Goal: Information Seeking & Learning: Learn about a topic

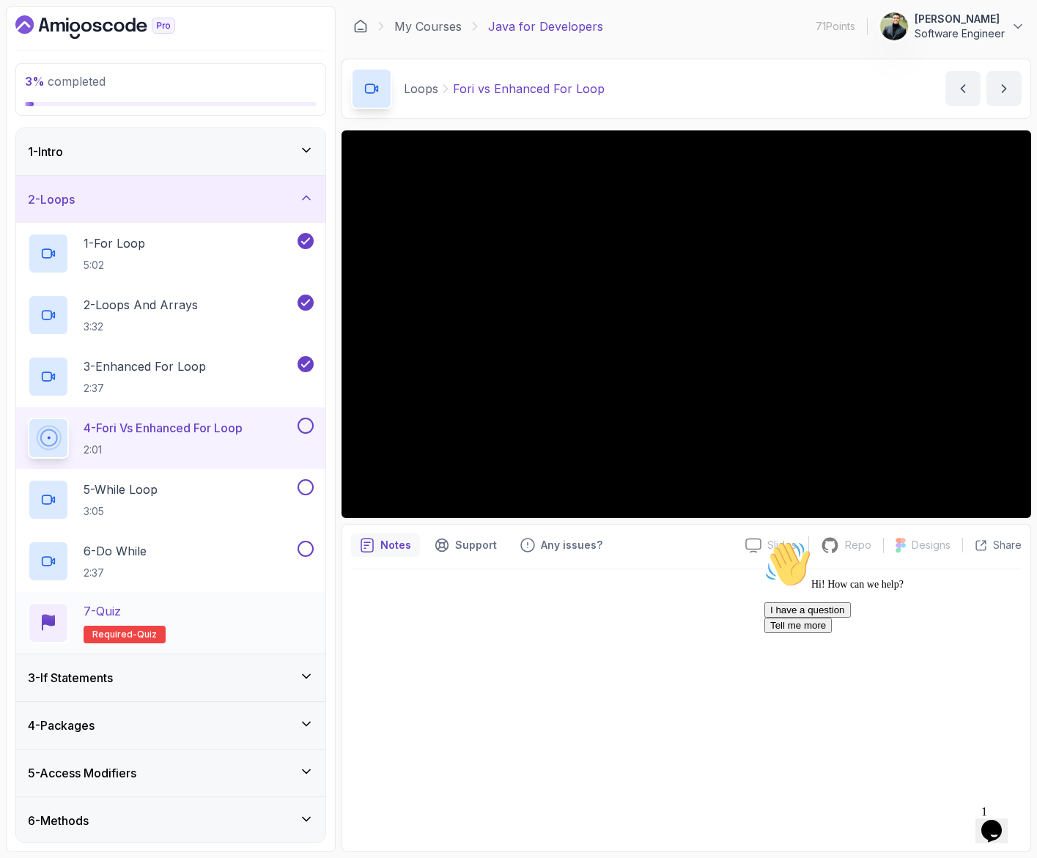
click at [255, 611] on div "7 - Quiz Required- quiz" at bounding box center [171, 622] width 286 height 41
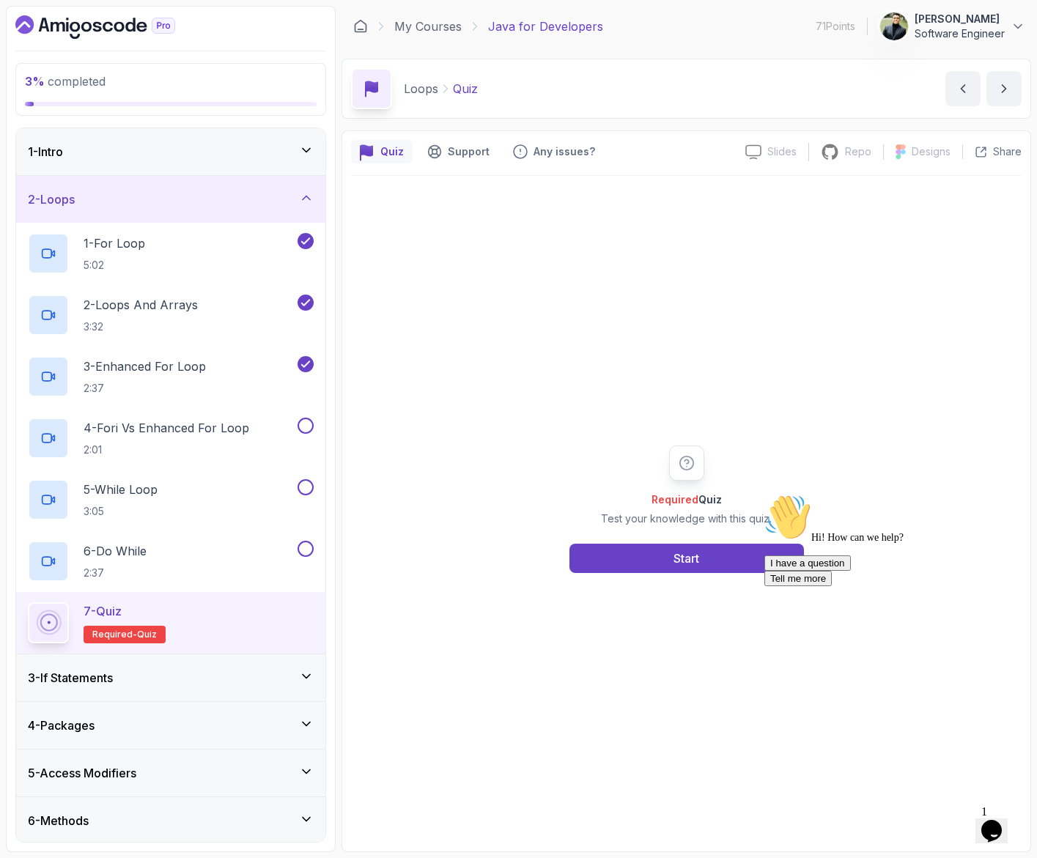
click at [712, 540] on div "Required Quiz Test your knowledge with this quiz. Start" at bounding box center [686, 508] width 281 height 127
click at [717, 555] on button "Start" at bounding box center [686, 558] width 234 height 29
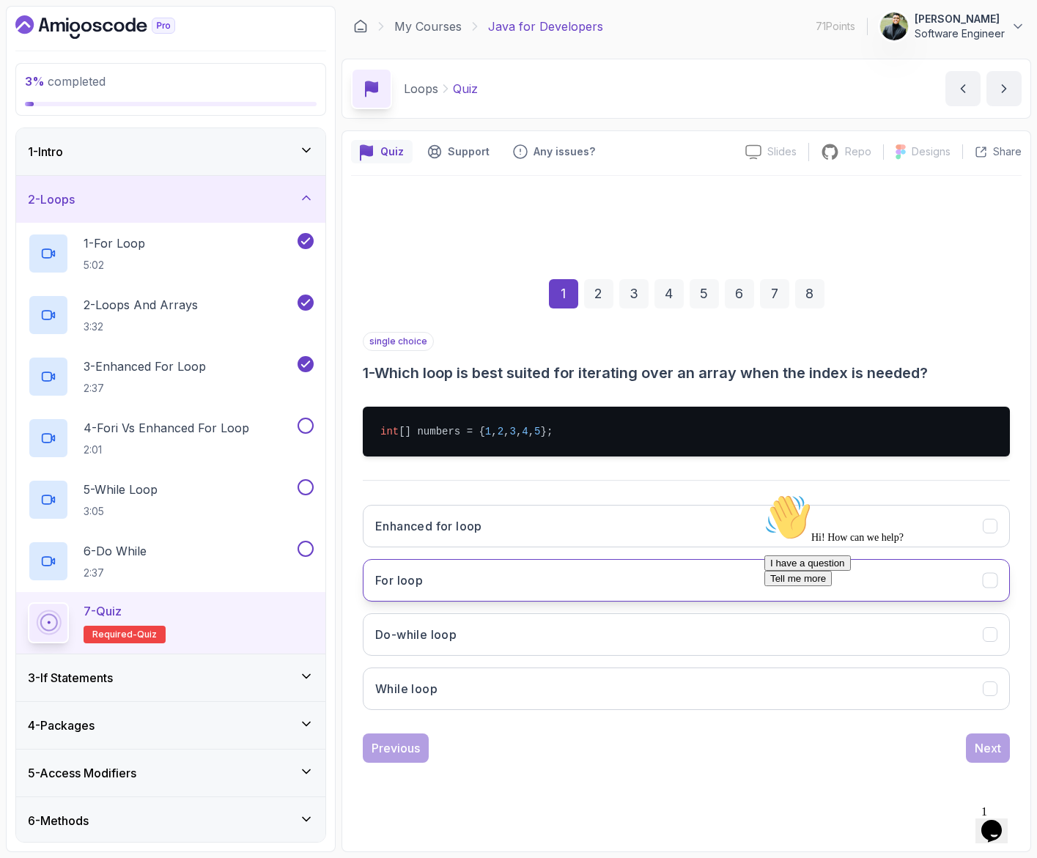
click at [546, 576] on button "For loop" at bounding box center [686, 580] width 647 height 42
click at [764, 494] on icon "Chat attention grabber" at bounding box center [764, 494] width 0 height 0
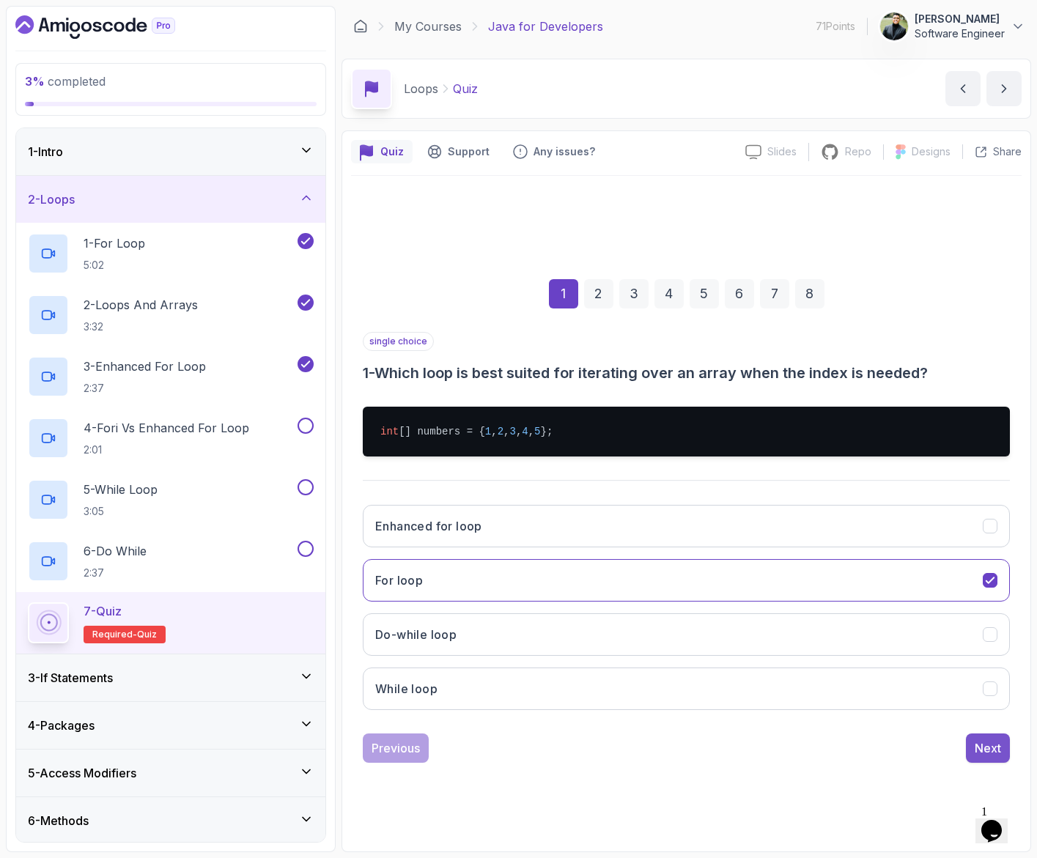
click at [988, 753] on div "Next" at bounding box center [987, 748] width 26 height 18
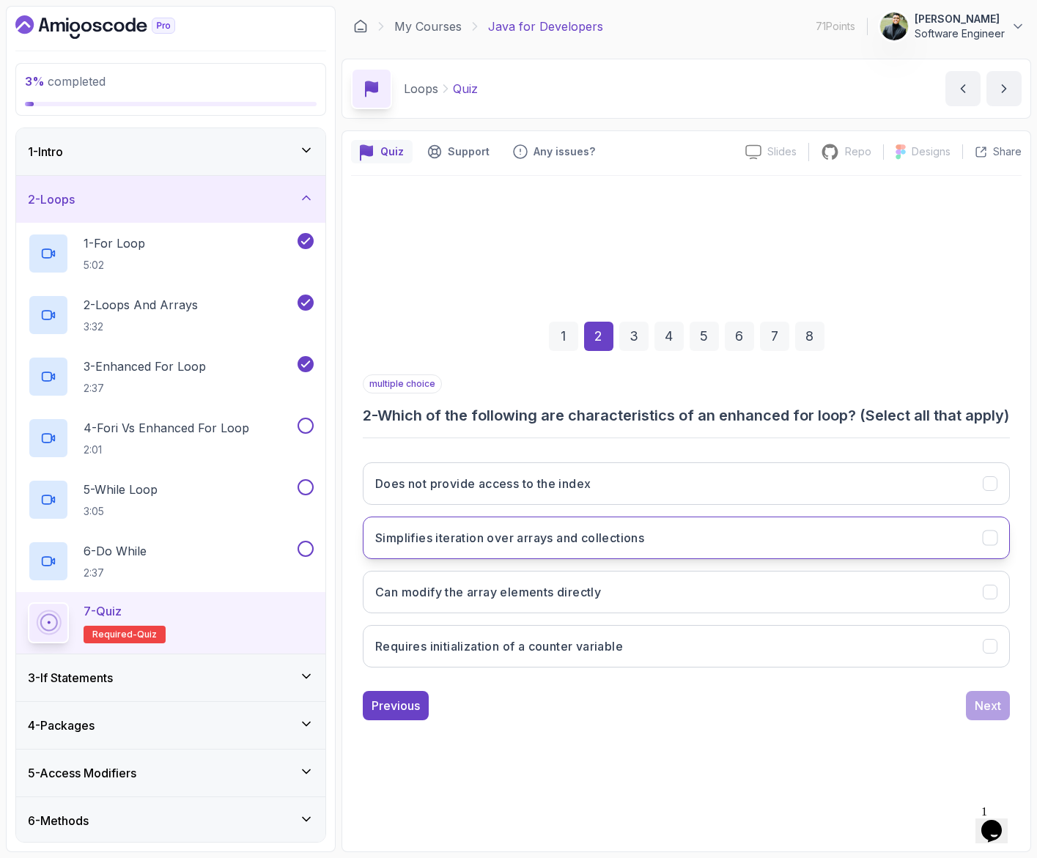
click at [625, 558] on button "Simplifies iteration over arrays and collections" at bounding box center [686, 538] width 647 height 42
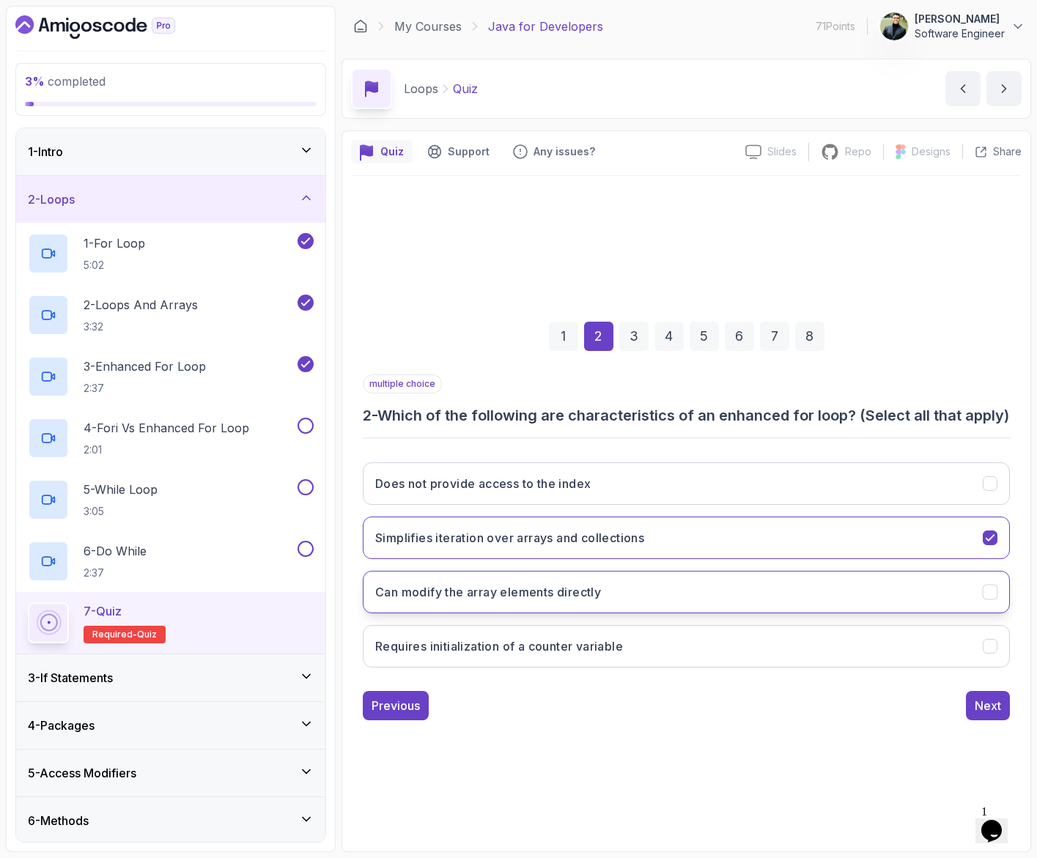
click at [656, 601] on button "Can modify the array elements directly" at bounding box center [686, 592] width 647 height 42
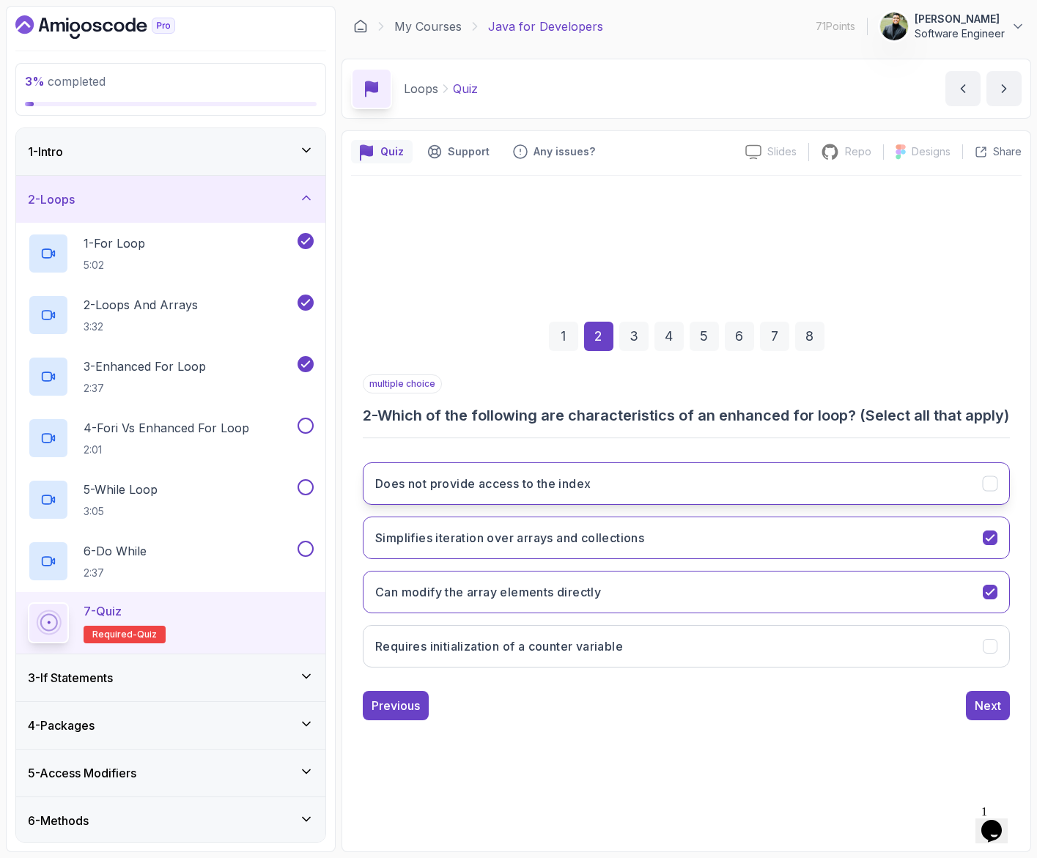
click at [630, 494] on button "Does not provide access to the index" at bounding box center [686, 483] width 647 height 42
click at [974, 711] on div "Next" at bounding box center [987, 706] width 26 height 18
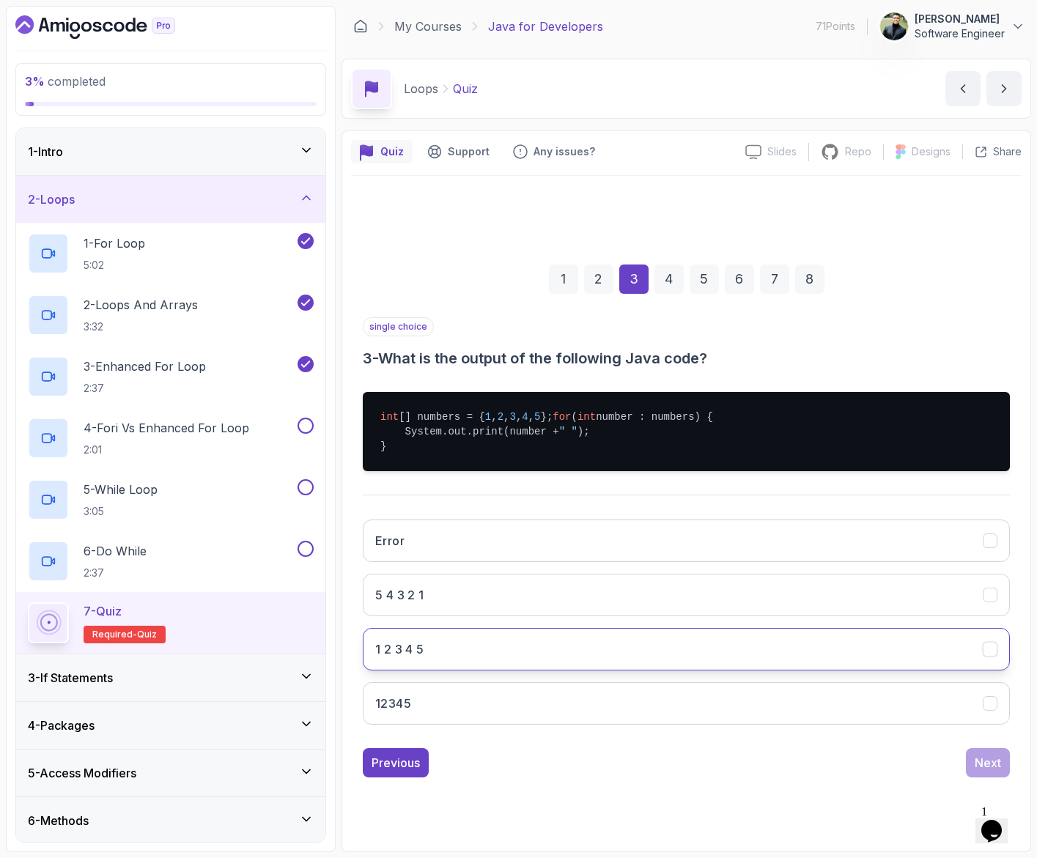
click at [559, 640] on button "1 2 3 4 5" at bounding box center [686, 649] width 647 height 42
click at [977, 769] on div "Next" at bounding box center [987, 763] width 26 height 18
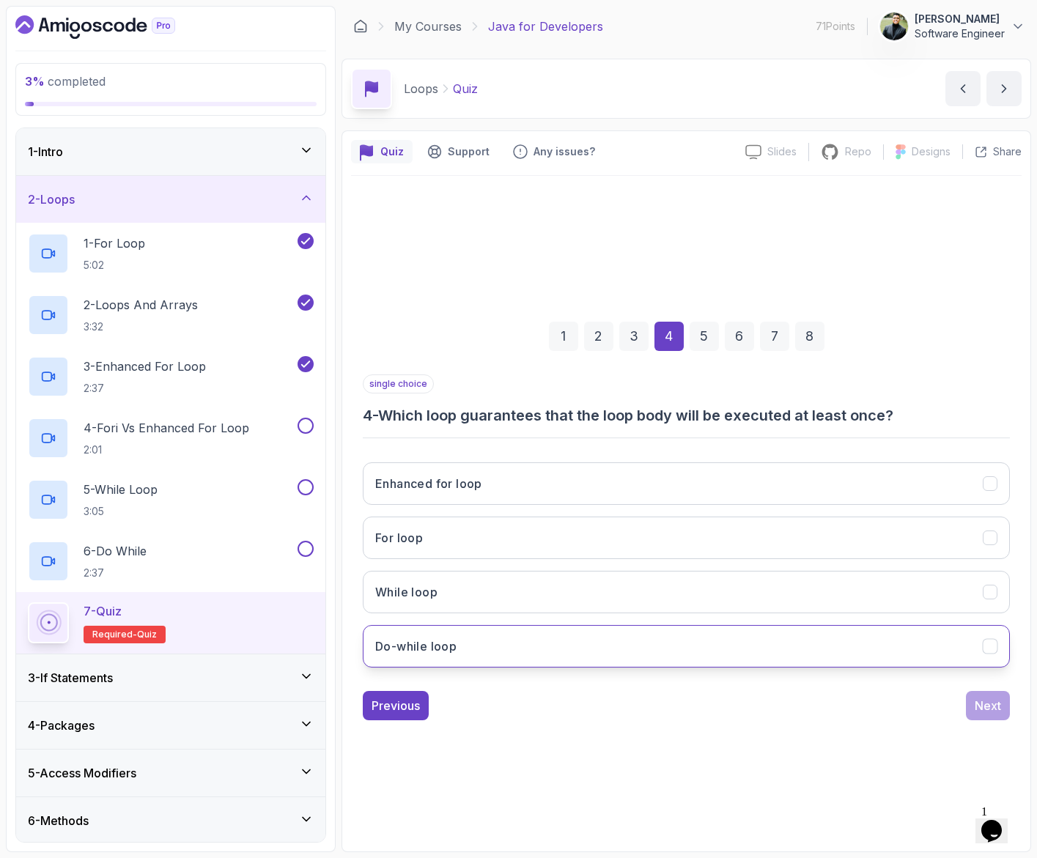
click at [567, 645] on button "Do-while loop" at bounding box center [686, 646] width 647 height 42
click at [992, 700] on div "Next" at bounding box center [987, 706] width 26 height 18
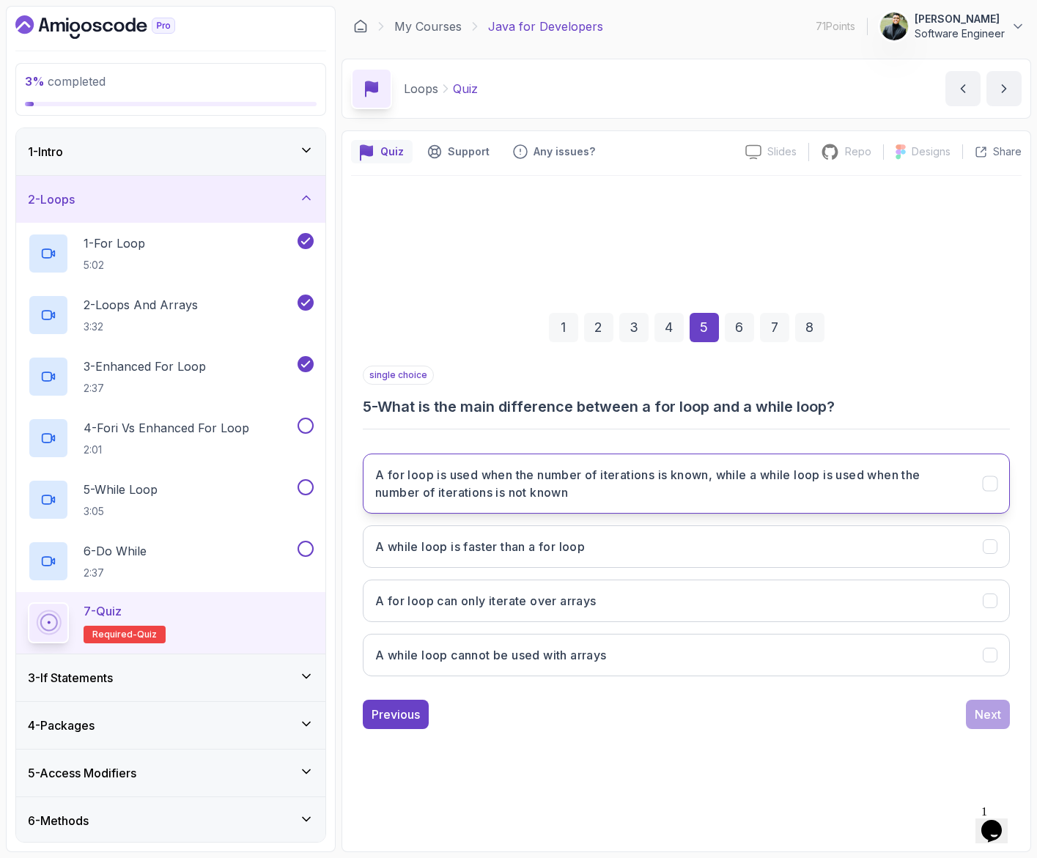
click at [645, 494] on h3 "A for loop is used when the number of iterations is known, while a while loop i…" at bounding box center [670, 483] width 590 height 35
click at [992, 714] on div "Next" at bounding box center [987, 715] width 26 height 18
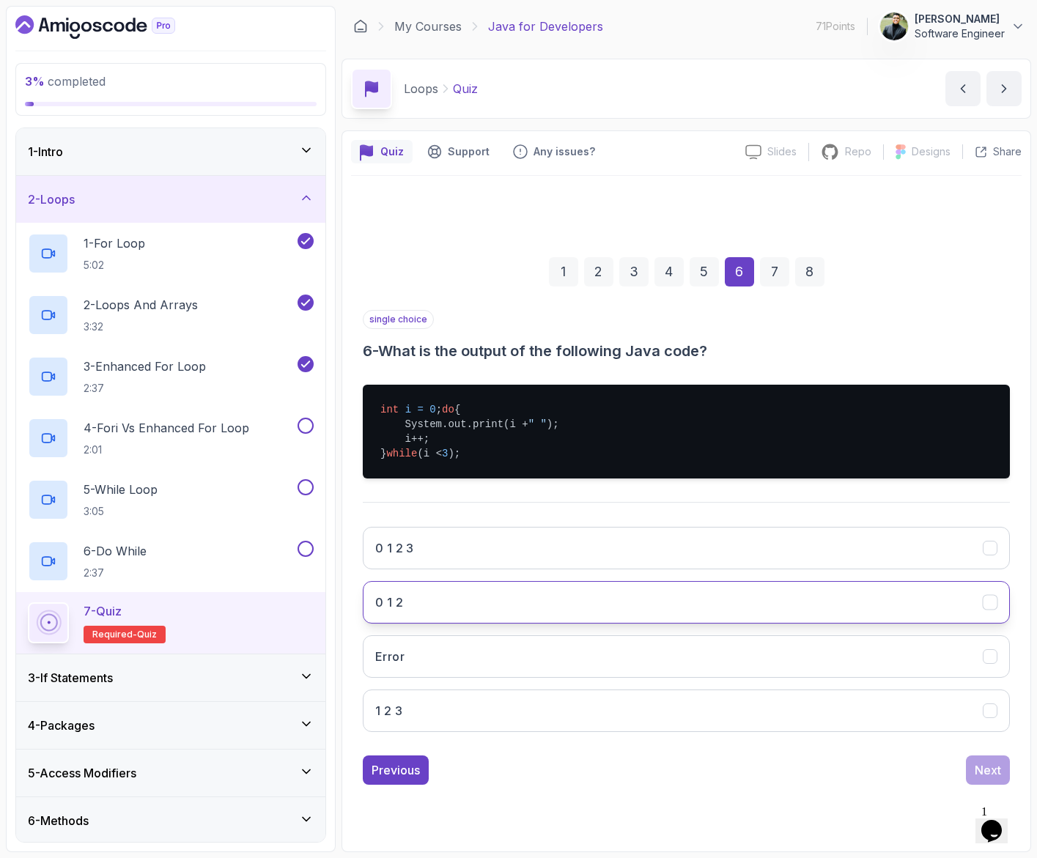
click at [467, 613] on button "0 1 2" at bounding box center [686, 602] width 647 height 42
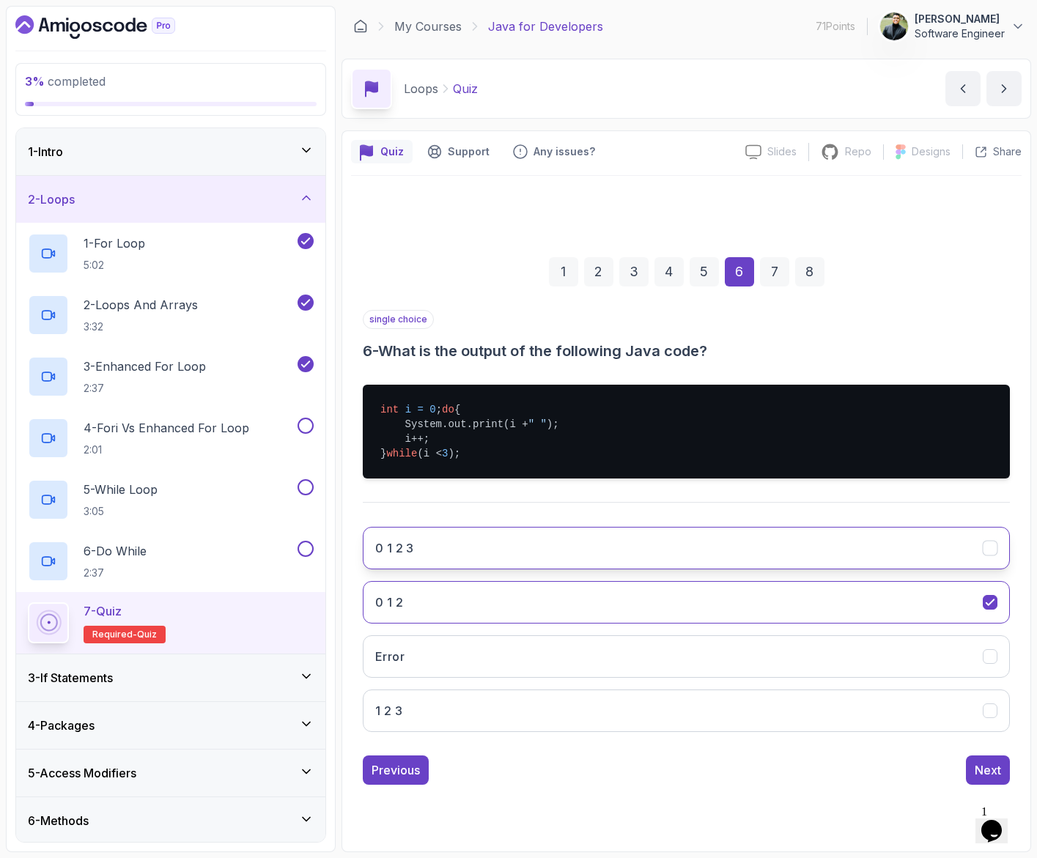
click at [744, 569] on button "0 1 2 3" at bounding box center [686, 548] width 647 height 42
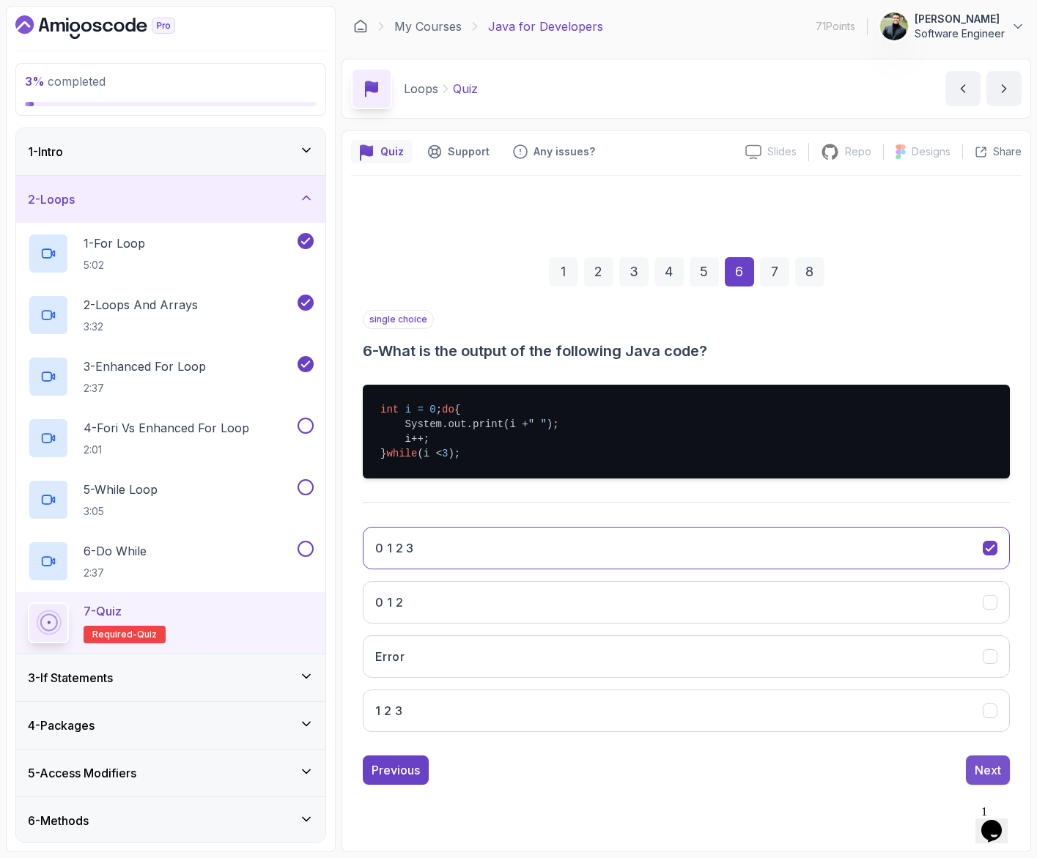
click at [974, 773] on div "Next" at bounding box center [987, 770] width 26 height 18
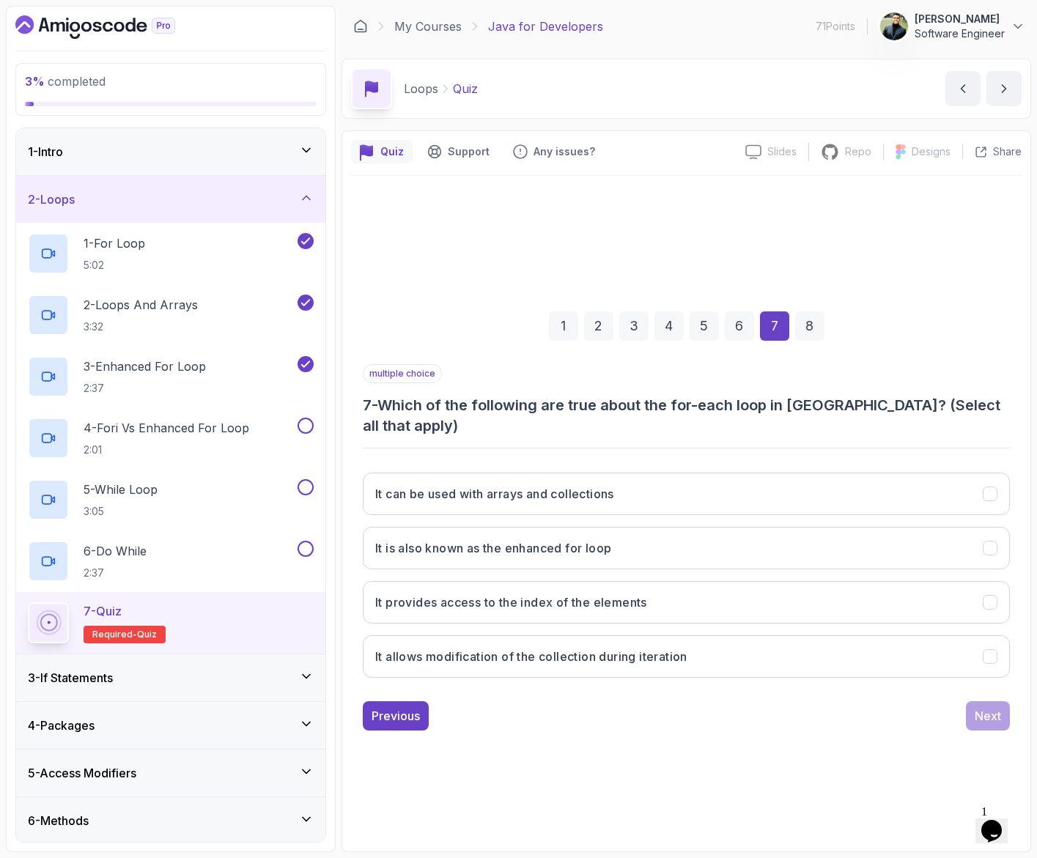
click at [741, 336] on div "6" at bounding box center [739, 325] width 29 height 29
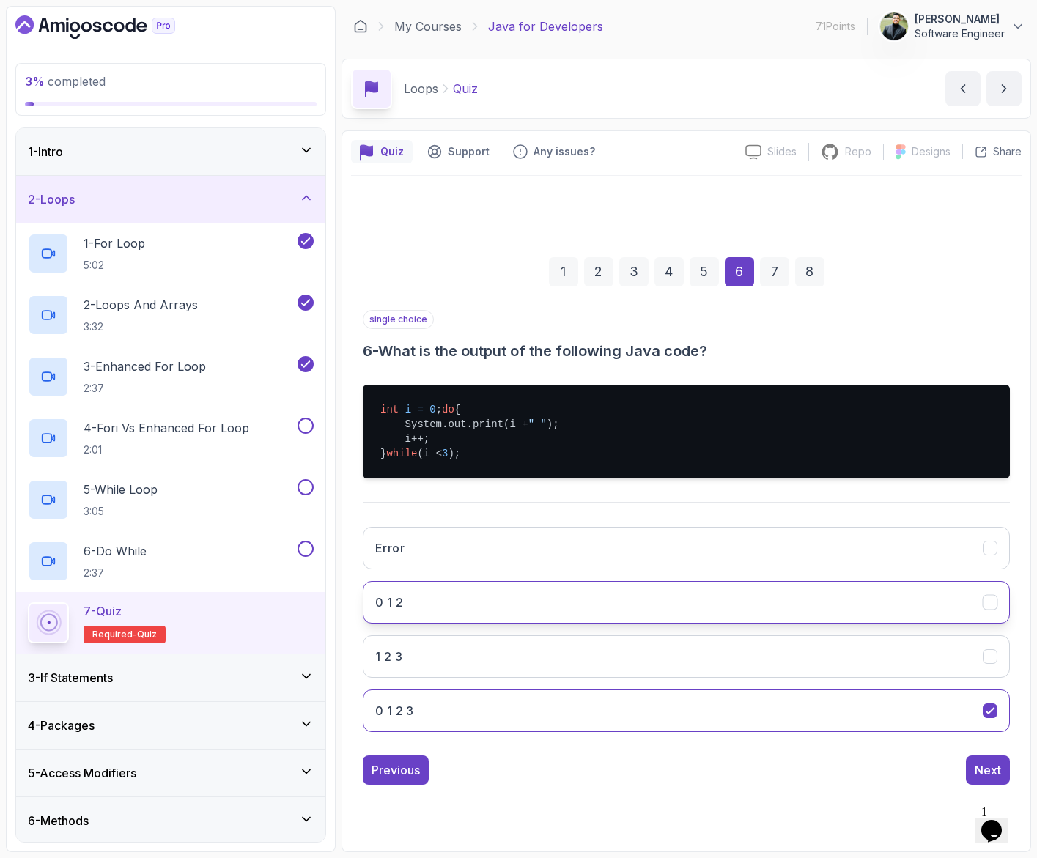
click at [634, 621] on button "0 1 2" at bounding box center [686, 602] width 647 height 42
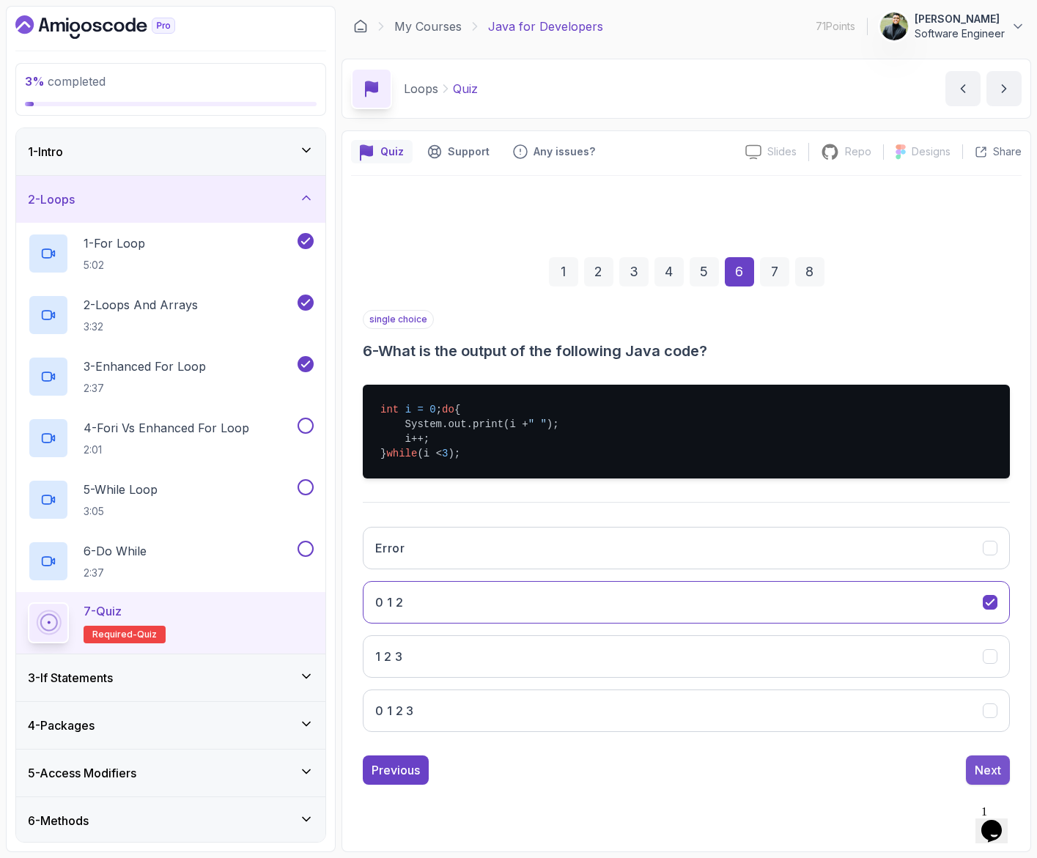
click at [975, 768] on button "Next" at bounding box center [988, 769] width 44 height 29
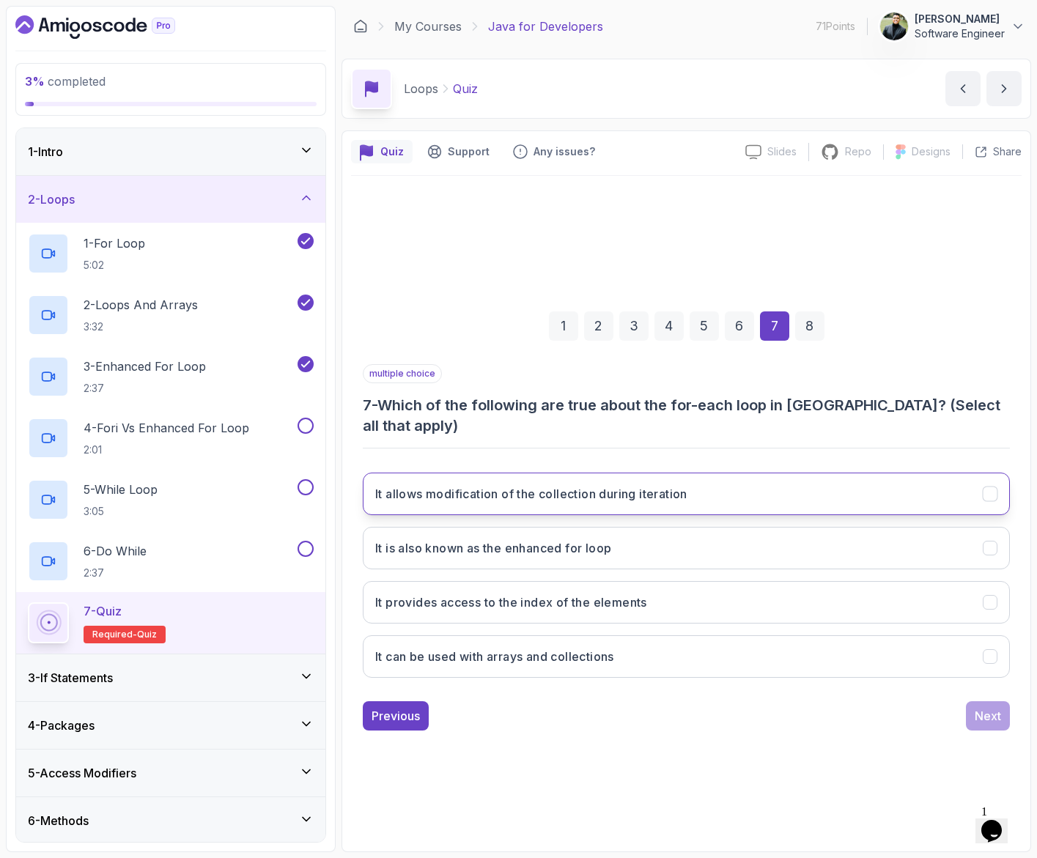
click at [581, 492] on h3 "It allows modification of the collection during iteration" at bounding box center [531, 494] width 312 height 18
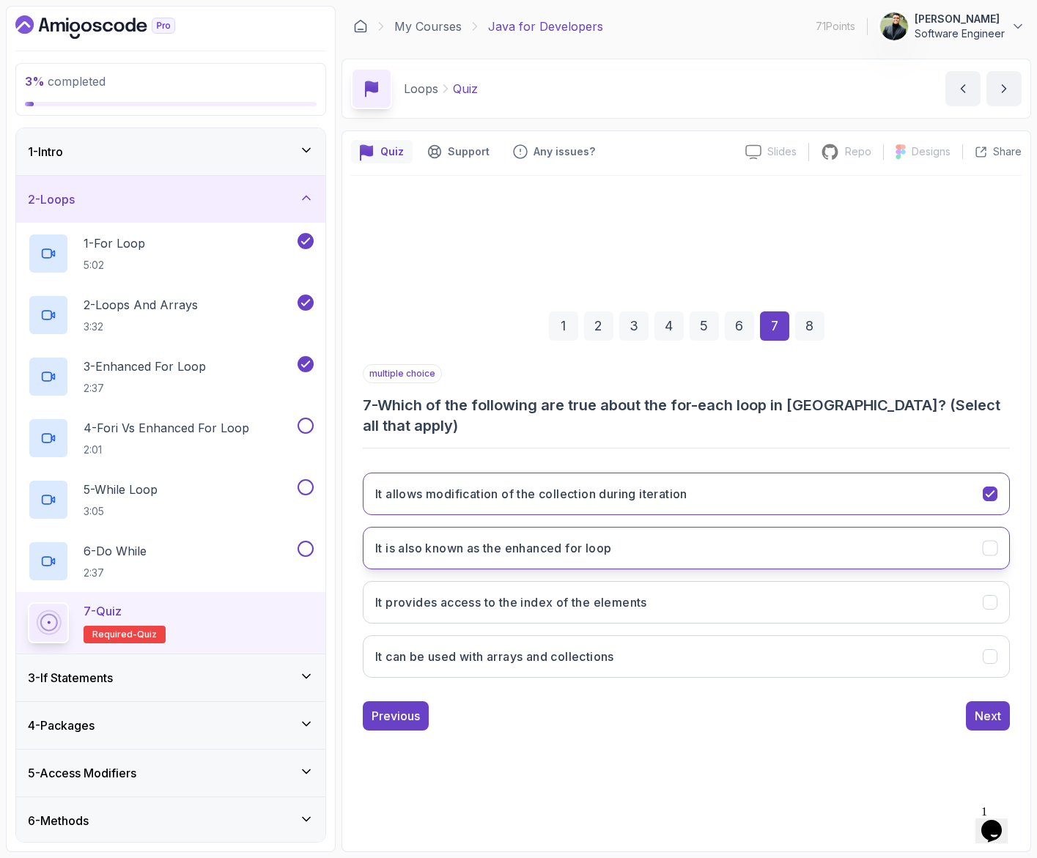
click at [635, 542] on button "It is also known as the enhanced for loop" at bounding box center [686, 548] width 647 height 42
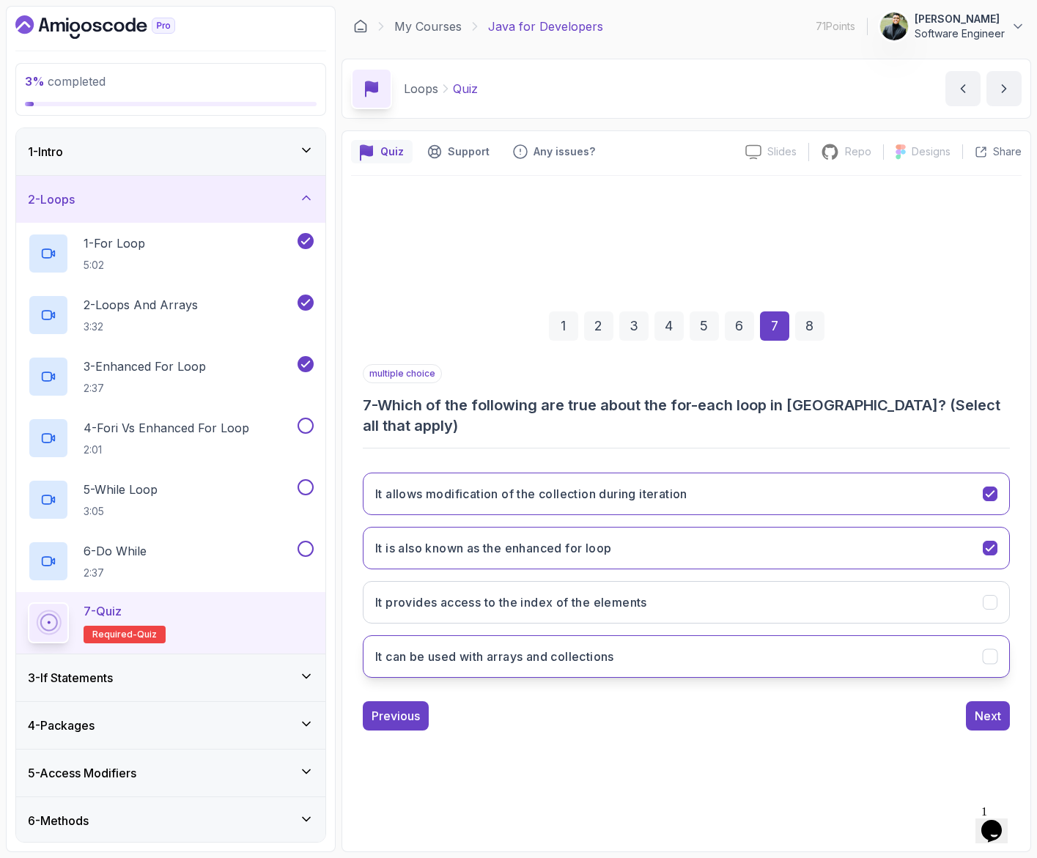
click at [680, 637] on button "It can be used with arrays and collections" at bounding box center [686, 656] width 647 height 42
click at [981, 707] on div "Next" at bounding box center [987, 716] width 26 height 18
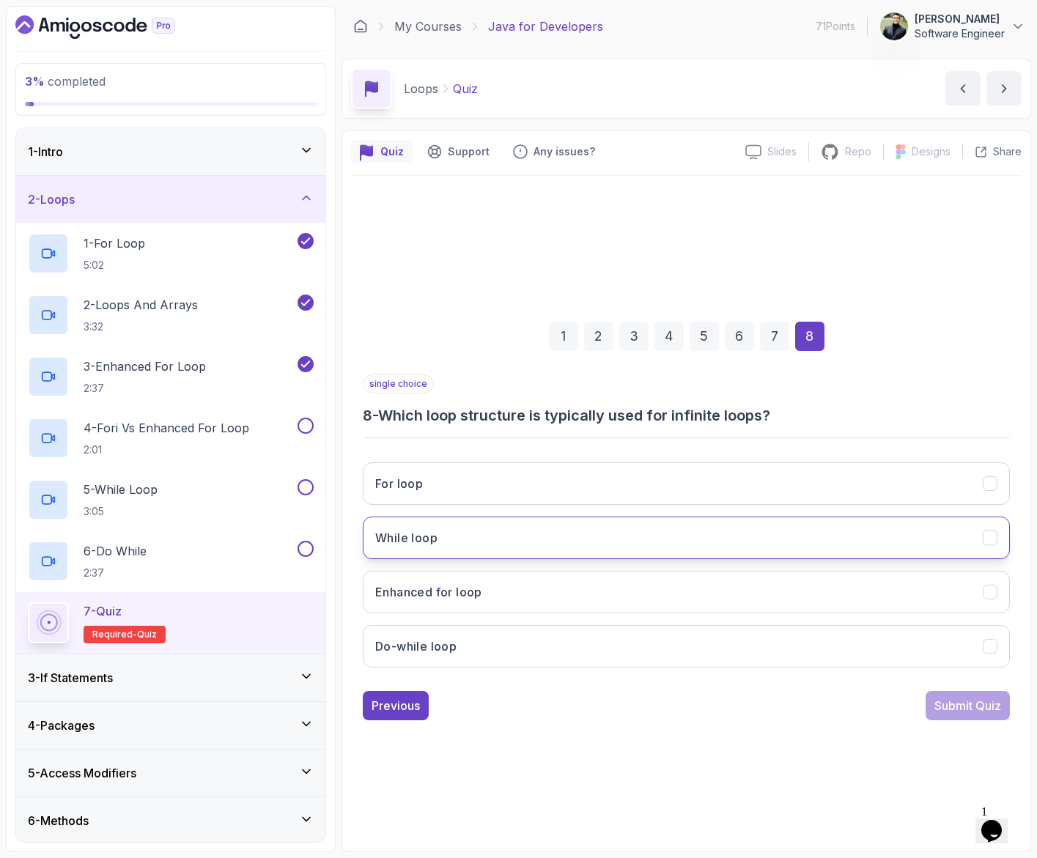
click at [780, 552] on button "While loop" at bounding box center [686, 538] width 647 height 42
click at [991, 703] on div "Submit Quiz" at bounding box center [967, 706] width 67 height 18
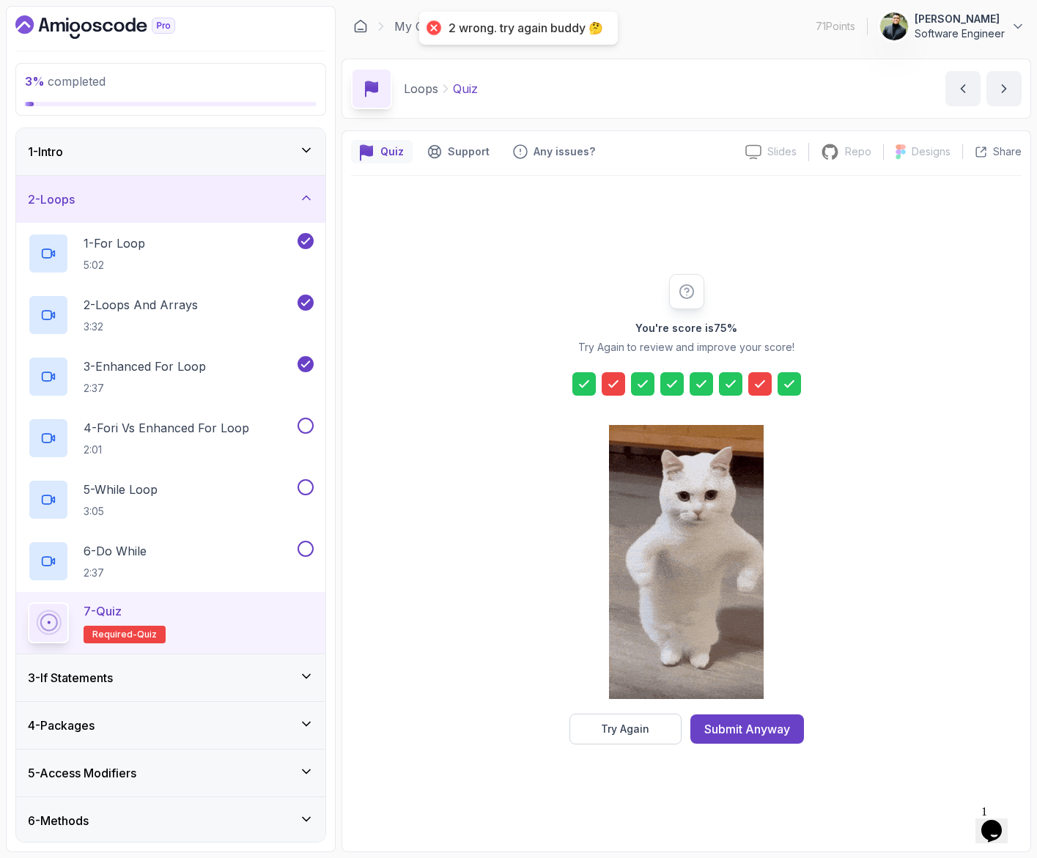
click at [616, 383] on icon at bounding box center [613, 384] width 15 height 15
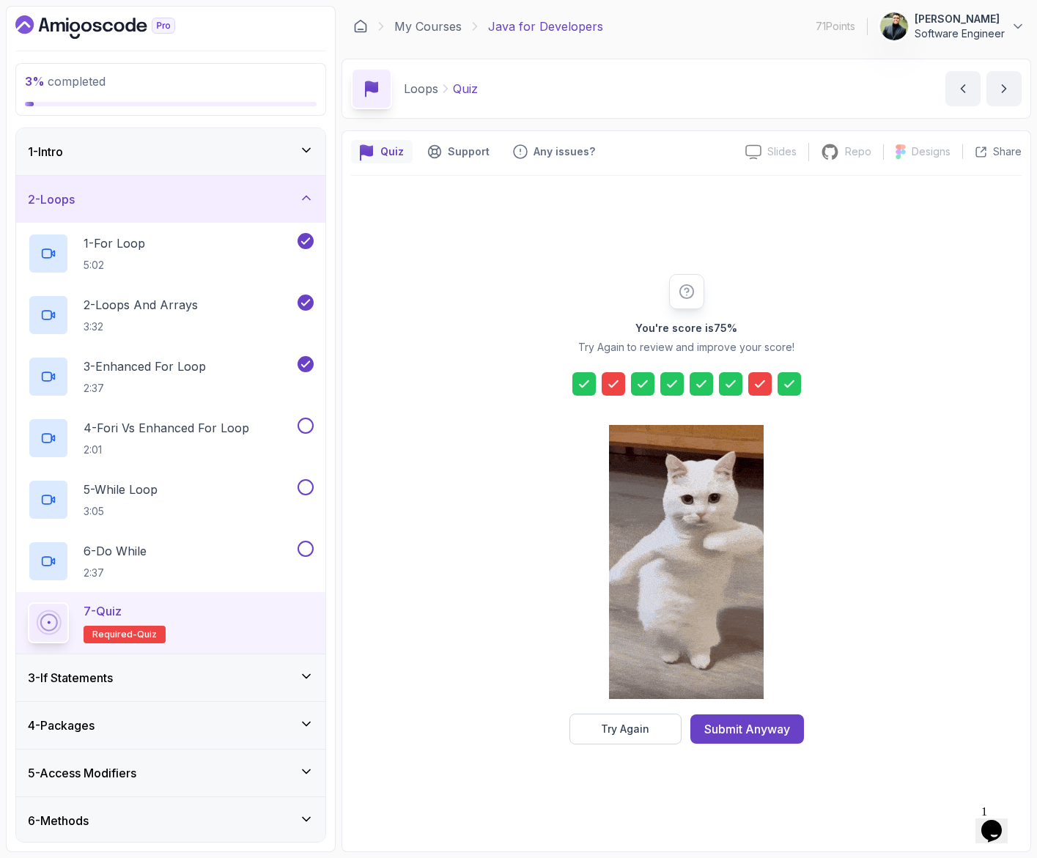
click at [604, 382] on div at bounding box center [613, 383] width 23 height 23
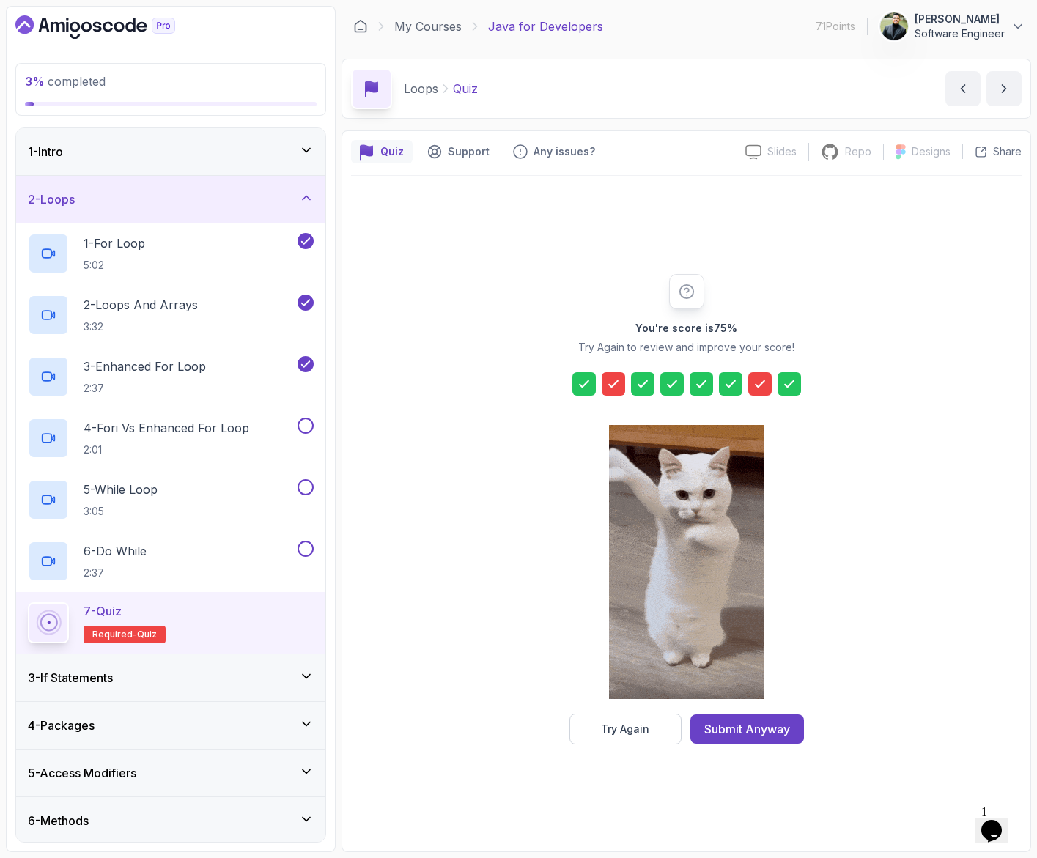
click at [752, 385] on icon at bounding box center [759, 384] width 15 height 15
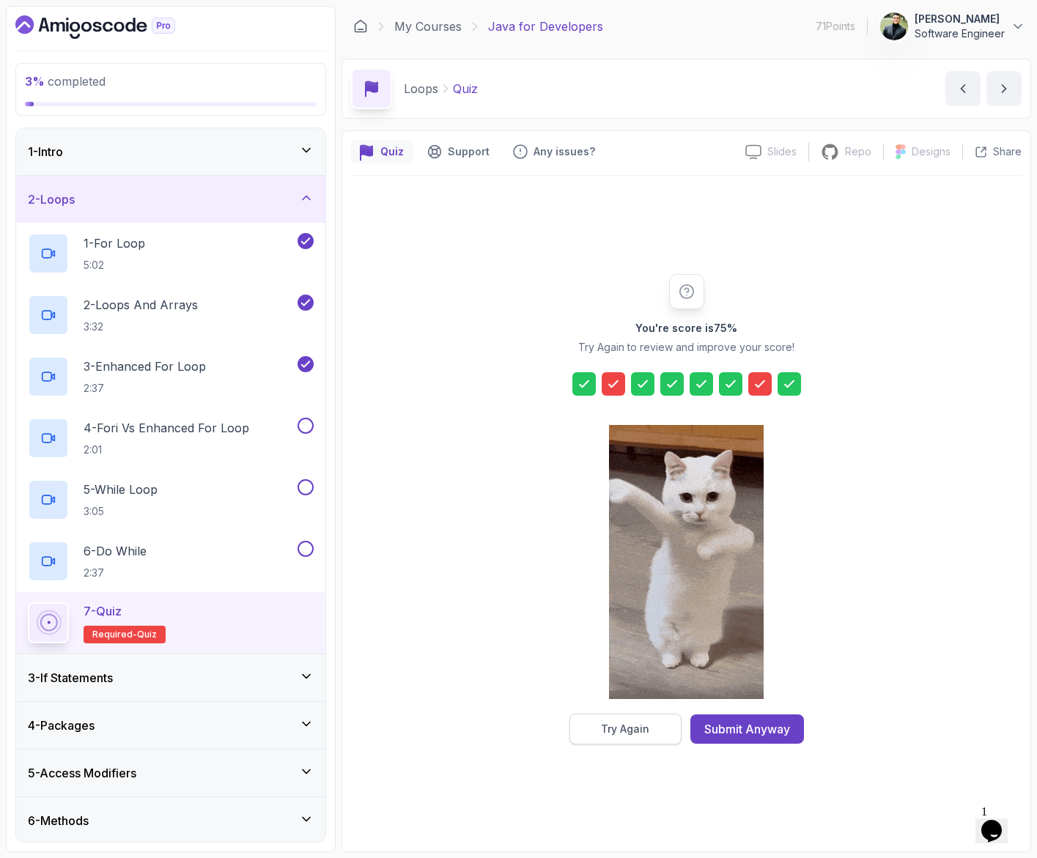
click at [613, 721] on button "Try Again" at bounding box center [625, 729] width 112 height 31
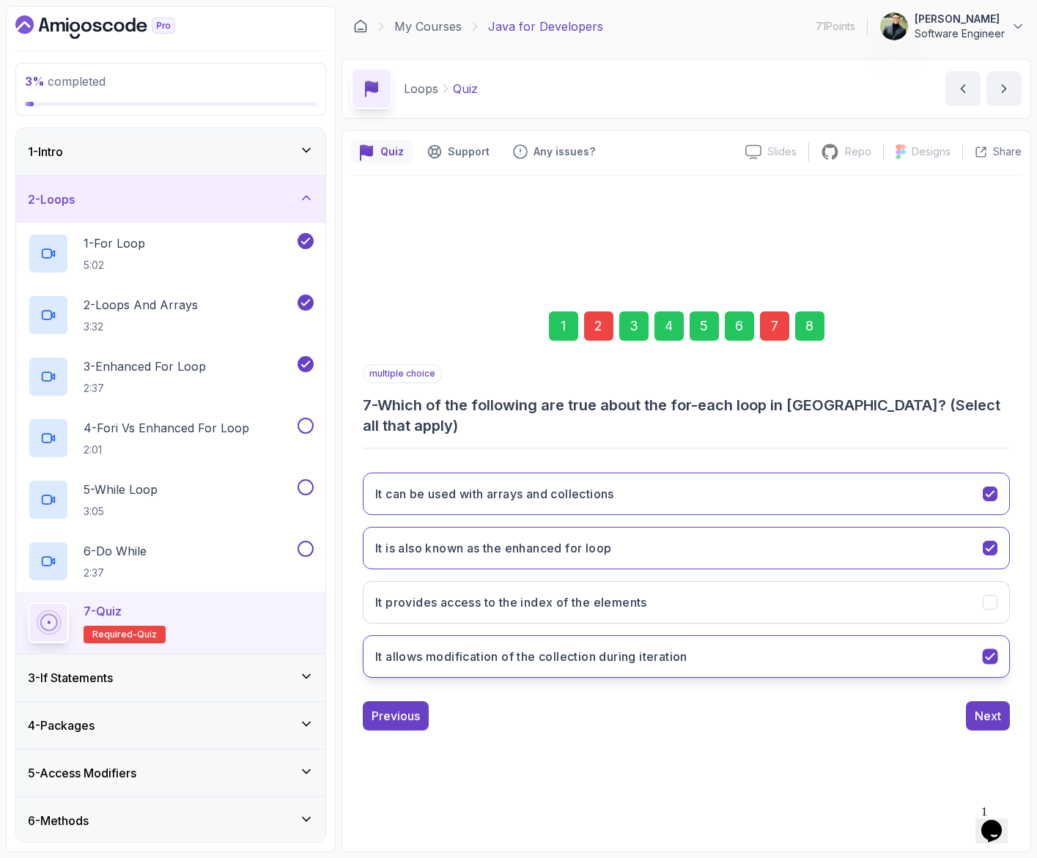
click at [818, 645] on button "It allows modification of the collection during iteration" at bounding box center [686, 656] width 647 height 42
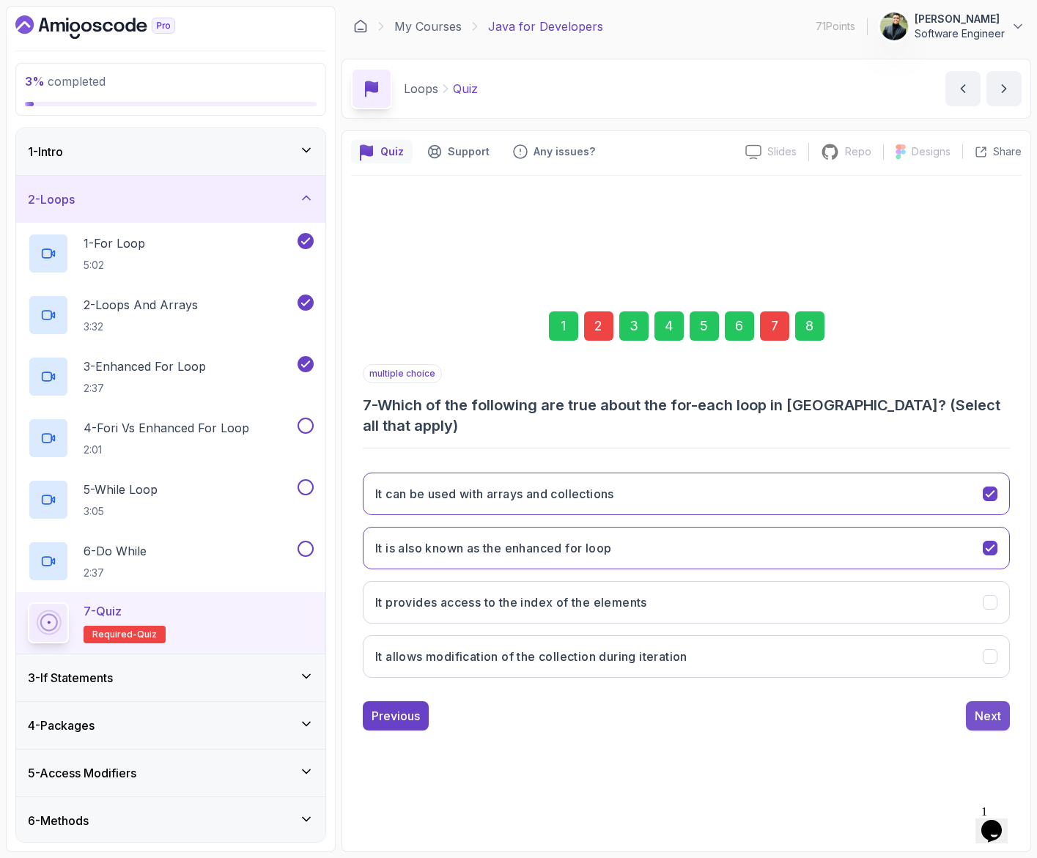
click at [980, 708] on div "Next" at bounding box center [987, 716] width 26 height 18
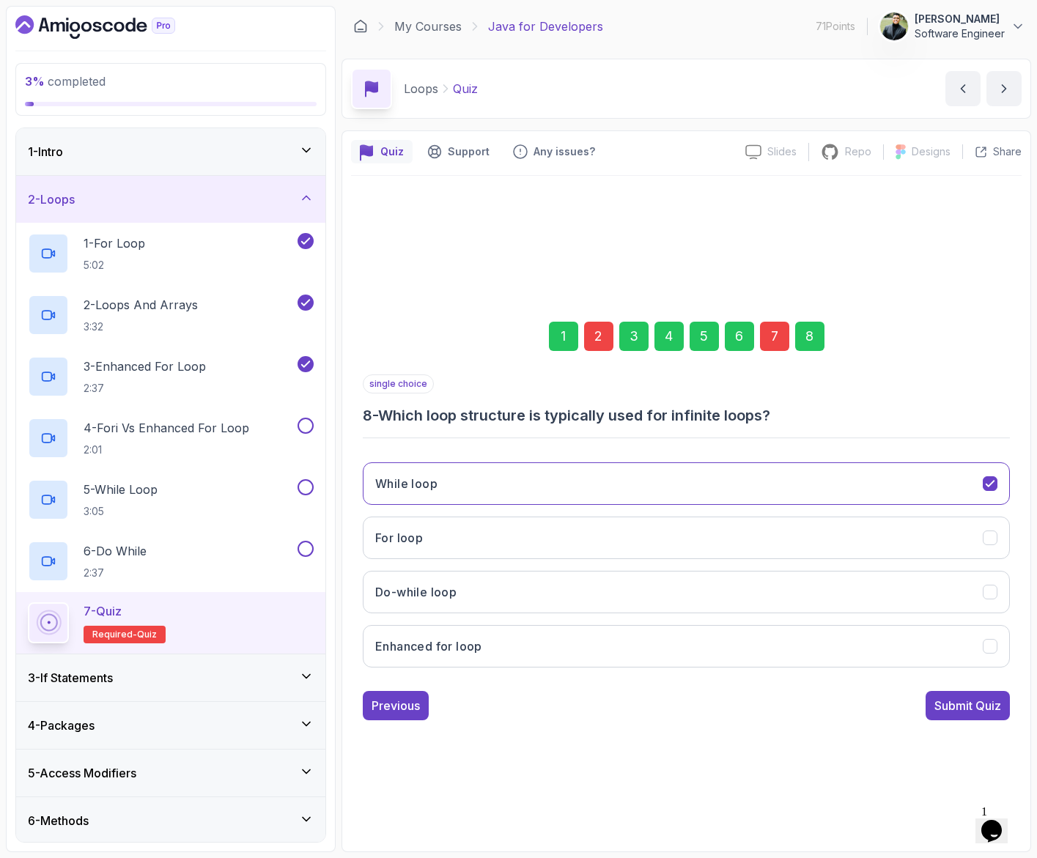
click at [773, 349] on div "7" at bounding box center [774, 336] width 29 height 29
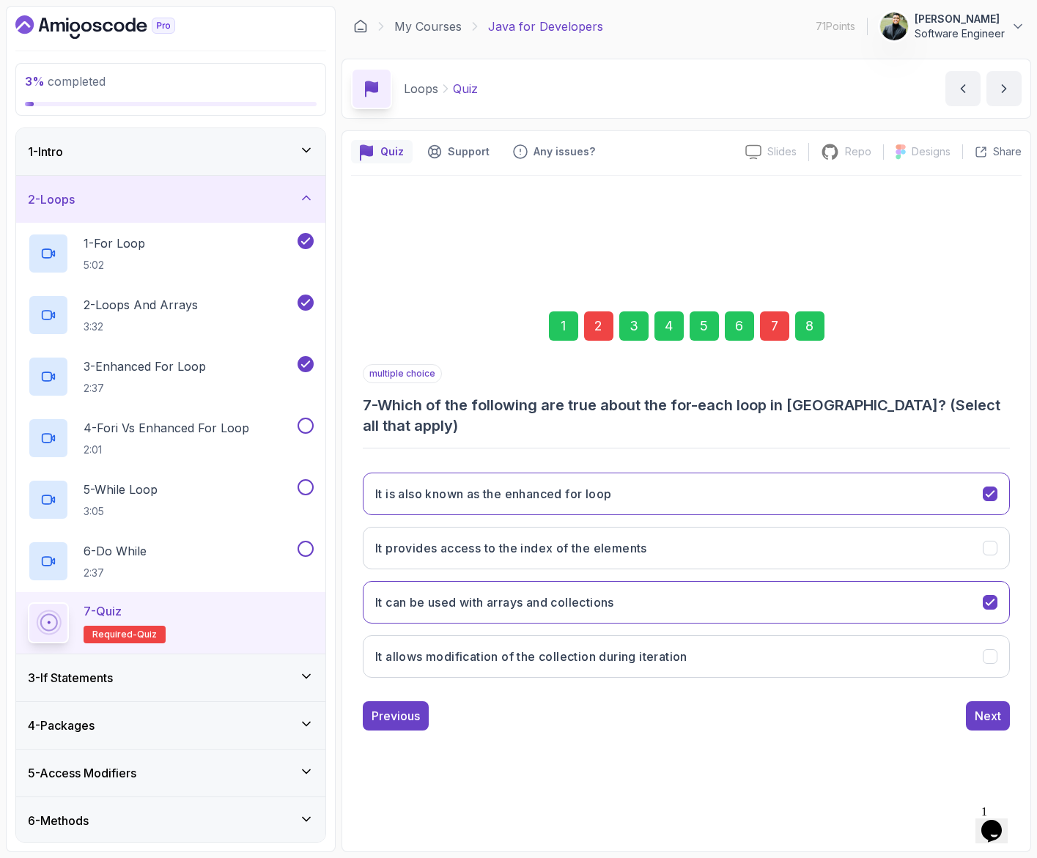
click at [605, 331] on div "2" at bounding box center [598, 325] width 29 height 29
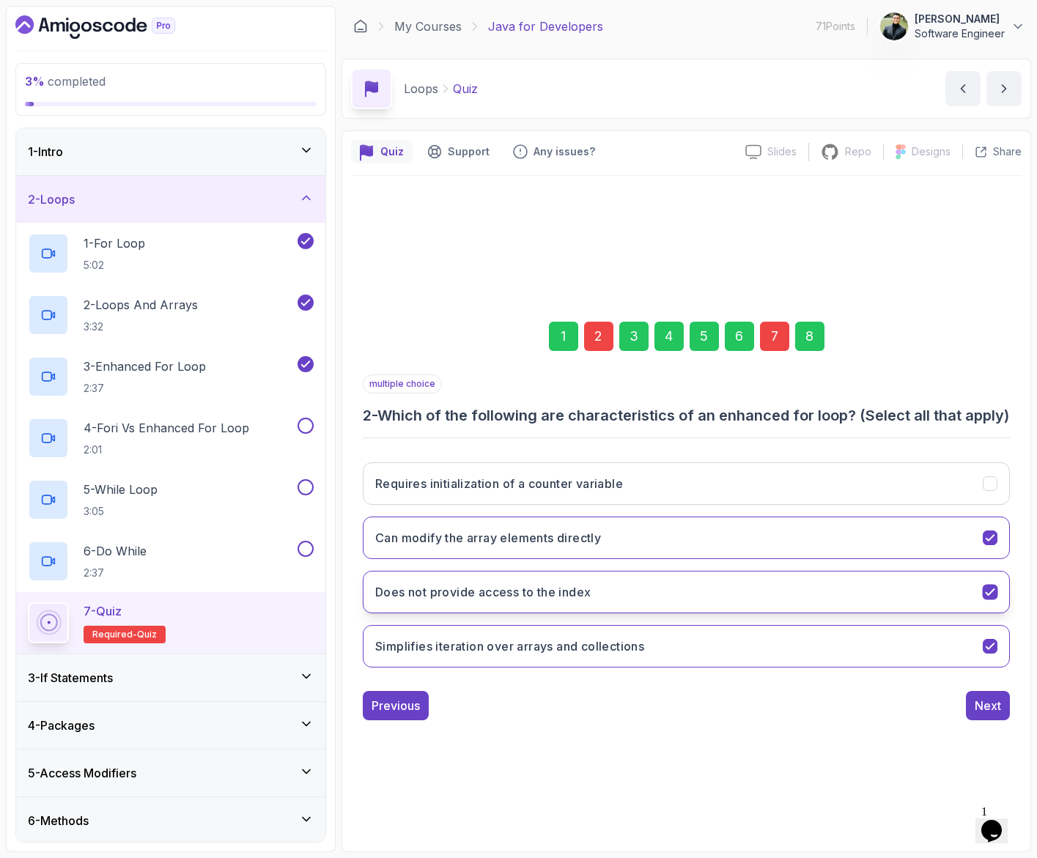
click at [796, 602] on button "Does not provide access to the index" at bounding box center [686, 592] width 647 height 42
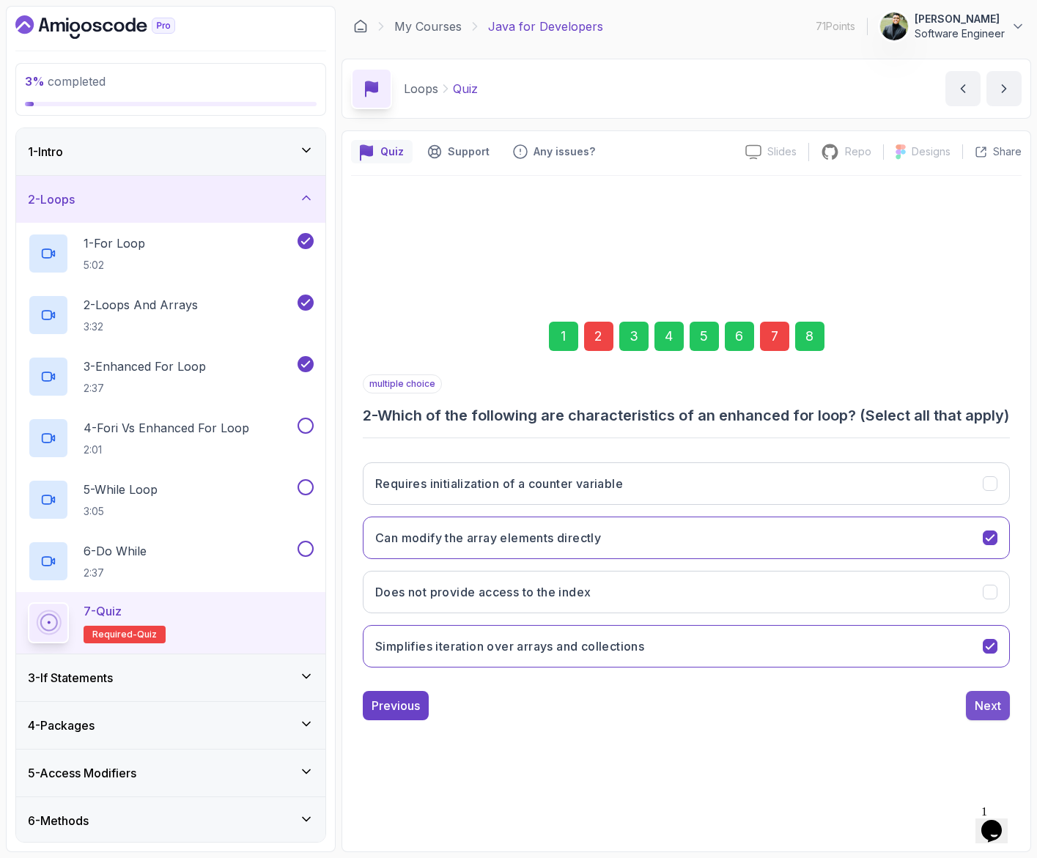
click at [985, 714] on div "Next" at bounding box center [987, 706] width 26 height 18
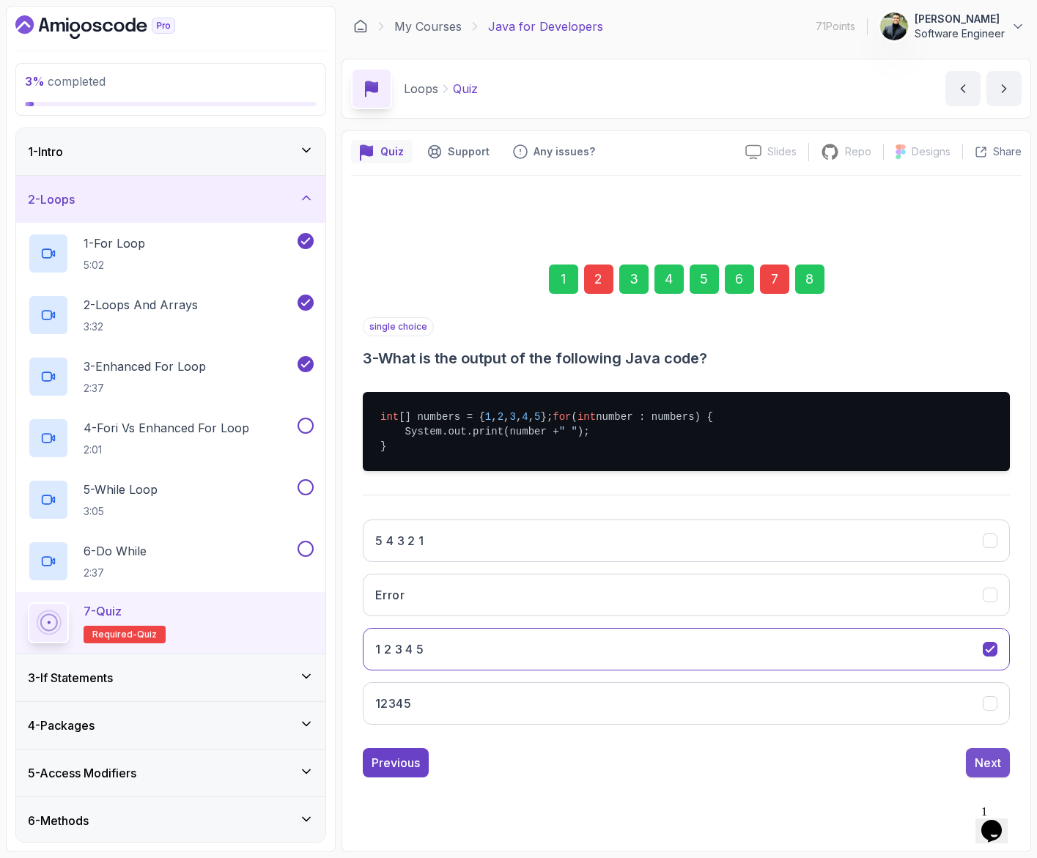
click at [979, 772] on div "Next" at bounding box center [987, 763] width 26 height 18
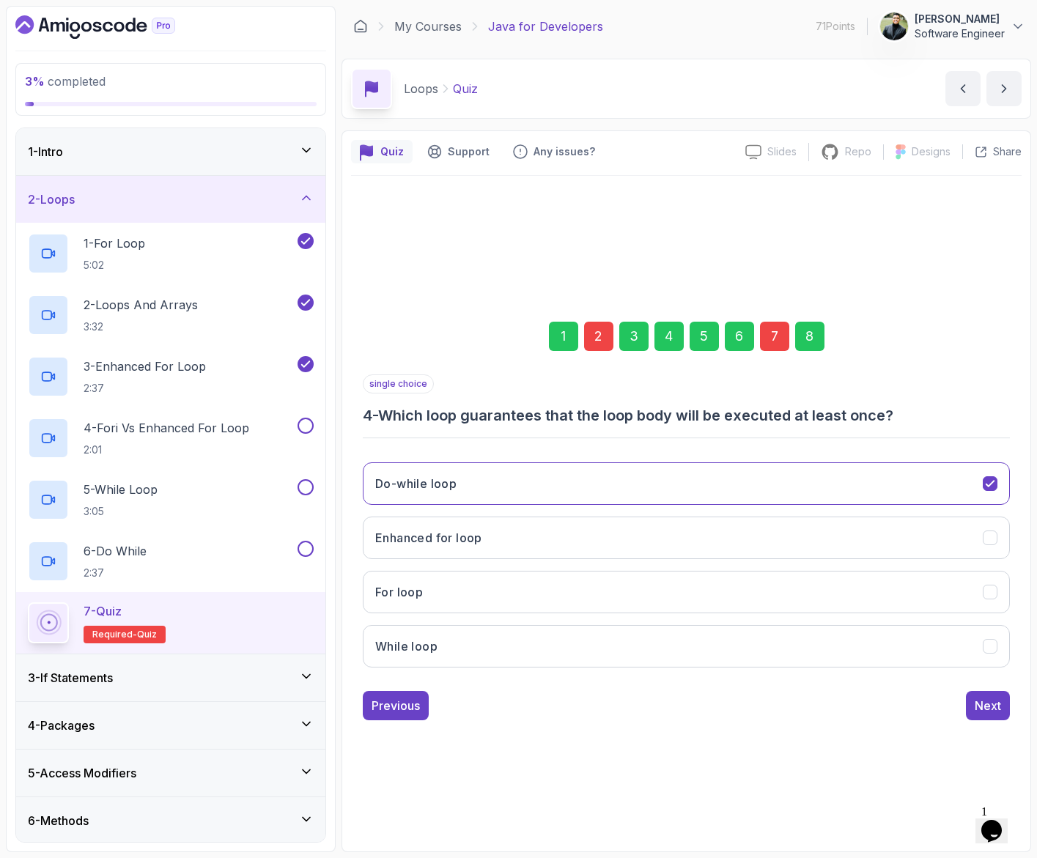
click at [979, 777] on div "1 2 3 4 5 6 7 8 single choice 4 - Which loop guarantees that the loop body will…" at bounding box center [686, 509] width 670 height 667
click at [975, 711] on div "Next" at bounding box center [987, 706] width 26 height 18
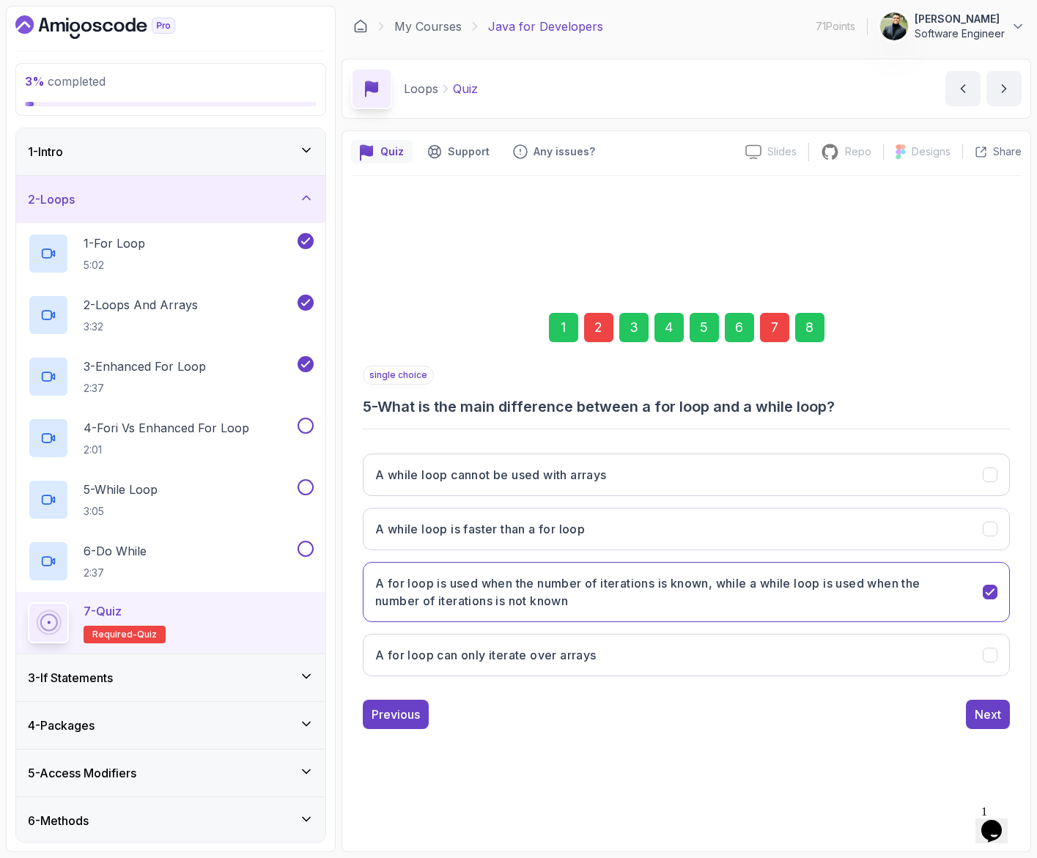
click at [765, 331] on div "7" at bounding box center [774, 327] width 29 height 29
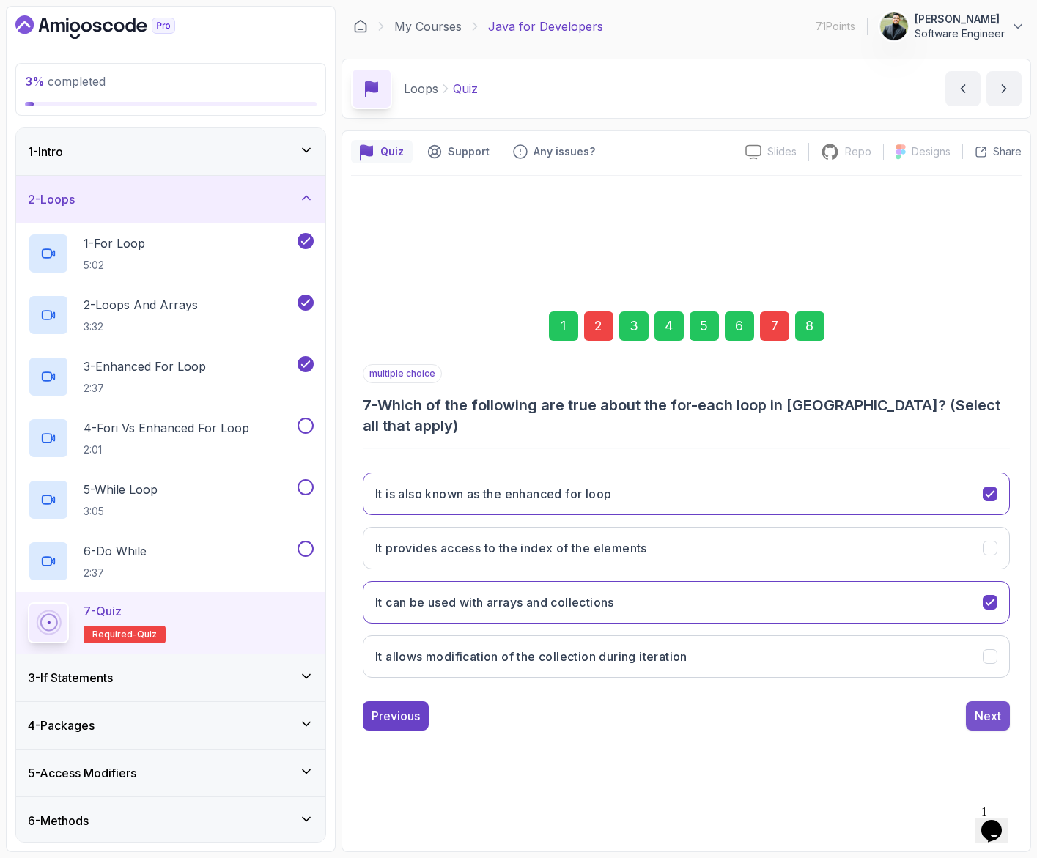
click at [998, 710] on div "Next" at bounding box center [987, 716] width 26 height 18
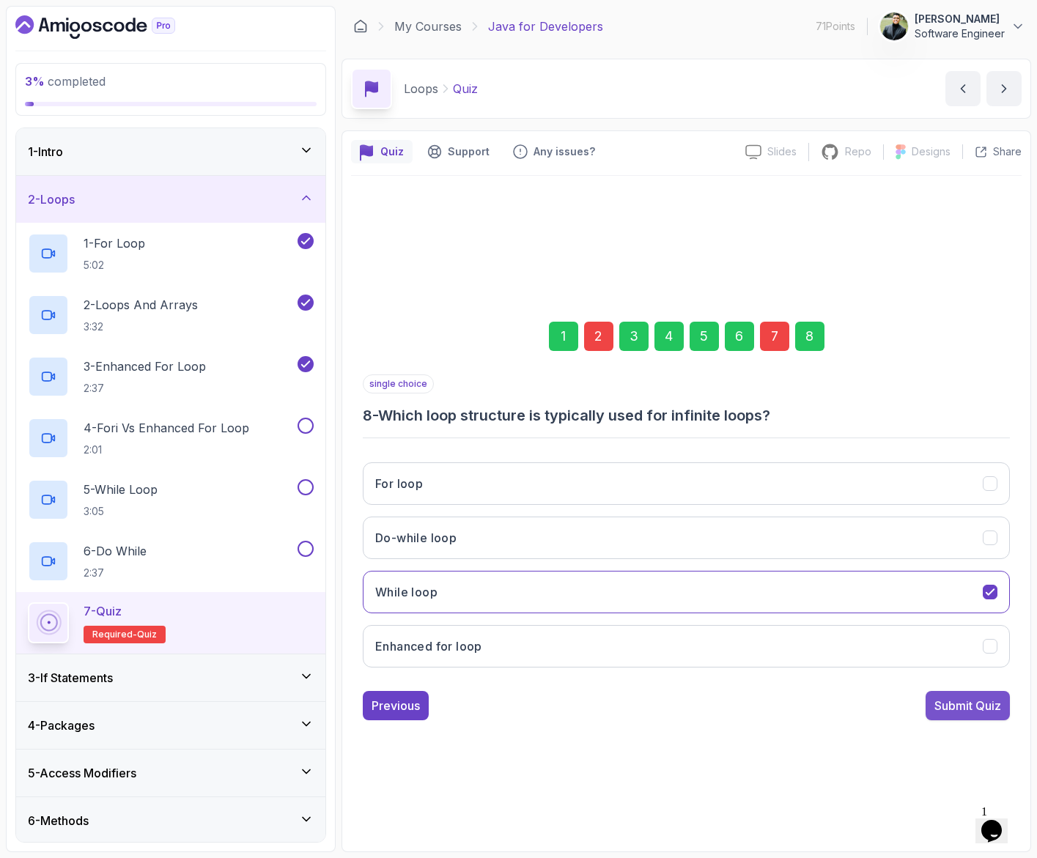
click at [955, 712] on div "Submit Quiz" at bounding box center [967, 706] width 67 height 18
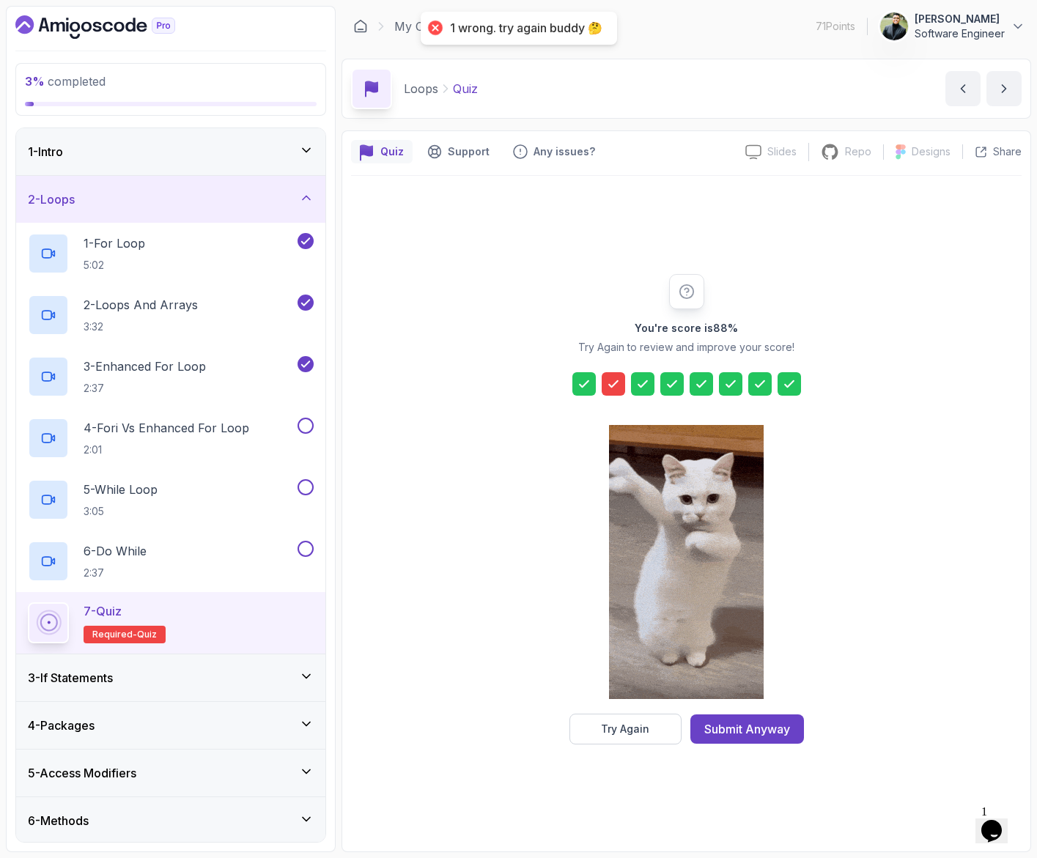
click at [625, 386] on div at bounding box center [686, 383] width 229 height 23
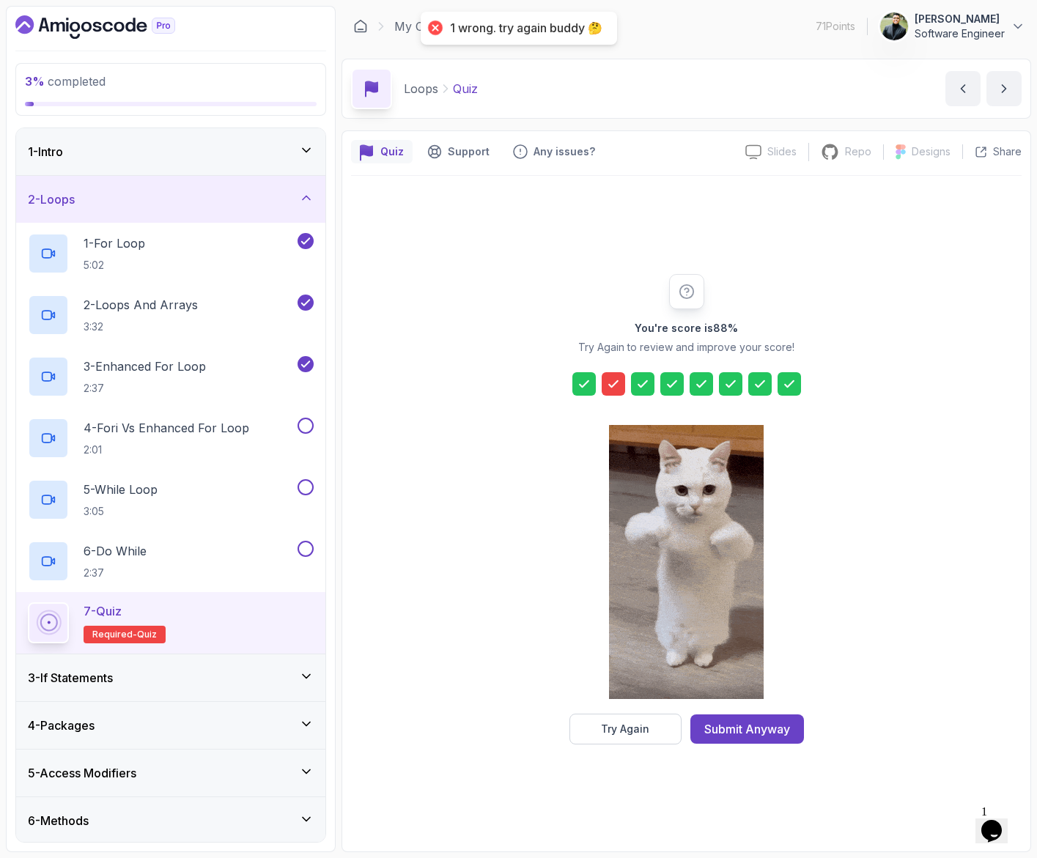
click at [610, 386] on icon at bounding box center [613, 384] width 9 height 6
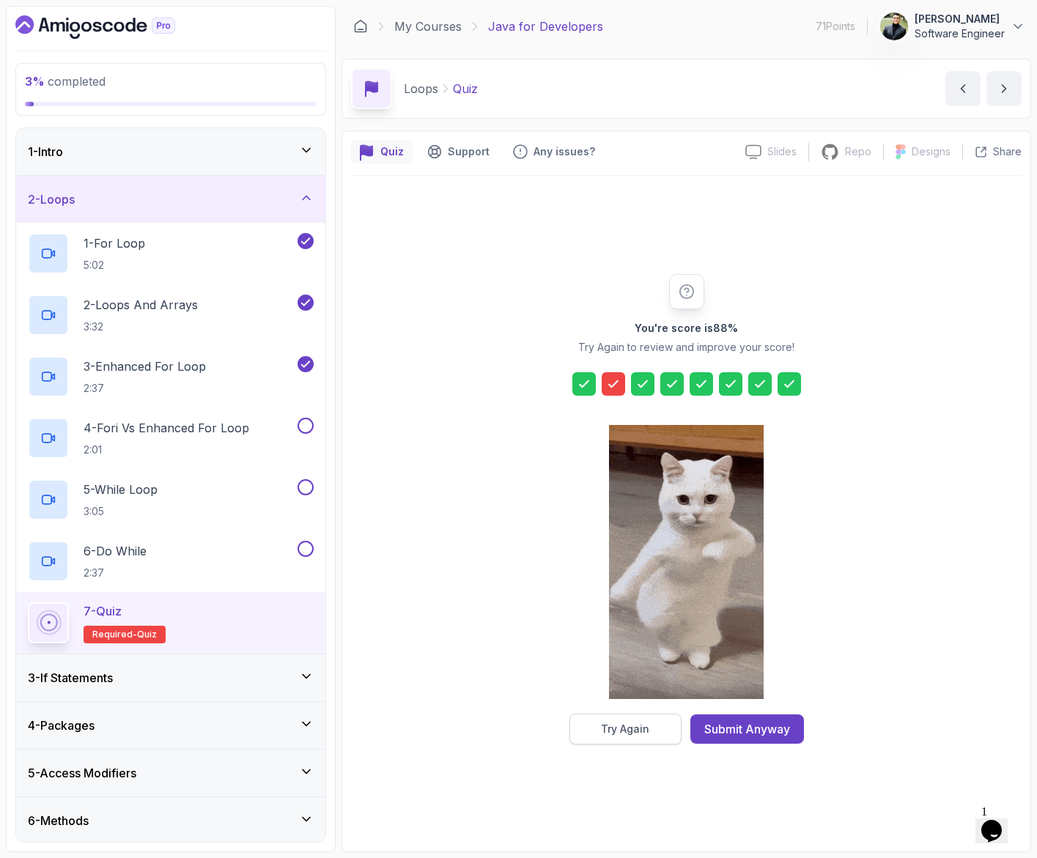
click at [621, 727] on div "Try Again" at bounding box center [625, 729] width 48 height 15
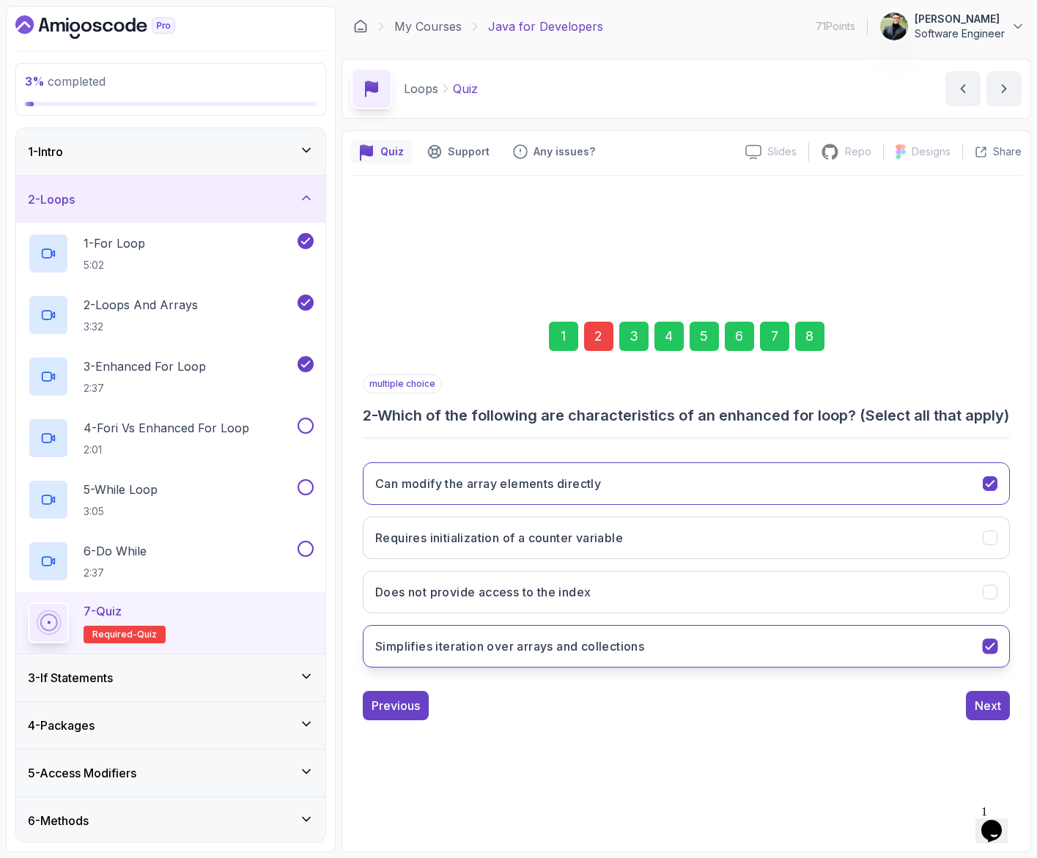
click at [644, 655] on h3 "Simplifies iteration over arrays and collections" at bounding box center [509, 646] width 269 height 18
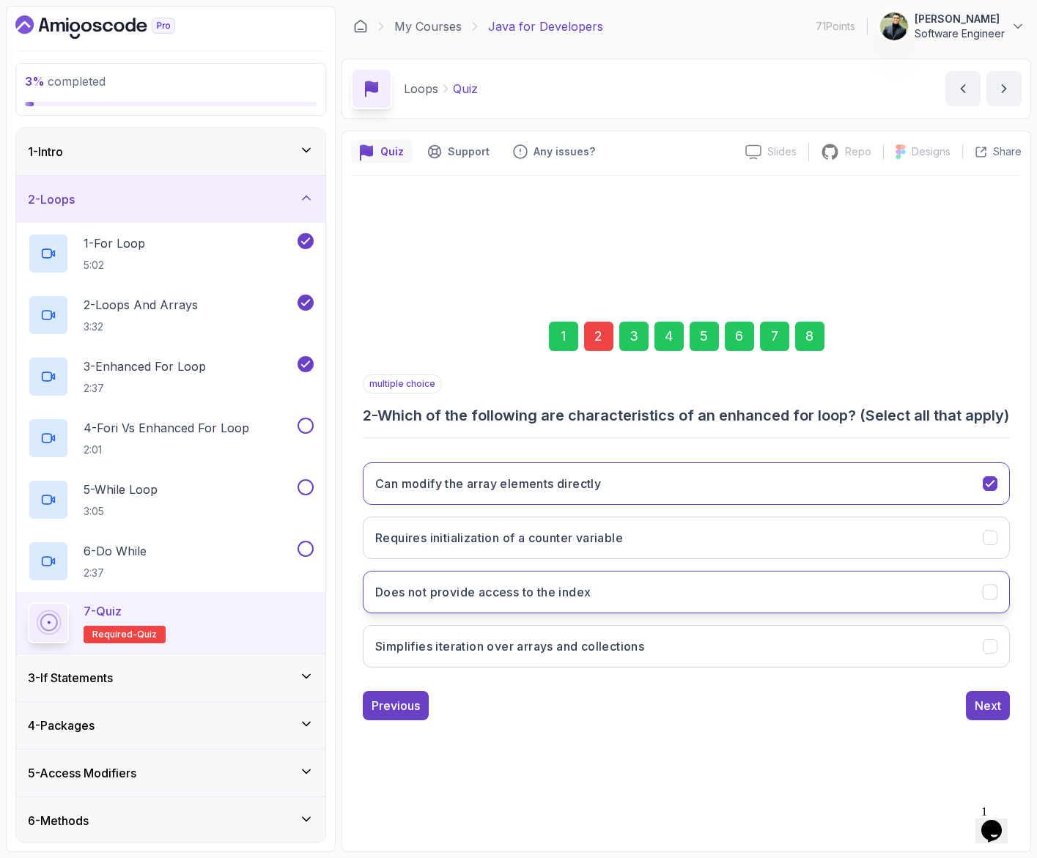
click at [591, 595] on h3 "Does not provide access to the index" at bounding box center [482, 592] width 215 height 18
click at [985, 710] on div "Next" at bounding box center [987, 706] width 26 height 18
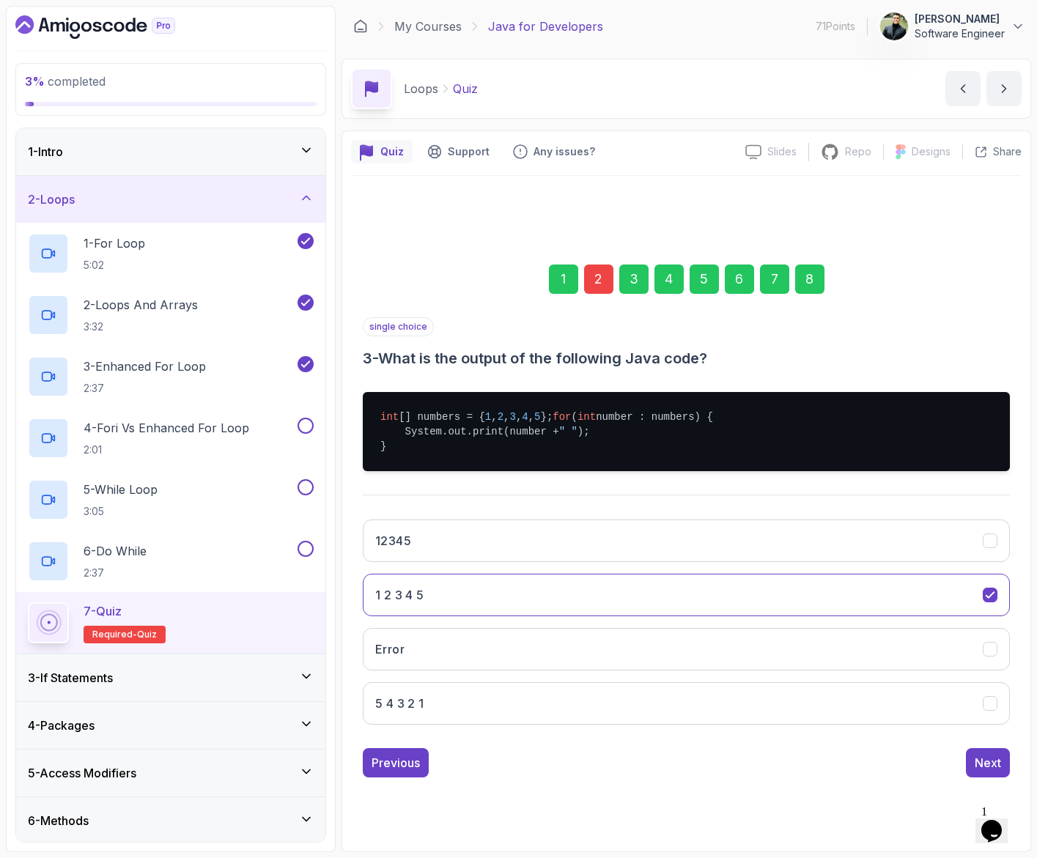
click at [803, 275] on div "8" at bounding box center [809, 278] width 29 height 29
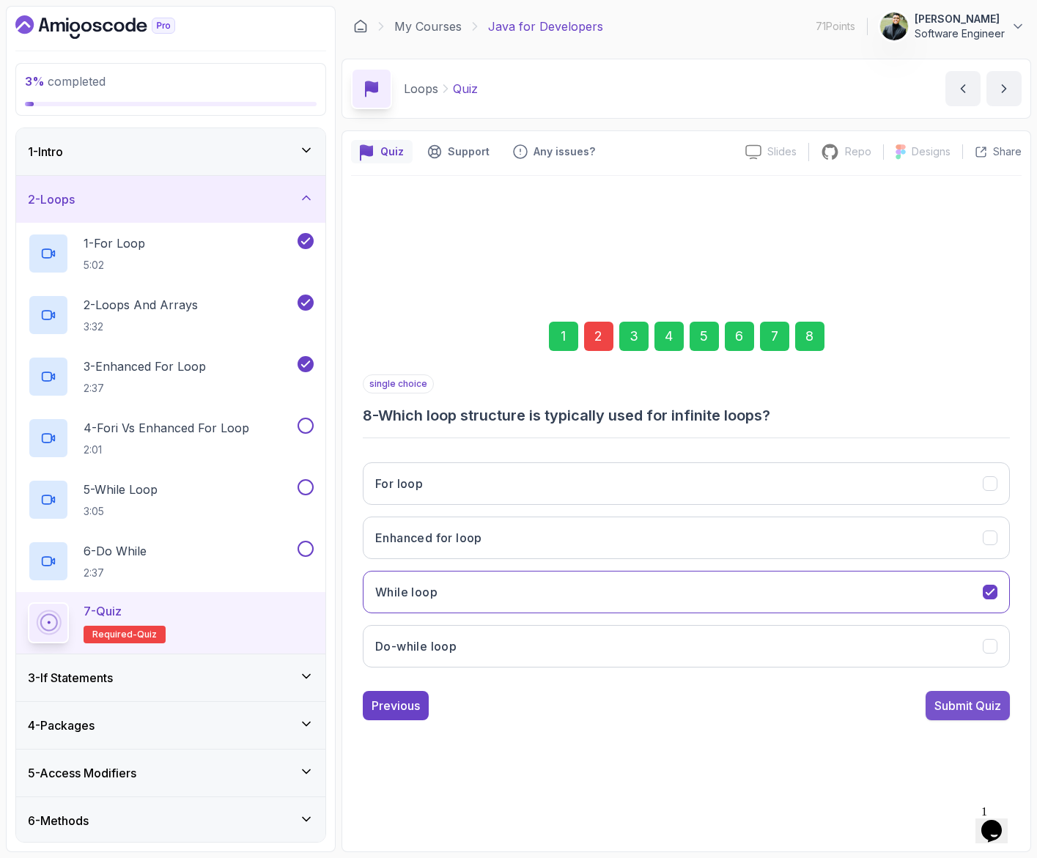
click at [965, 701] on div "Submit Quiz" at bounding box center [967, 706] width 67 height 18
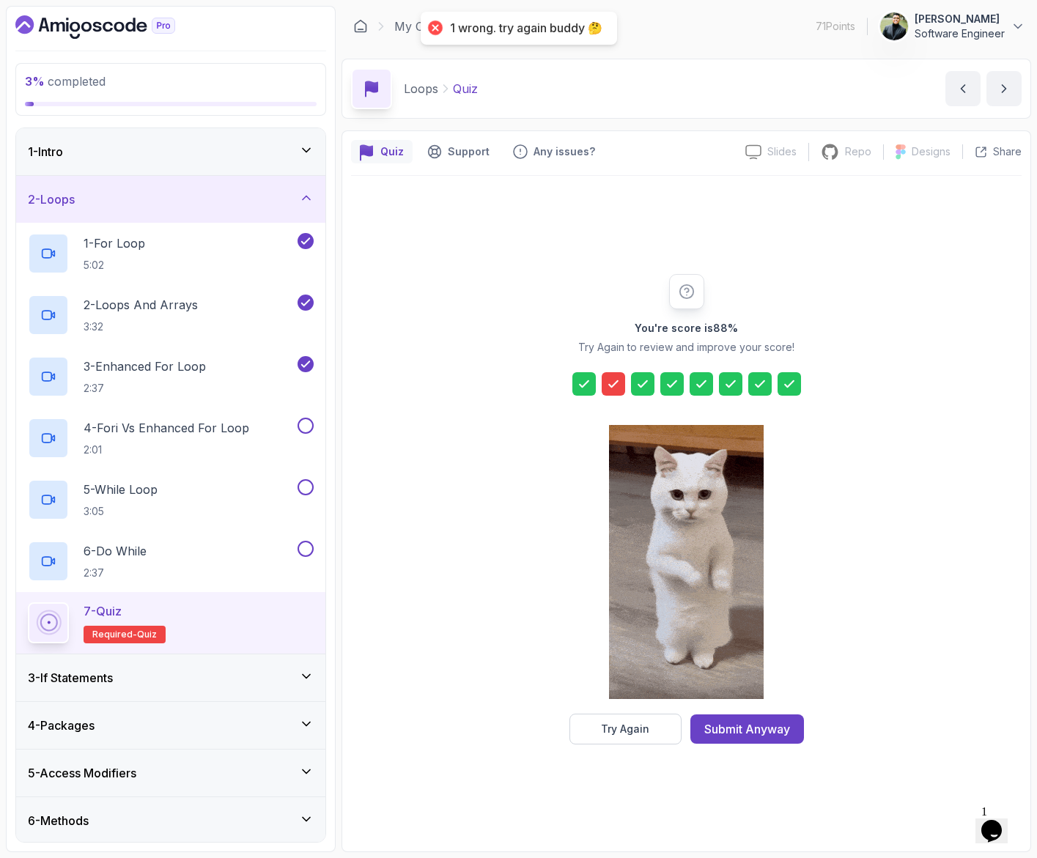
click at [612, 385] on icon at bounding box center [613, 384] width 9 height 6
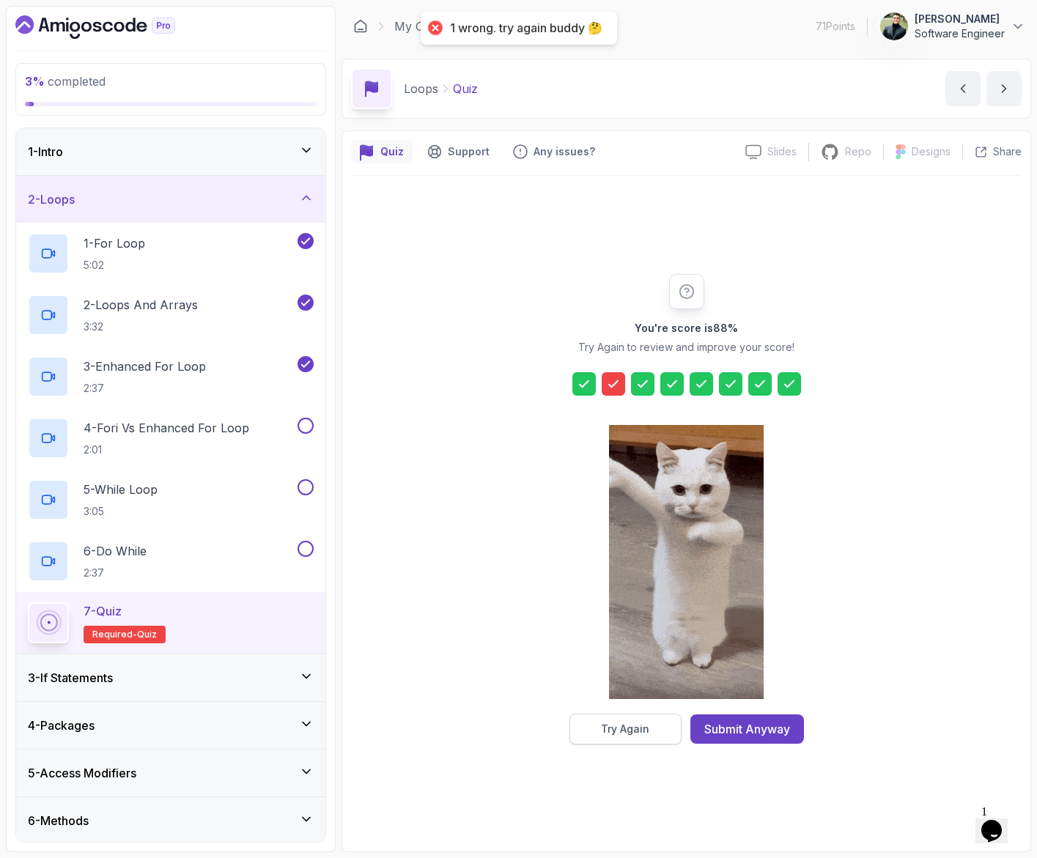
click at [664, 726] on button "Try Again" at bounding box center [625, 729] width 112 height 31
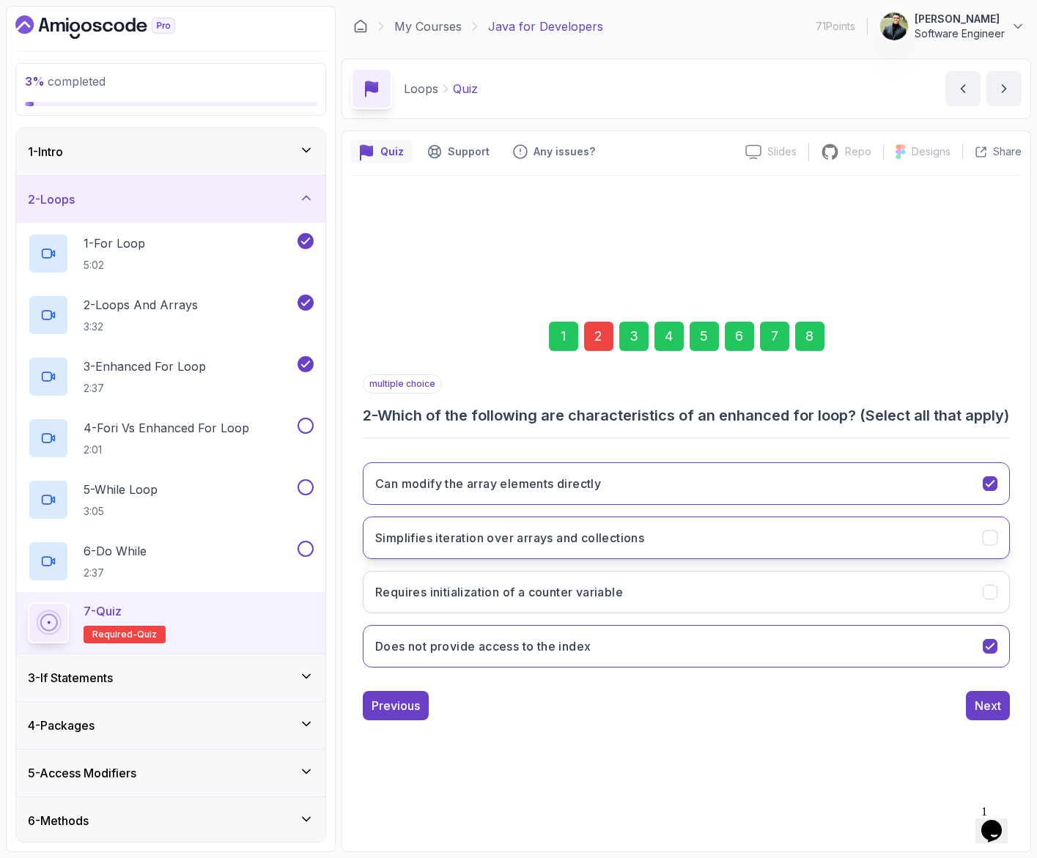
click at [534, 557] on button "Simplifies iteration over arrays and collections" at bounding box center [686, 538] width 647 height 42
click at [799, 322] on div "8" at bounding box center [809, 336] width 29 height 29
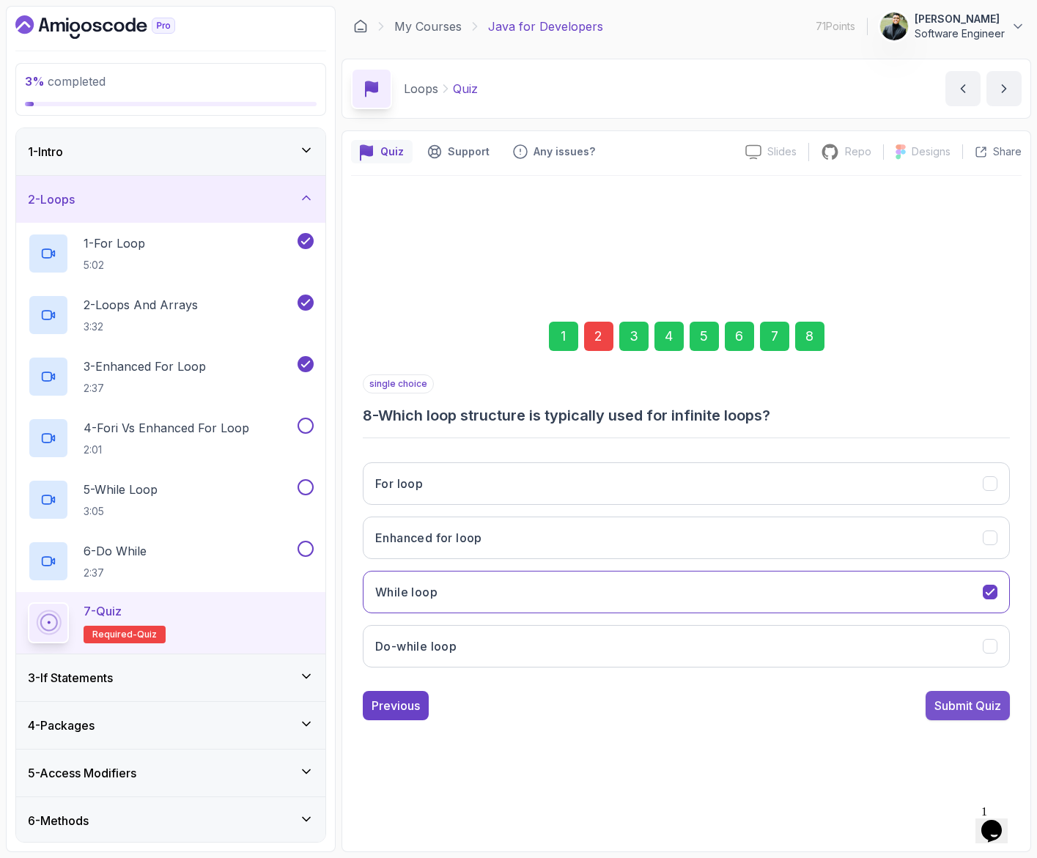
click at [950, 707] on div "Submit Quiz" at bounding box center [967, 706] width 67 height 18
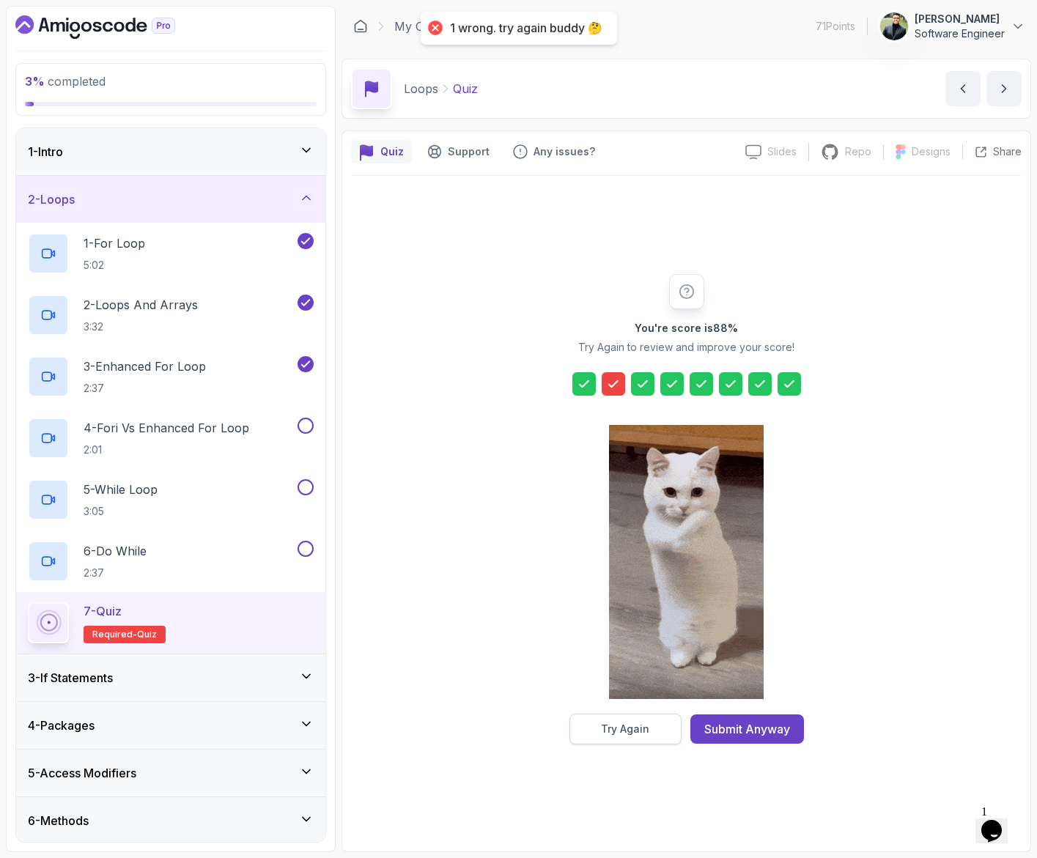
click at [660, 717] on button "Try Again" at bounding box center [625, 729] width 112 height 31
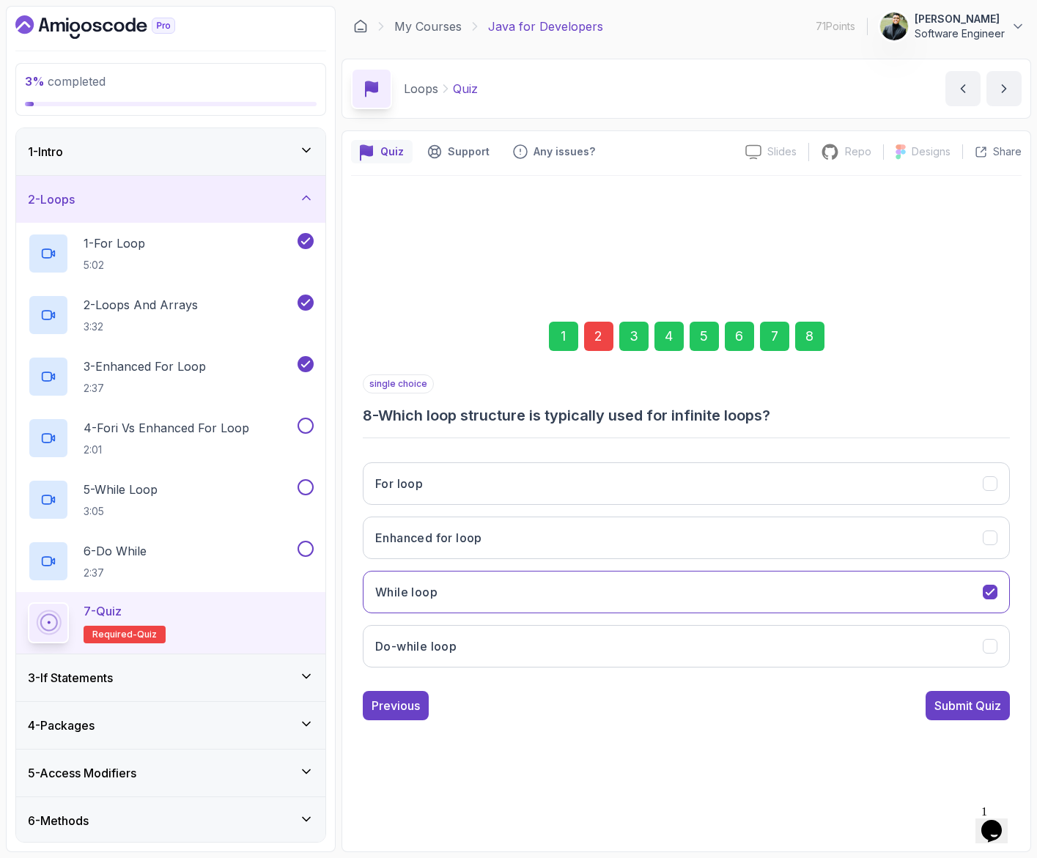
click at [613, 341] on div "1 2 3 4 5 6 7 8" at bounding box center [686, 336] width 647 height 76
click at [604, 344] on div "2" at bounding box center [598, 336] width 29 height 29
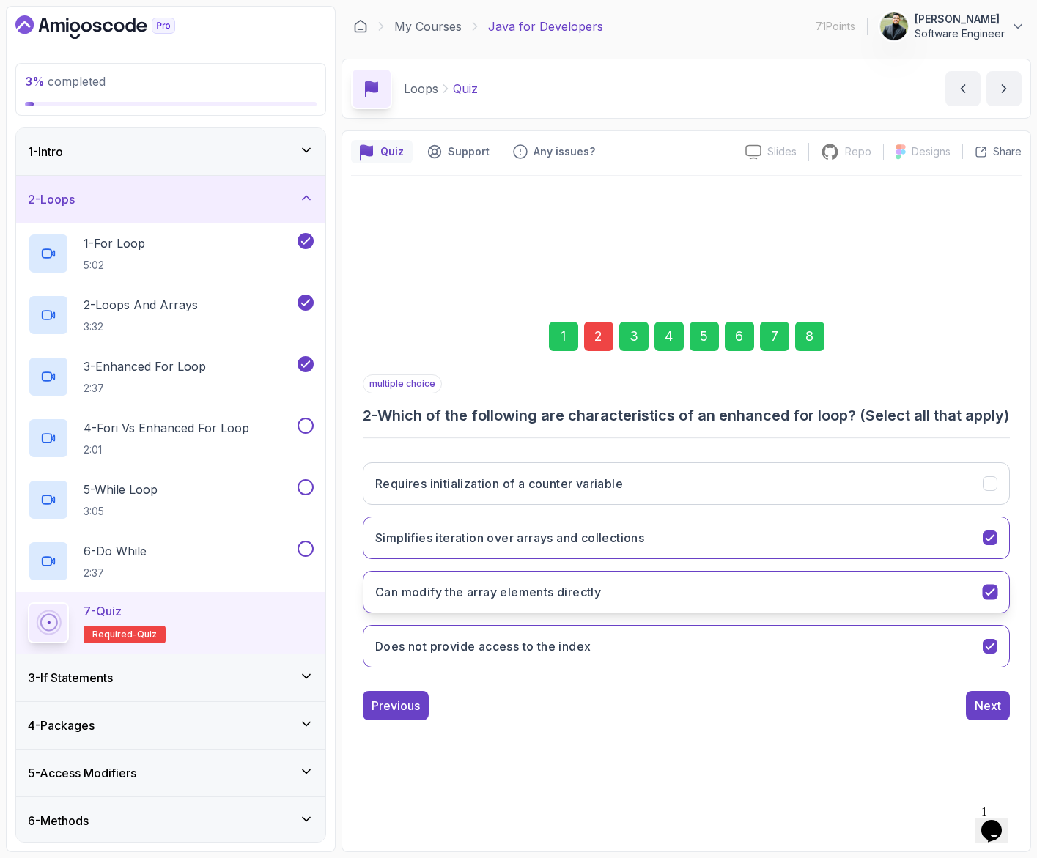
click at [670, 595] on button "Can modify the array elements directly" at bounding box center [686, 592] width 647 height 42
click at [678, 594] on button "Can modify the array elements directly" at bounding box center [686, 592] width 647 height 42
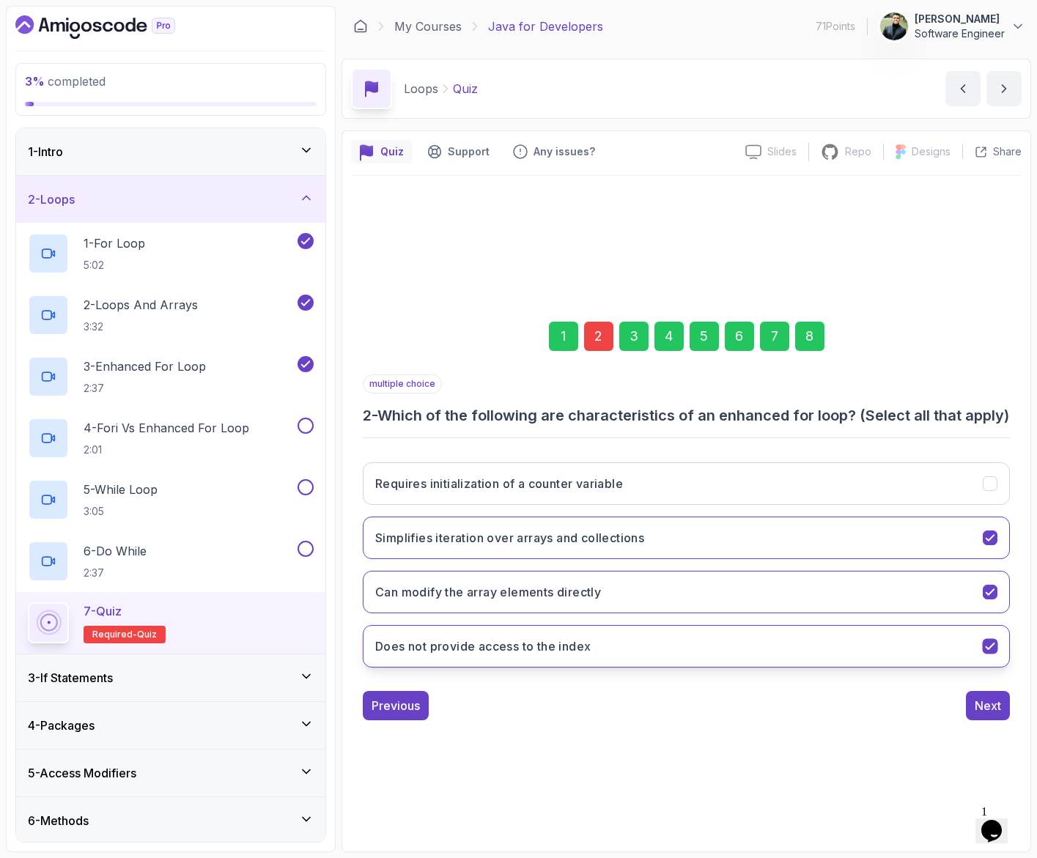
click at [737, 647] on button "Does not provide access to the index" at bounding box center [686, 646] width 647 height 42
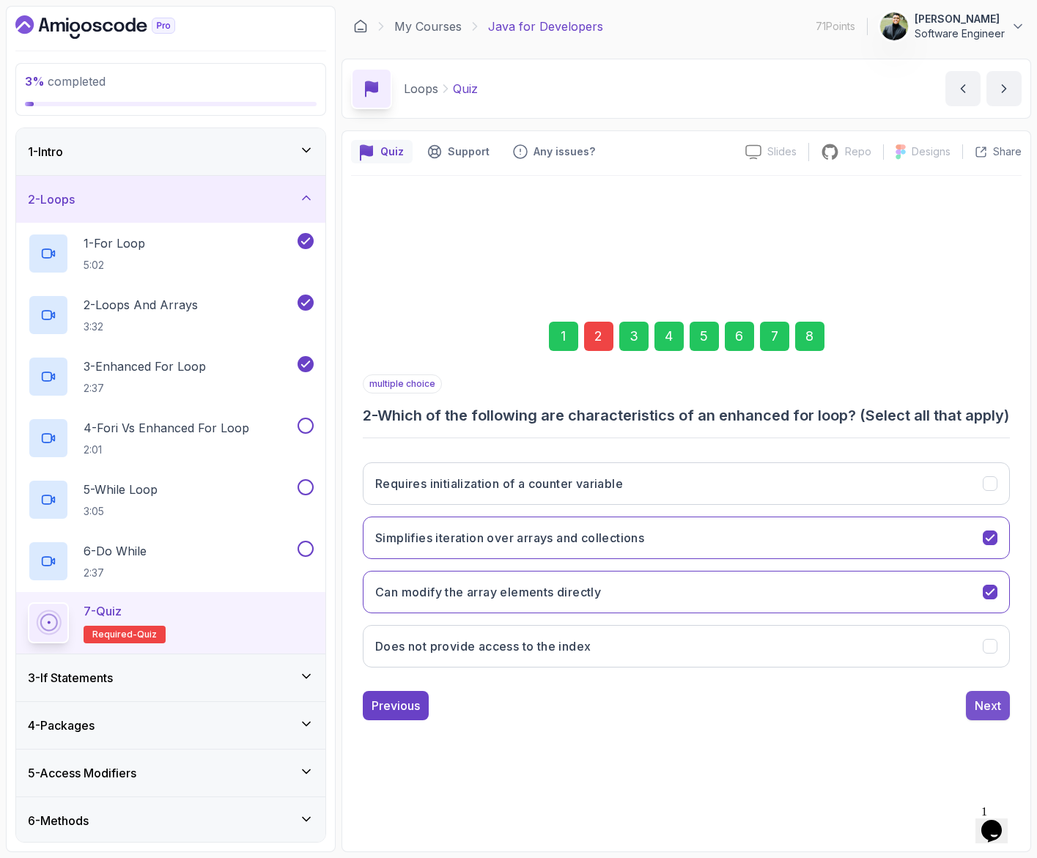
click at [994, 714] on div "Next" at bounding box center [987, 706] width 26 height 18
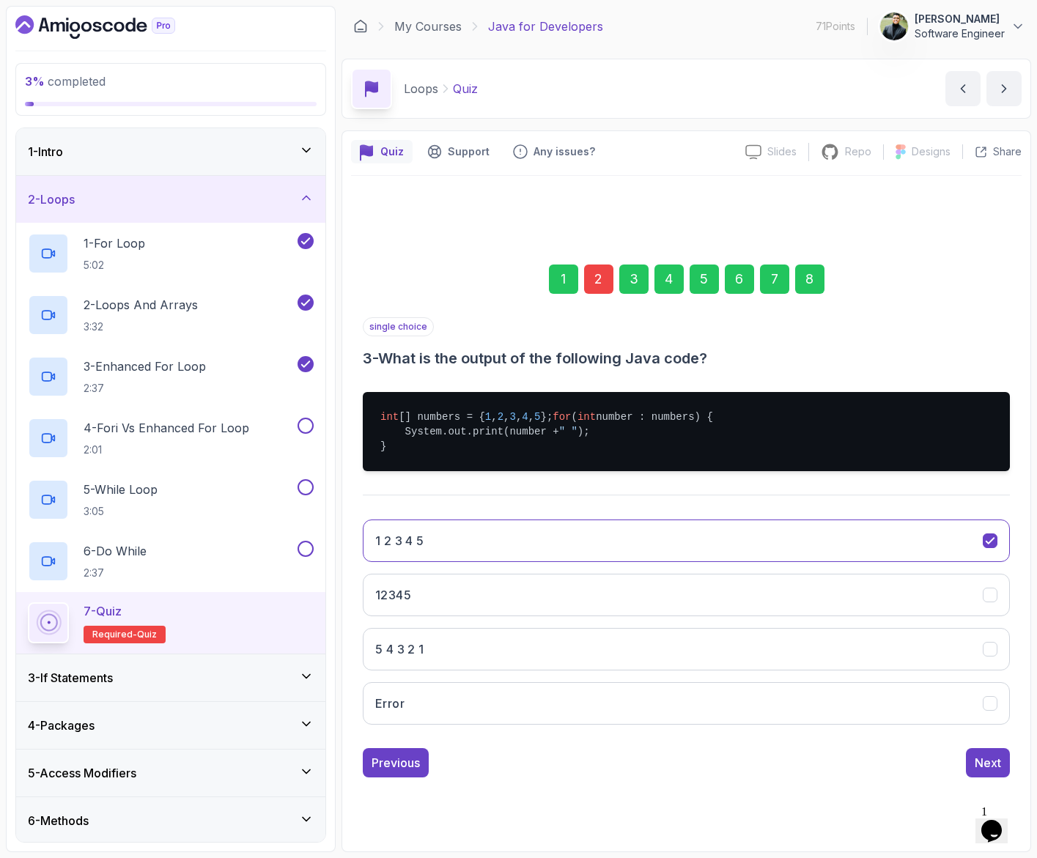
click at [813, 264] on div "8" at bounding box center [809, 278] width 29 height 29
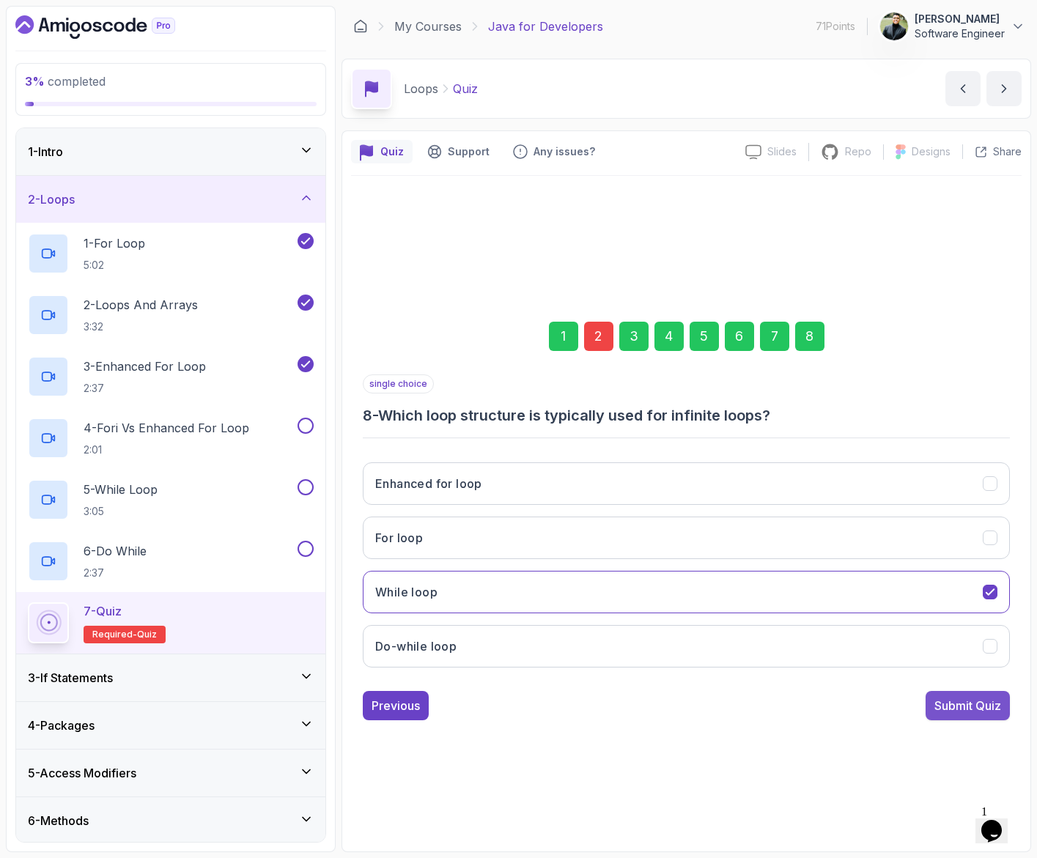
click at [976, 714] on button "Submit Quiz" at bounding box center [967, 705] width 84 height 29
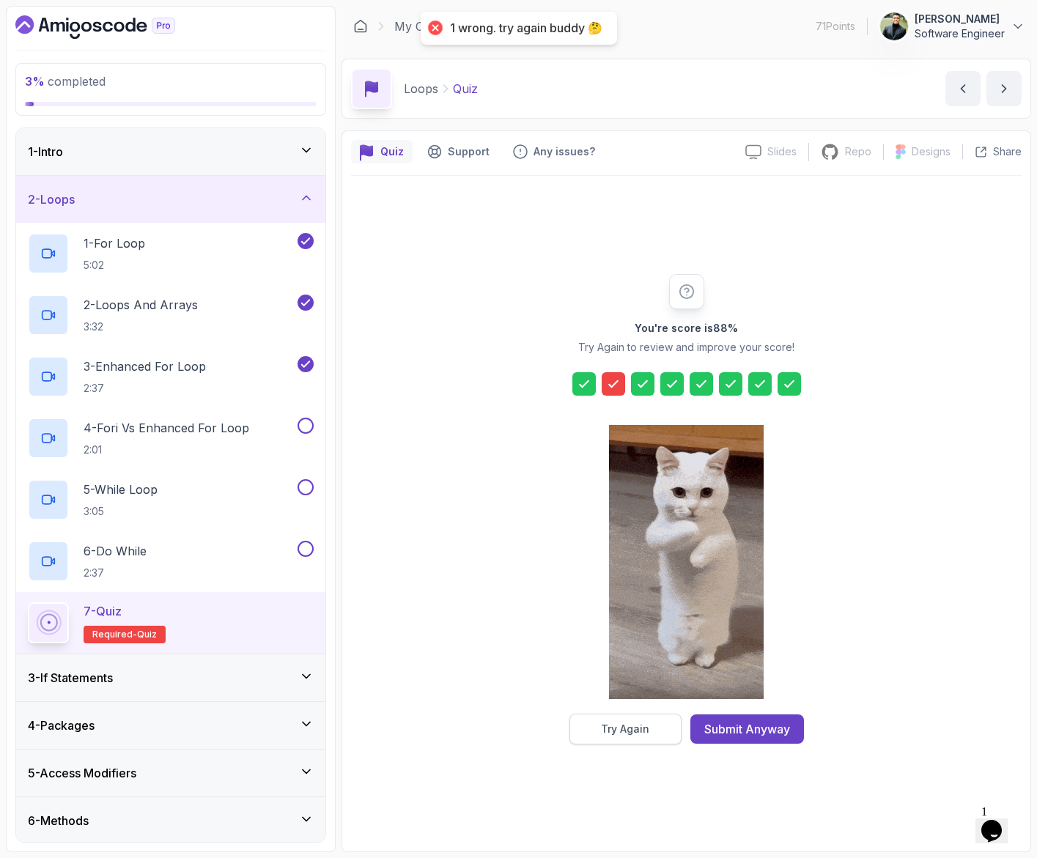
click at [632, 733] on div "Try Again" at bounding box center [625, 729] width 48 height 15
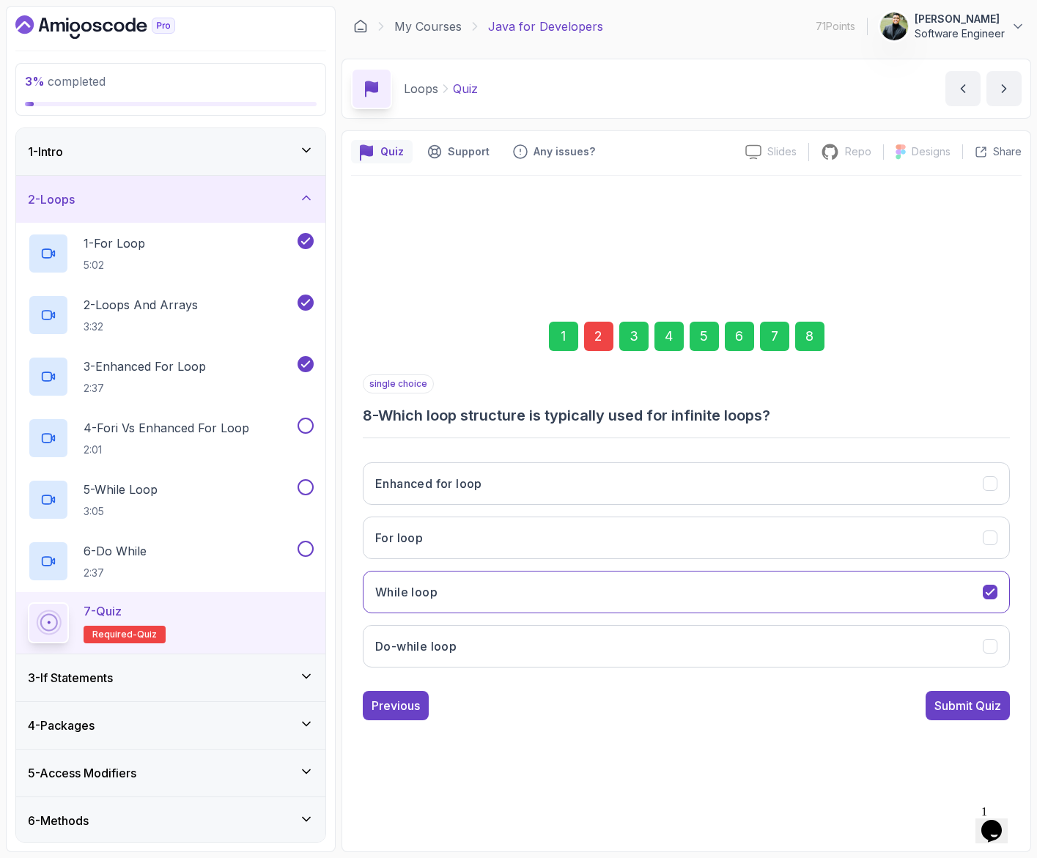
click at [584, 341] on div "2" at bounding box center [598, 336] width 29 height 29
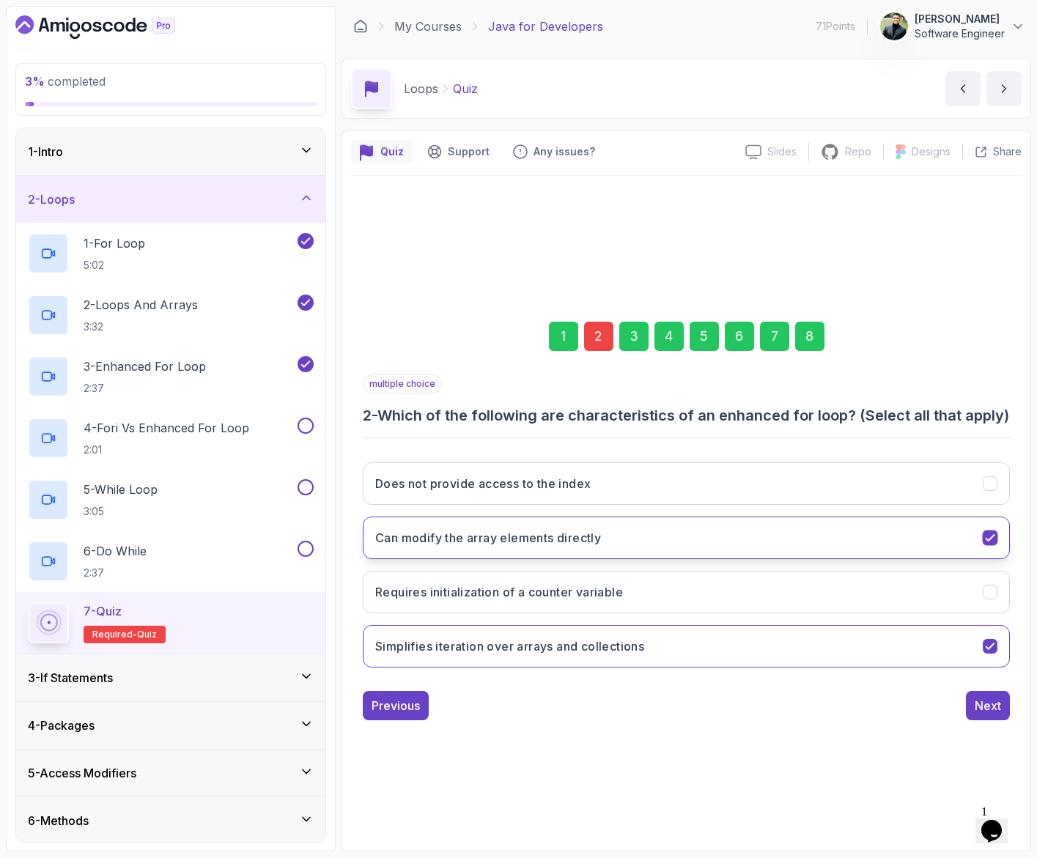
click at [664, 552] on button "Can modify the array elements directly" at bounding box center [686, 538] width 647 height 42
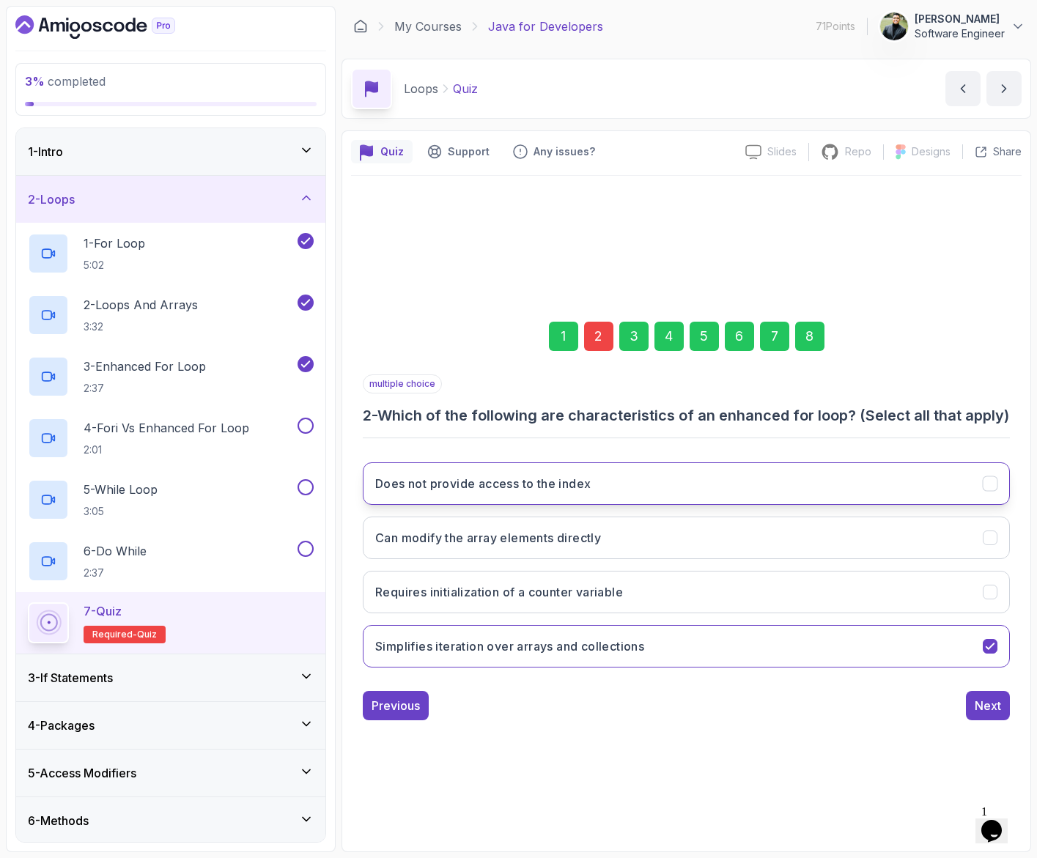
click at [567, 486] on h3 "Does not provide access to the index" at bounding box center [482, 484] width 215 height 18
click at [974, 719] on button "Next" at bounding box center [988, 705] width 44 height 29
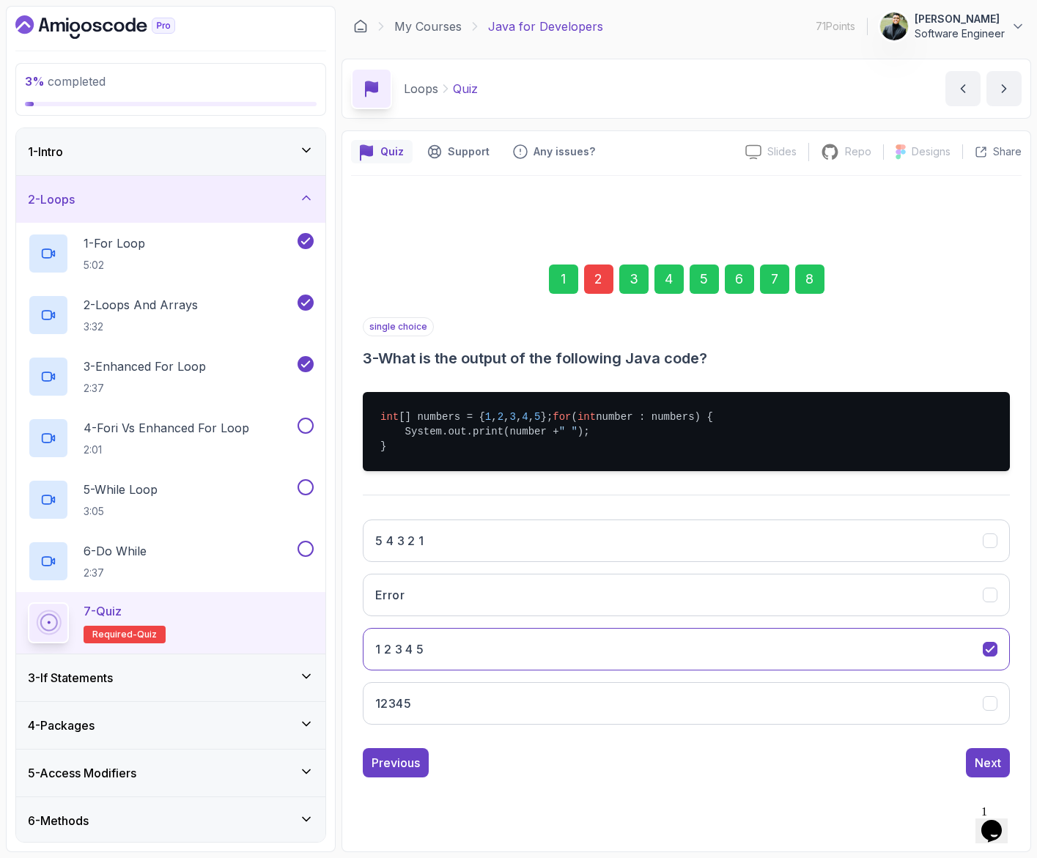
click at [798, 270] on div "8" at bounding box center [809, 278] width 29 height 29
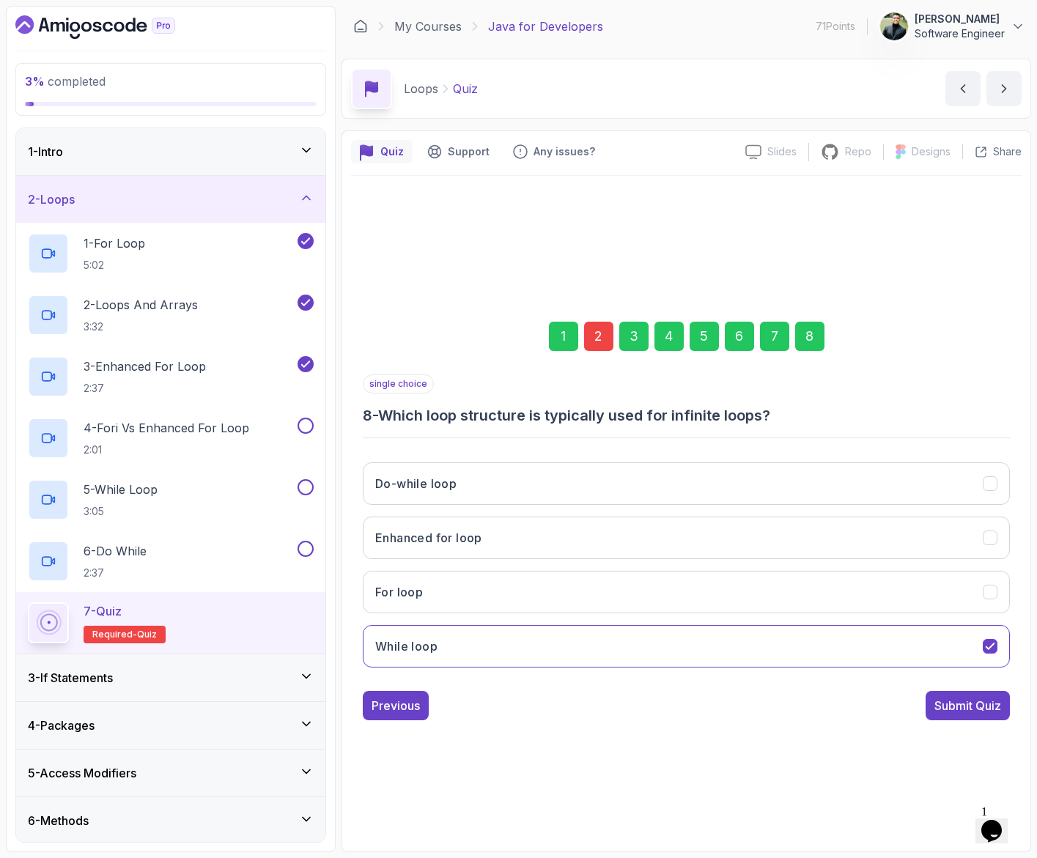
click at [1008, 720] on div "1 2 3 4 5 6 7 8 single choice 8 - Which loop structure is typically used for in…" at bounding box center [686, 508] width 670 height 445
click at [1001, 714] on button "Submit Quiz" at bounding box center [967, 705] width 84 height 29
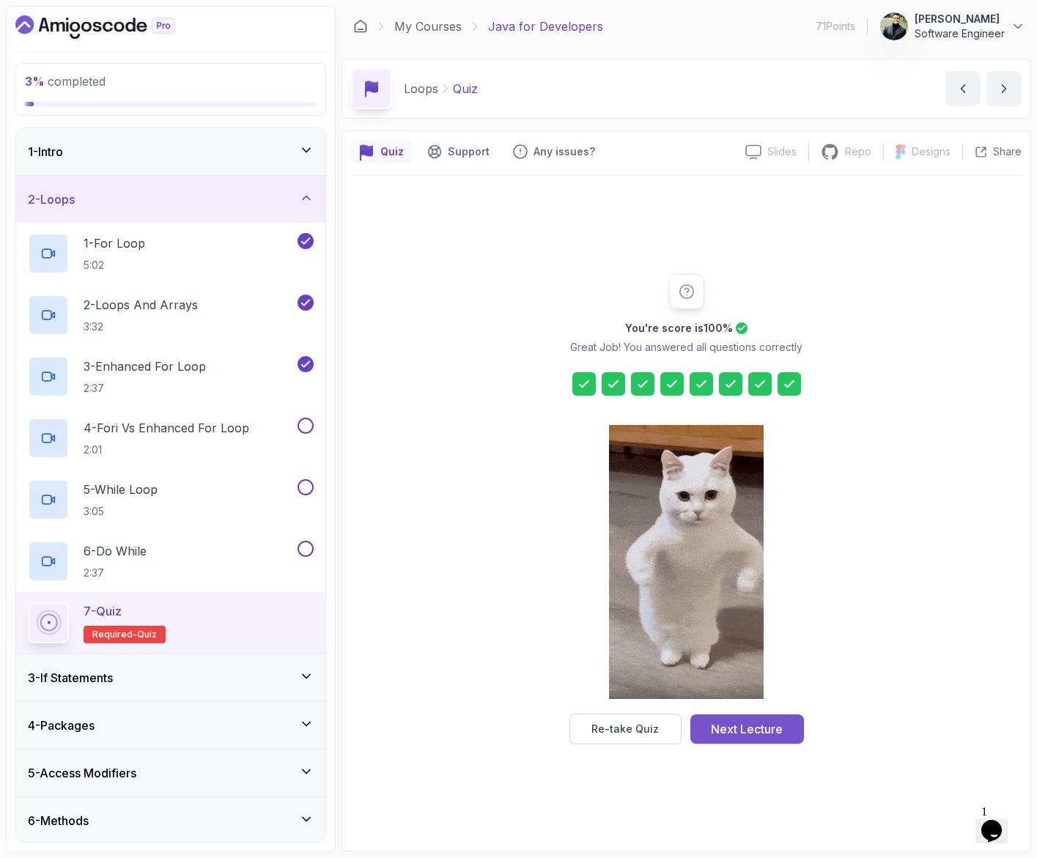
click at [733, 736] on div "Next Lecture" at bounding box center [747, 729] width 72 height 18
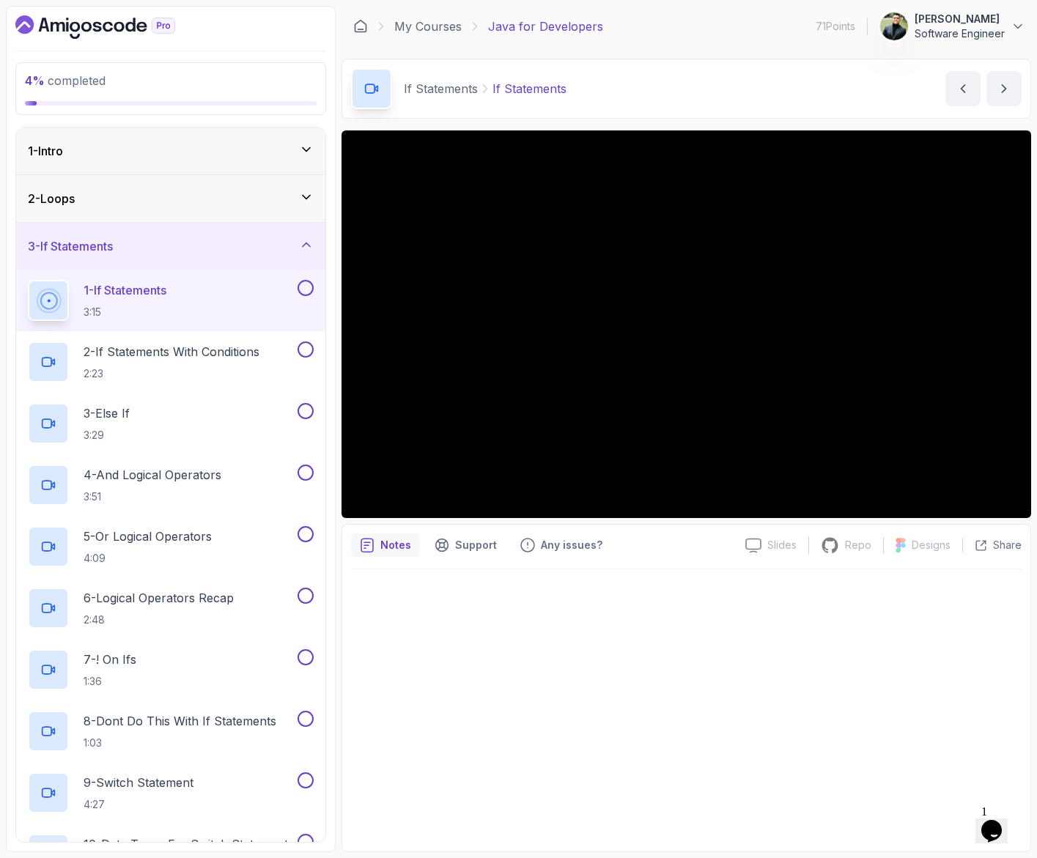
click at [169, 200] on div "2 - Loops" at bounding box center [171, 199] width 286 height 18
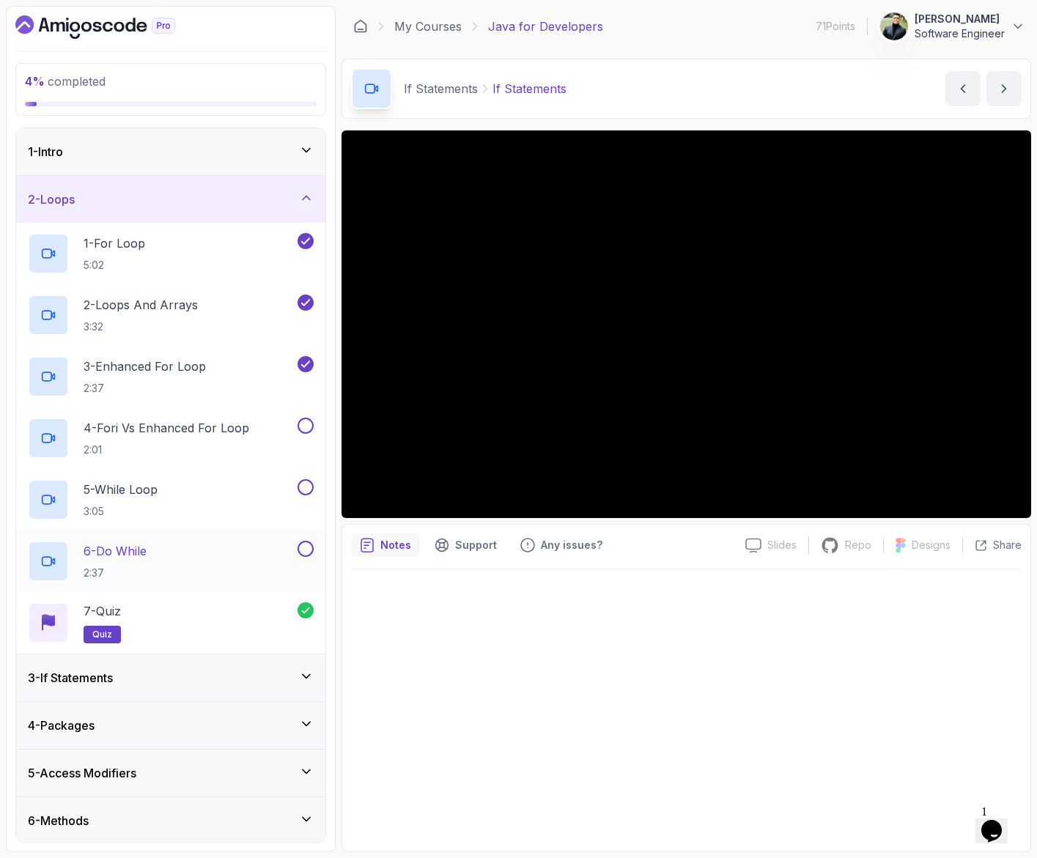
click at [312, 541] on div at bounding box center [304, 549] width 19 height 16
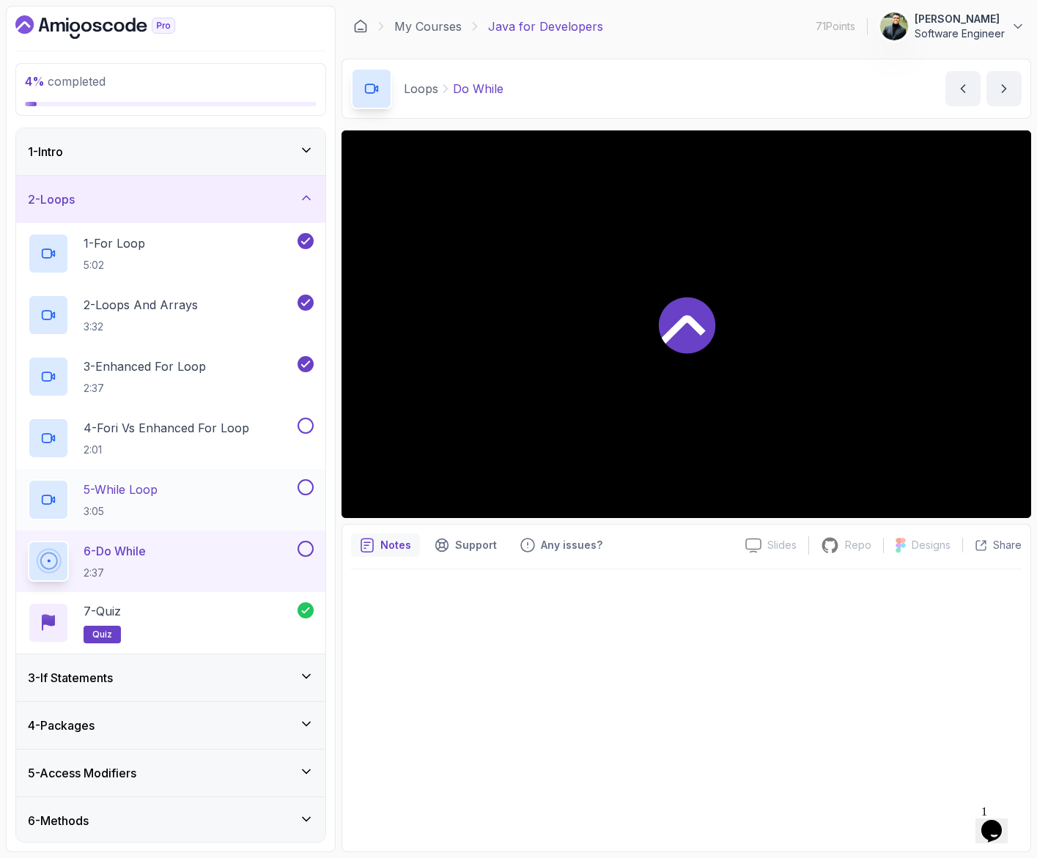
click at [303, 491] on button at bounding box center [305, 487] width 16 height 16
click at [303, 421] on button at bounding box center [305, 426] width 16 height 16
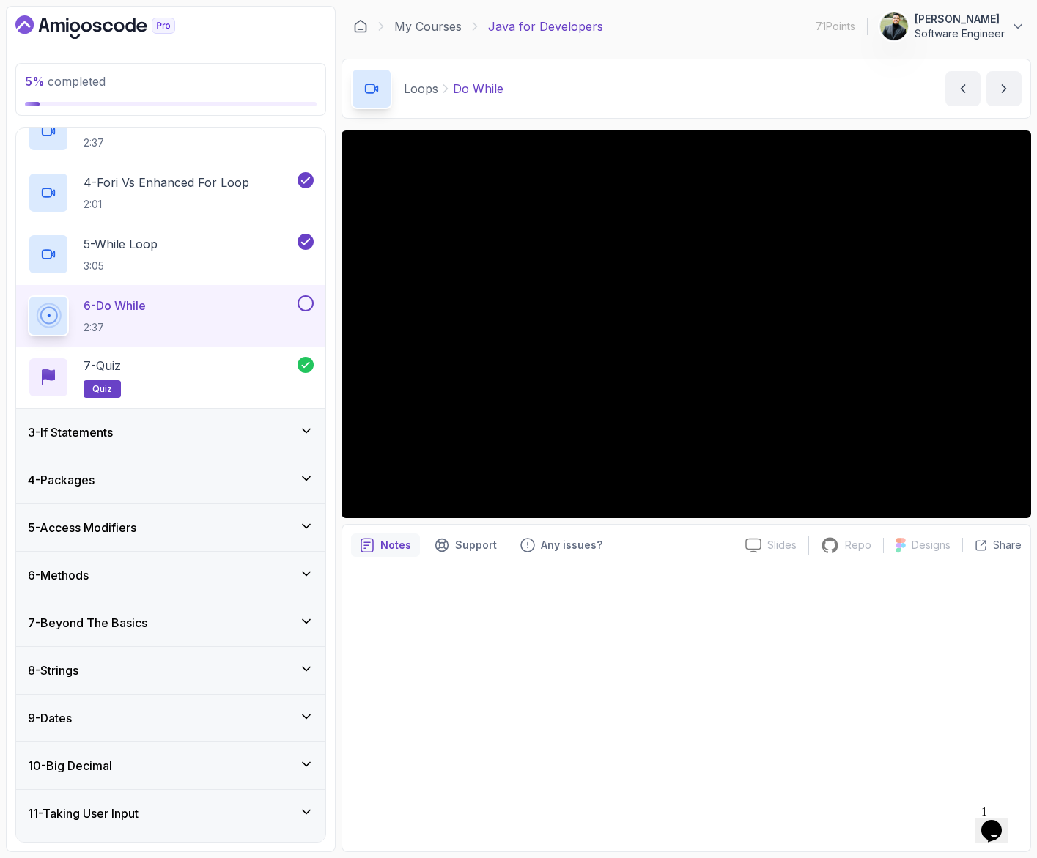
scroll to position [230, 0]
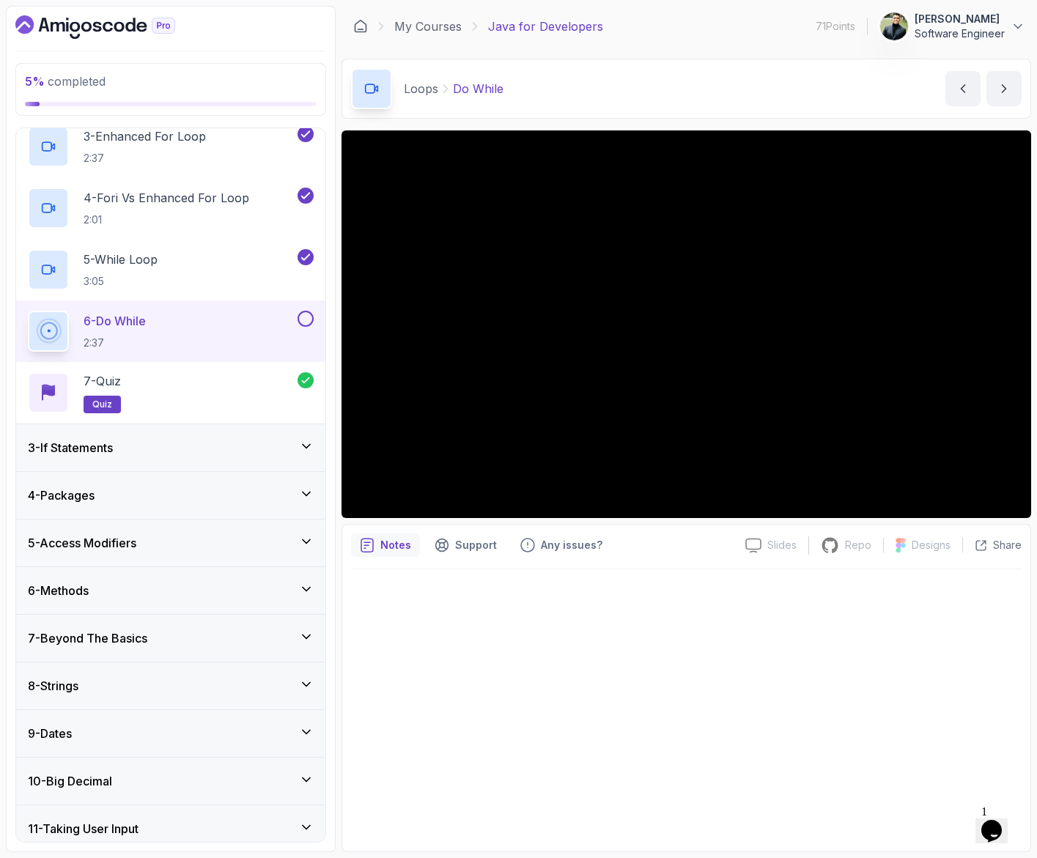
click at [307, 321] on button at bounding box center [305, 319] width 16 height 16
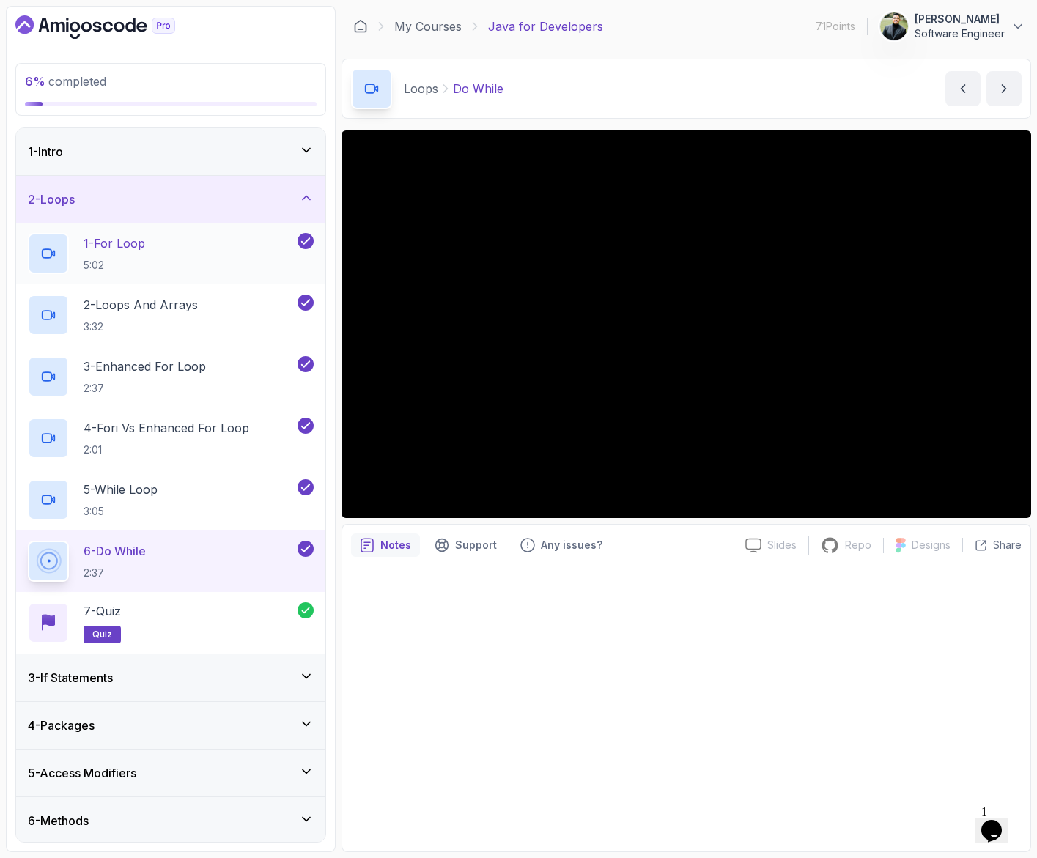
scroll to position [0, 0]
click at [297, 188] on div "2 - Loops" at bounding box center [170, 199] width 309 height 47
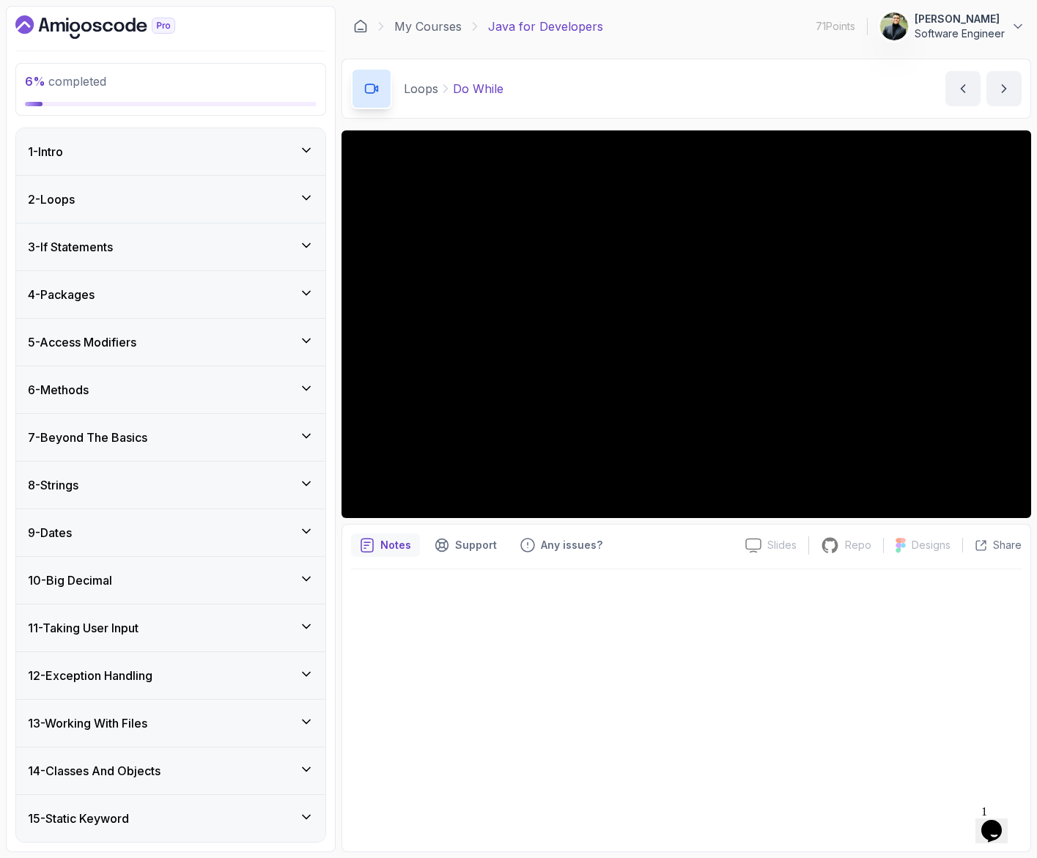
click at [292, 249] on div "3 - If Statements" at bounding box center [171, 247] width 286 height 18
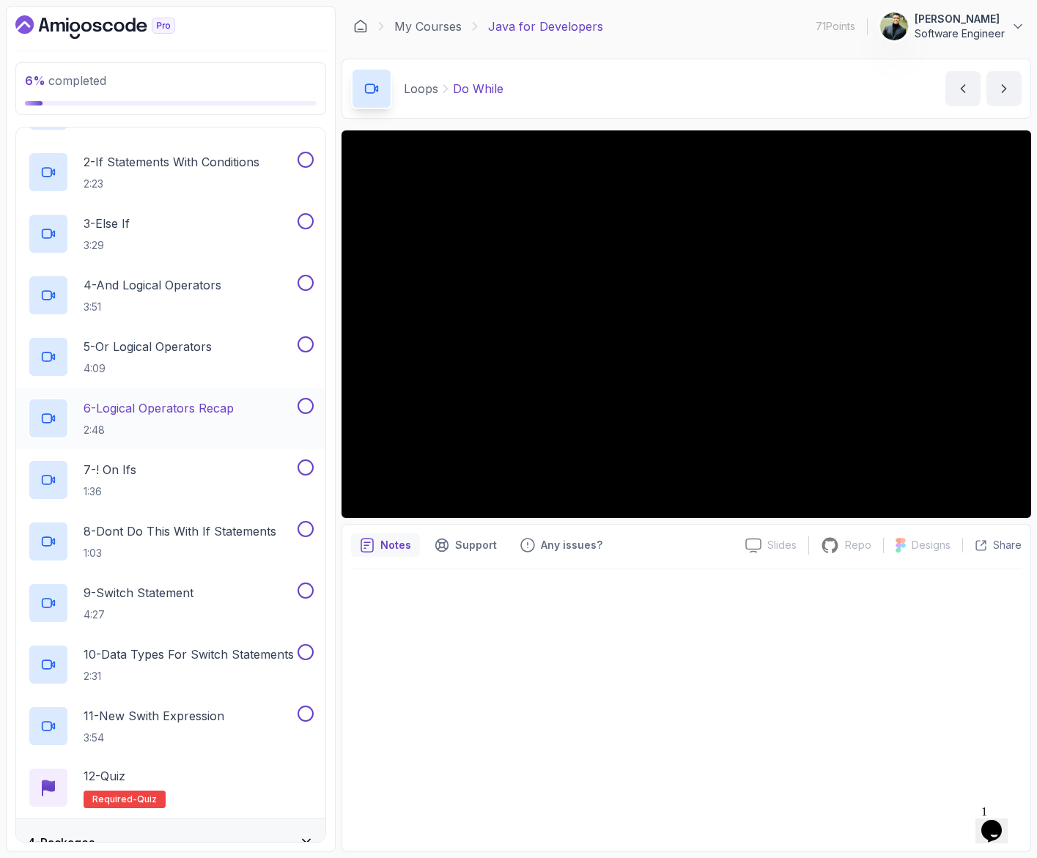
scroll to position [190, 0]
click at [211, 659] on p "10 - Data Types For Switch Statements" at bounding box center [189, 654] width 210 height 18
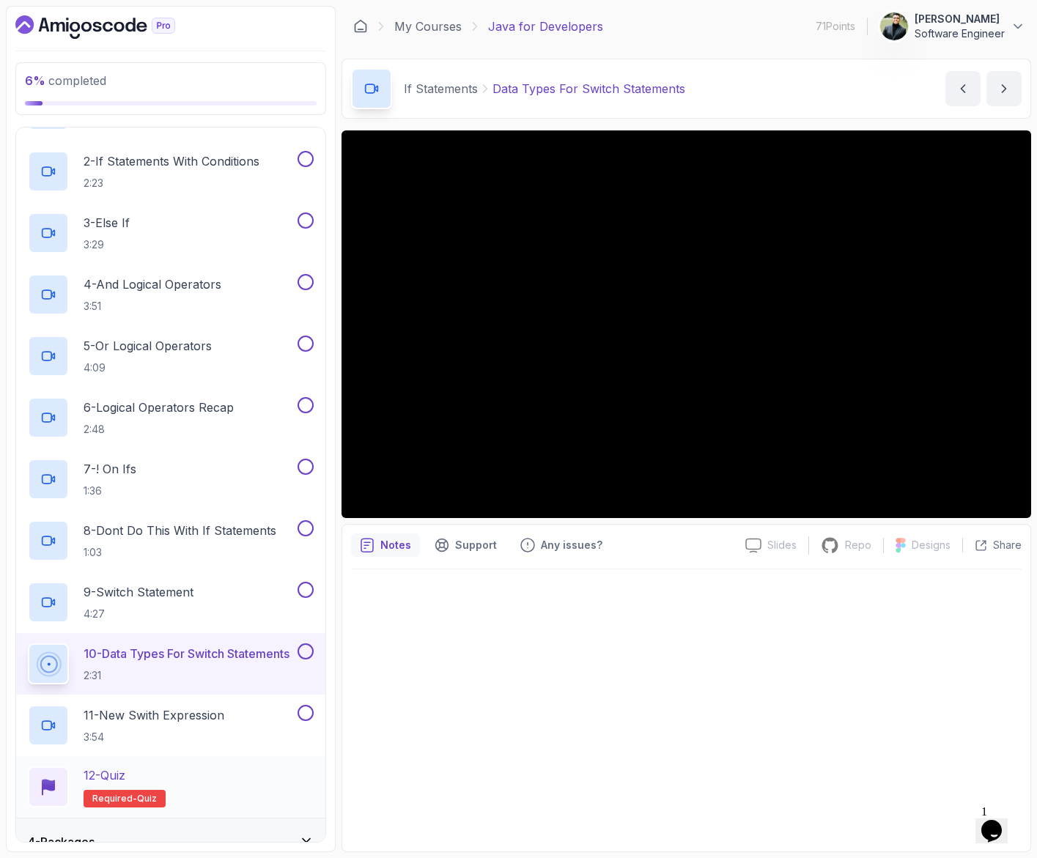
click at [205, 790] on div "12 - Quiz Required- quiz" at bounding box center [171, 786] width 286 height 41
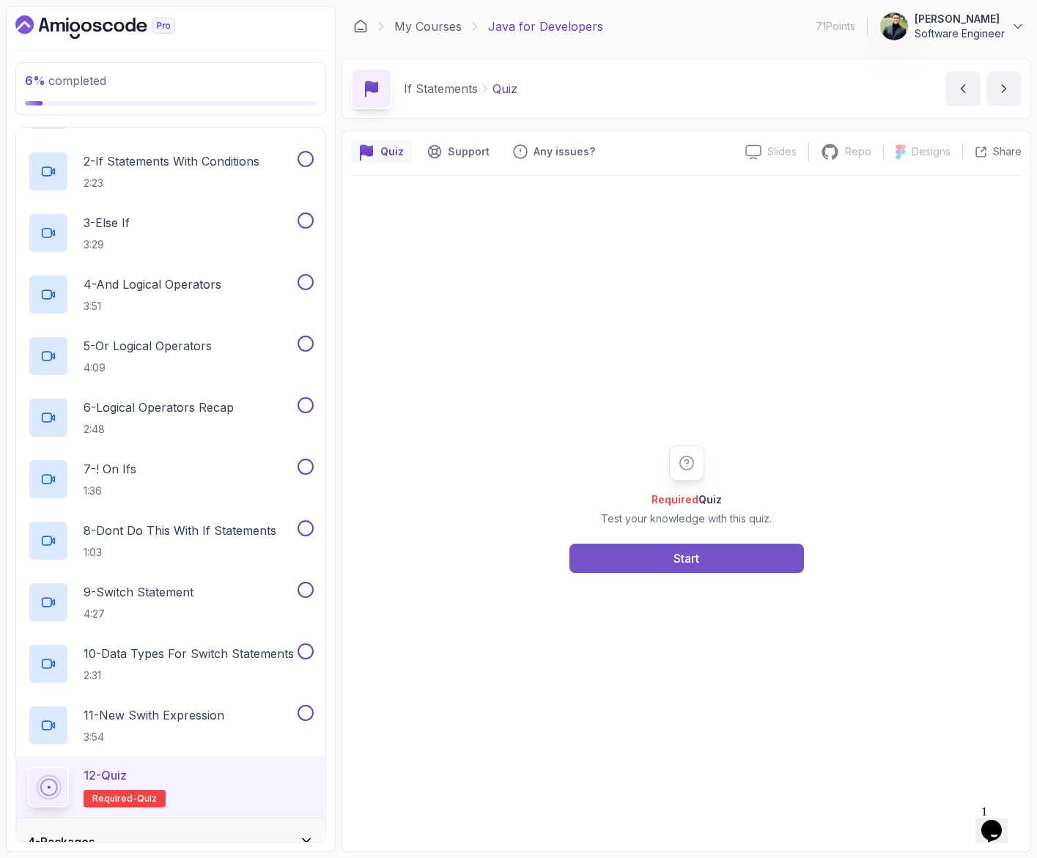
click at [618, 550] on button "Start" at bounding box center [686, 558] width 234 height 29
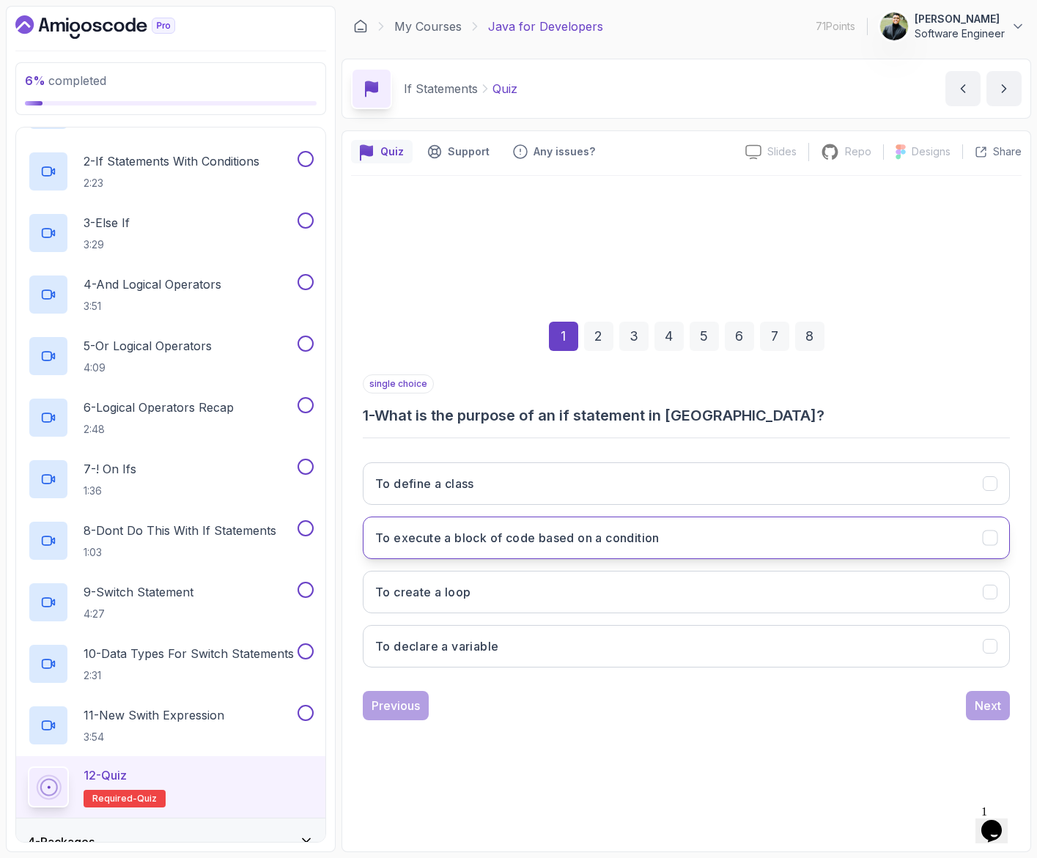
click at [544, 546] on h3 "To execute a block of code based on a condition" at bounding box center [517, 538] width 284 height 18
click at [996, 698] on div "Next" at bounding box center [987, 706] width 26 height 18
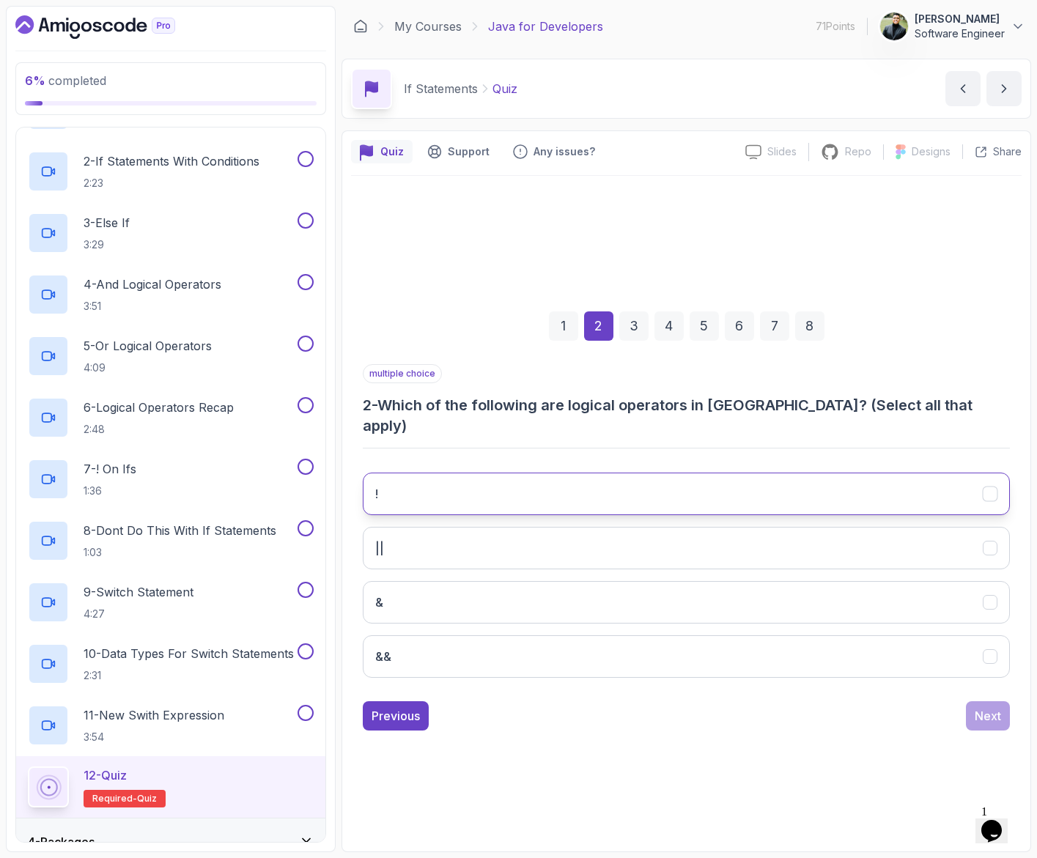
click at [484, 492] on button "!" at bounding box center [686, 494] width 647 height 42
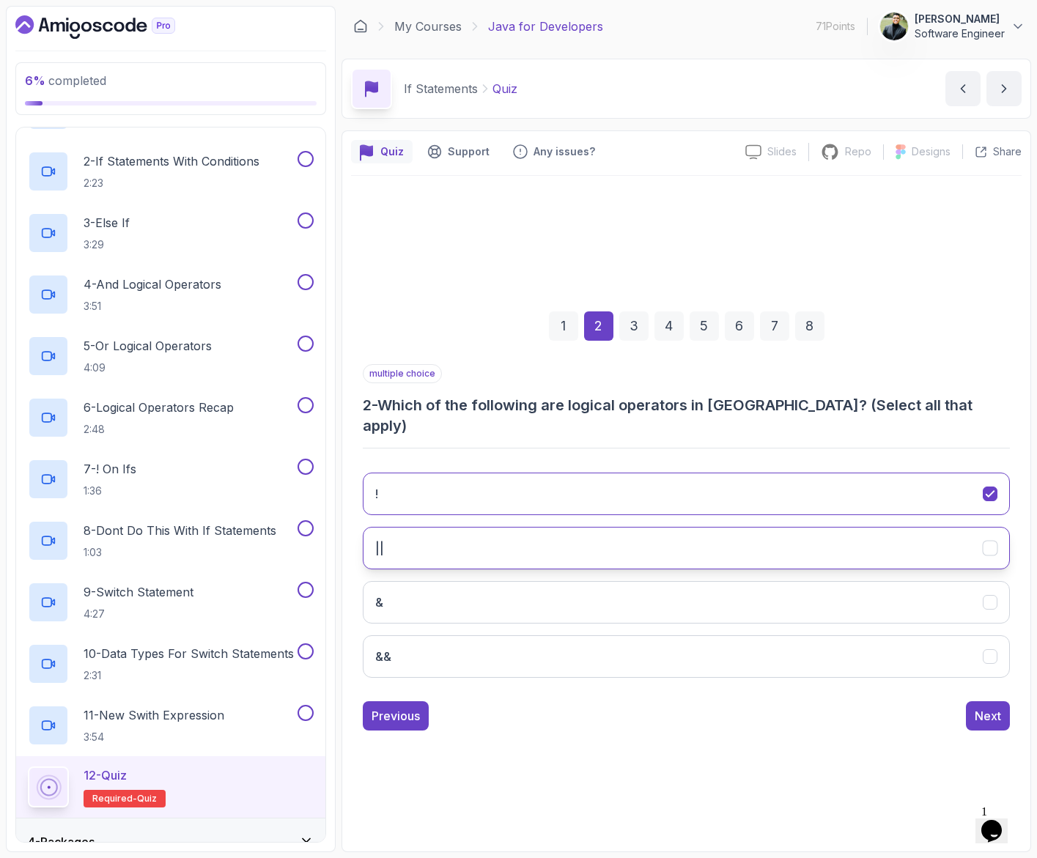
click at [509, 527] on button "||" at bounding box center [686, 548] width 647 height 42
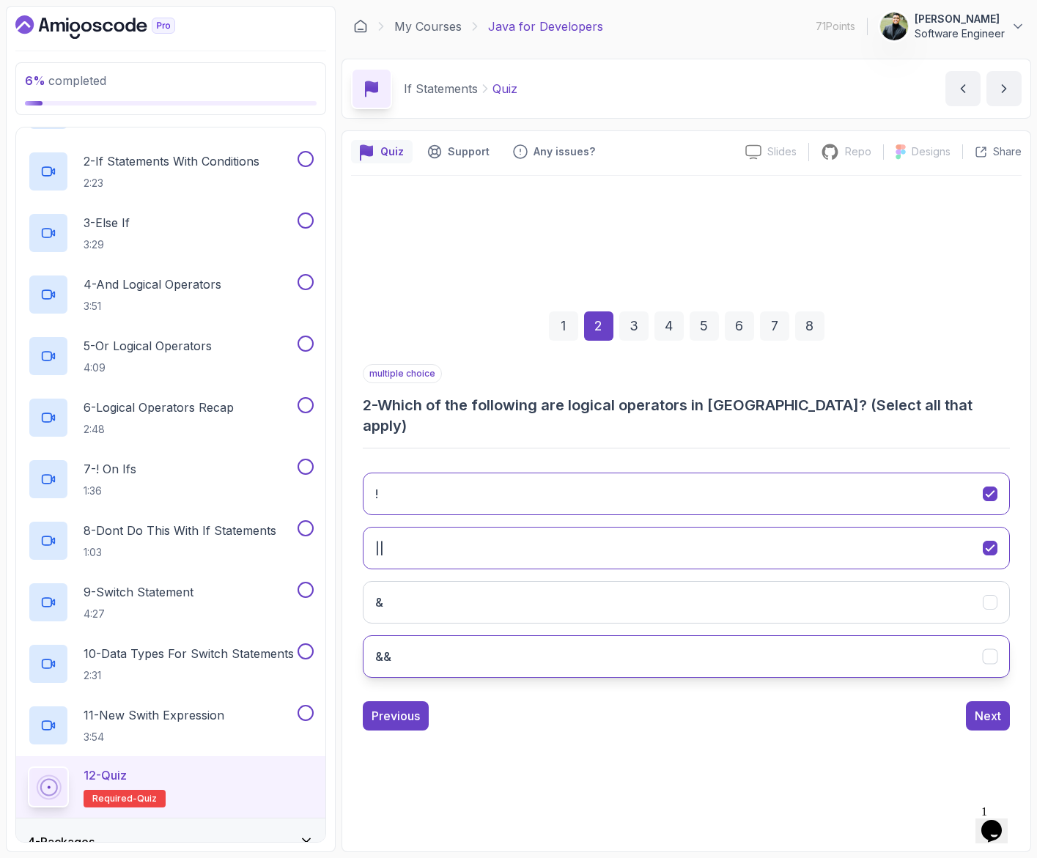
click at [558, 637] on button "&&" at bounding box center [686, 656] width 647 height 42
click at [975, 708] on div "Next" at bounding box center [987, 716] width 26 height 18
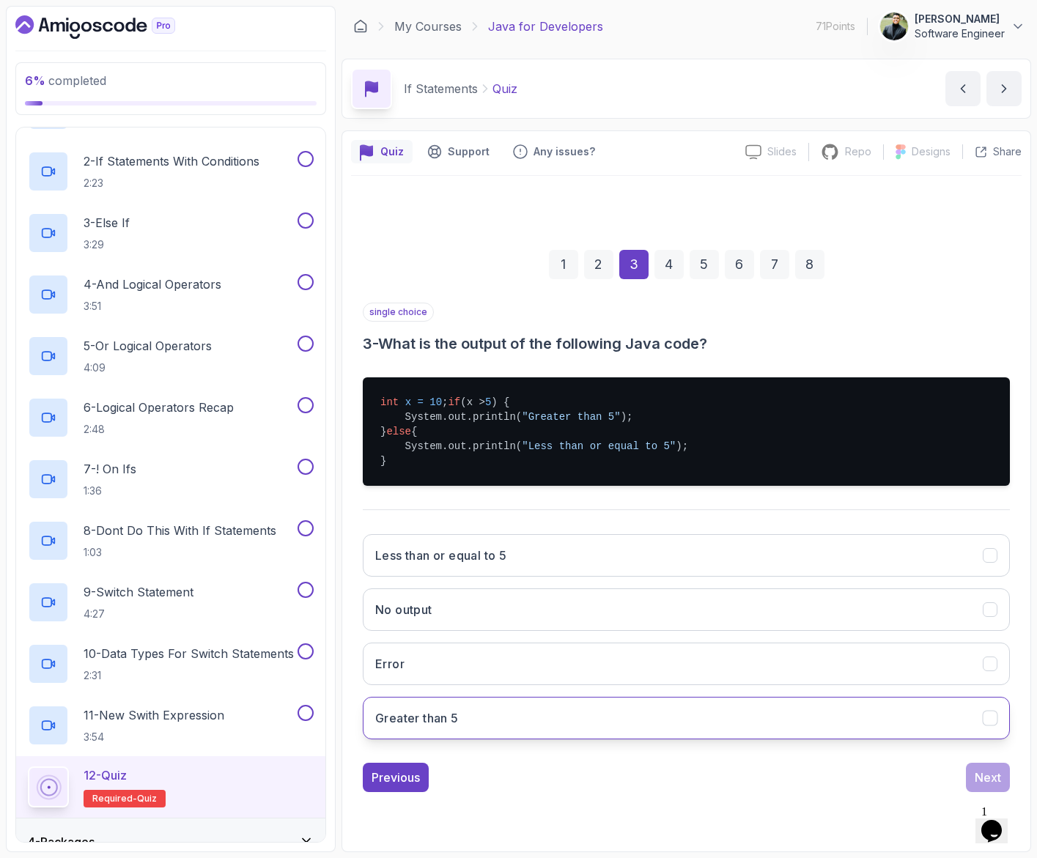
click at [598, 724] on button "Greater than 5" at bounding box center [686, 718] width 647 height 42
click at [988, 782] on div "Next" at bounding box center [987, 778] width 26 height 18
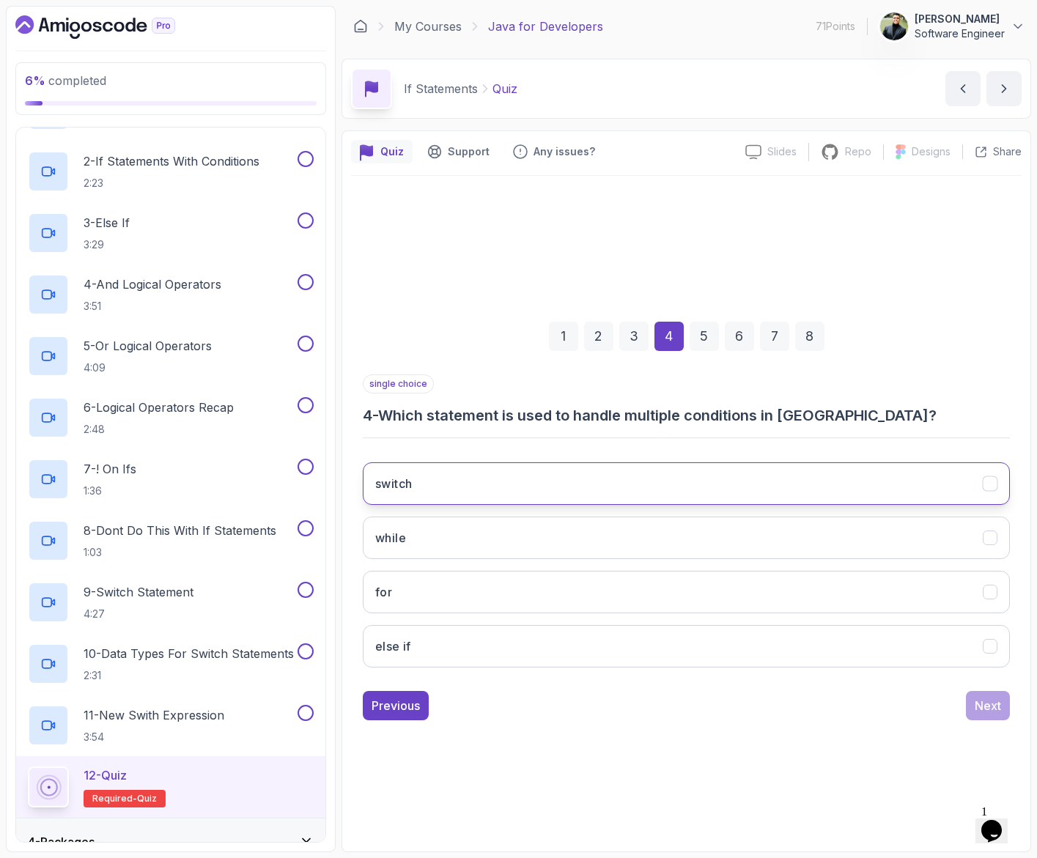
click at [605, 468] on button "switch" at bounding box center [686, 483] width 647 height 42
click at [983, 710] on div "Next" at bounding box center [987, 706] width 26 height 18
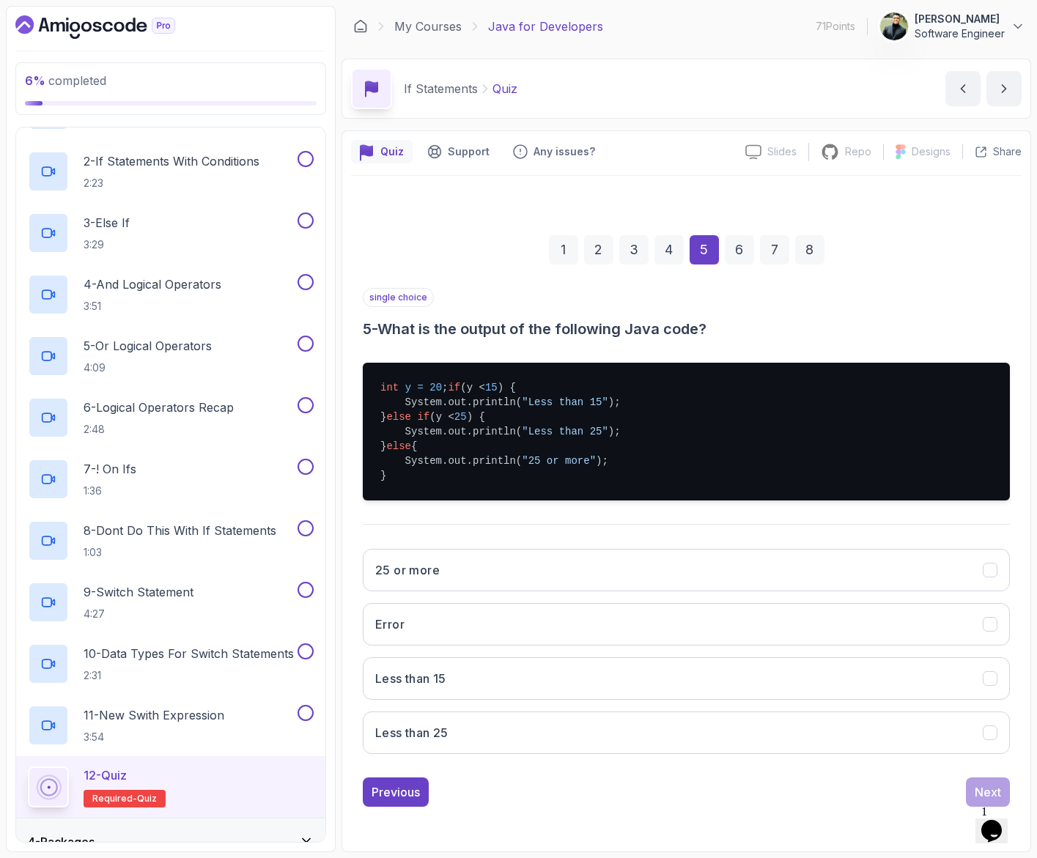
scroll to position [7, 0]
click at [722, 525] on hr at bounding box center [686, 524] width 647 height 1
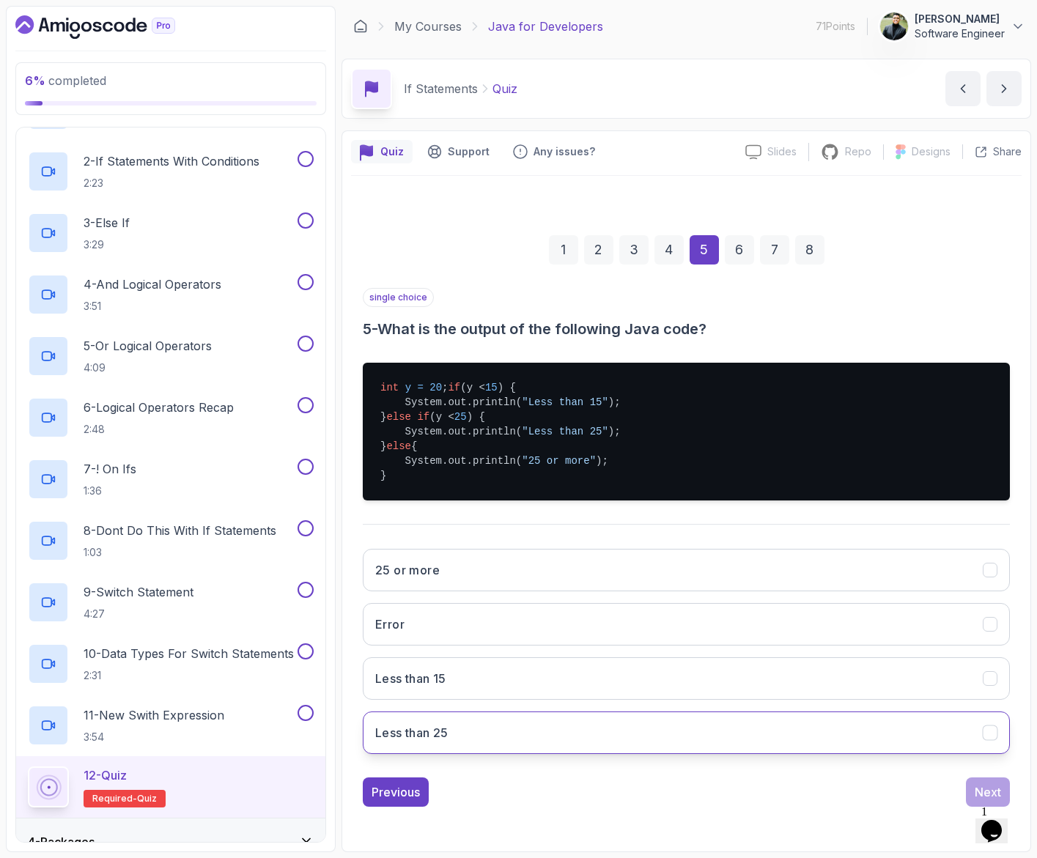
click at [555, 736] on button "Less than 25" at bounding box center [686, 732] width 647 height 42
click at [974, 791] on div "Next" at bounding box center [987, 792] width 26 height 18
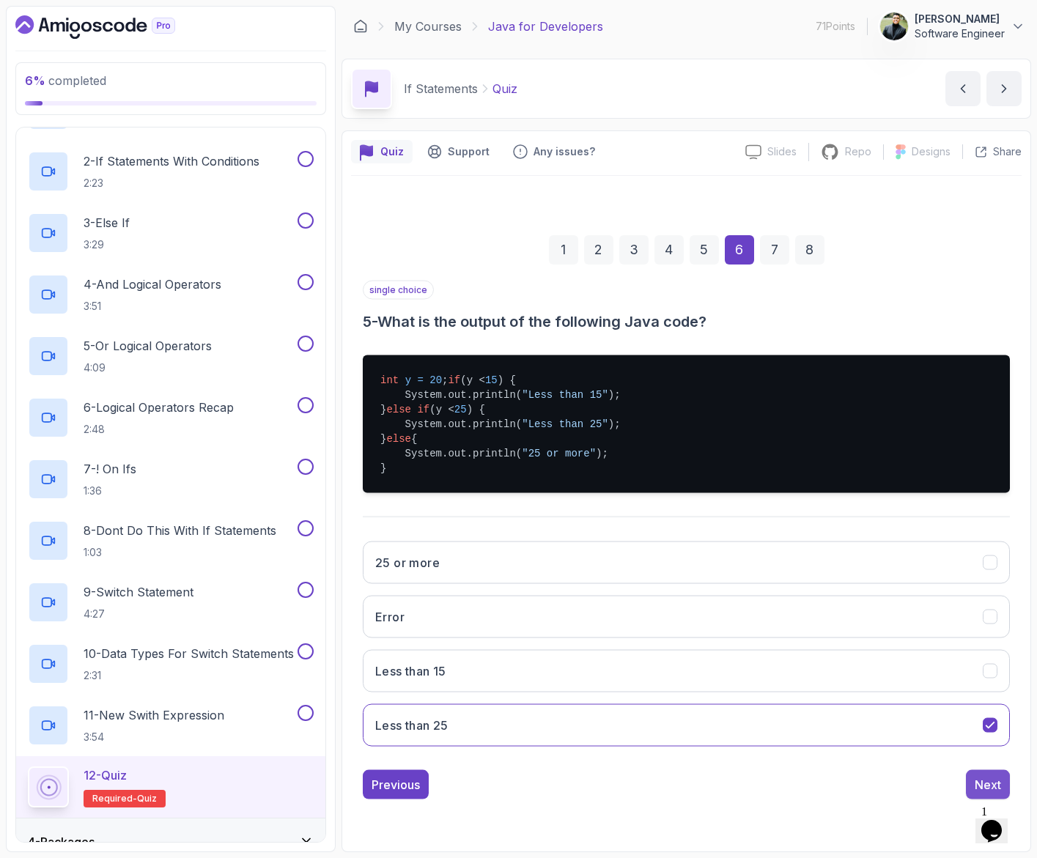
scroll to position [0, 0]
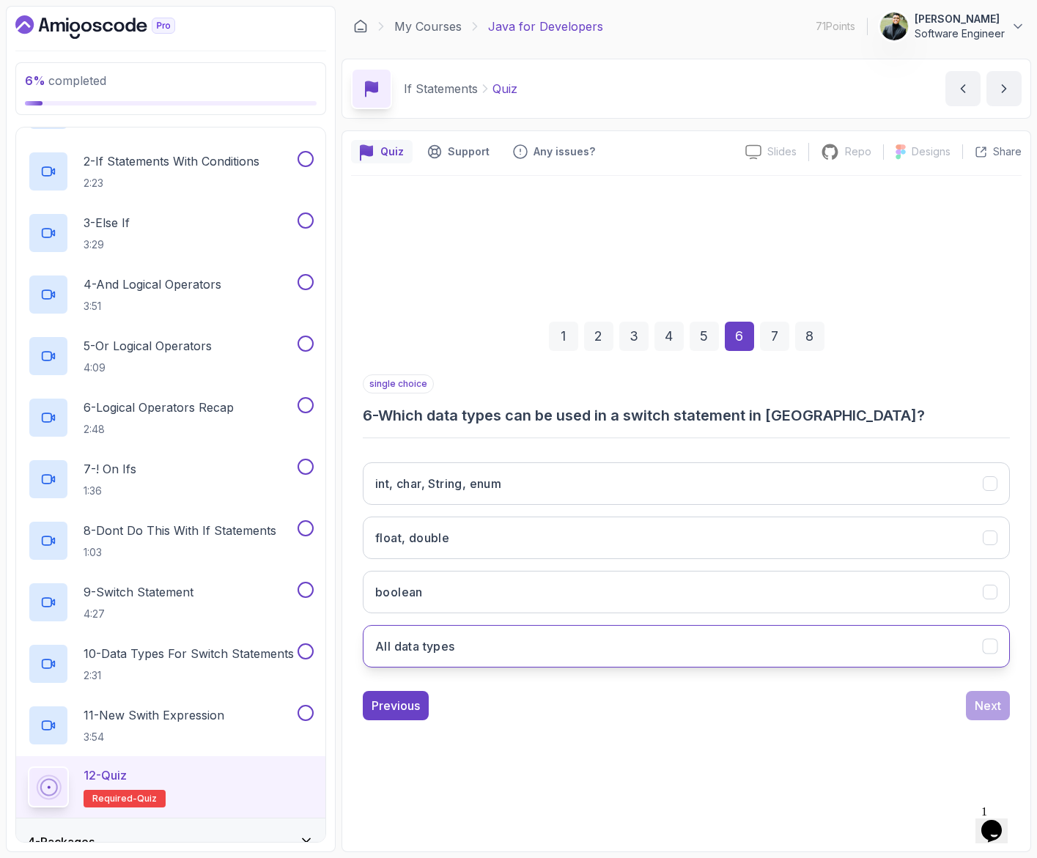
click at [596, 629] on button "All data types" at bounding box center [686, 646] width 647 height 42
click at [991, 699] on div "Next" at bounding box center [987, 706] width 26 height 18
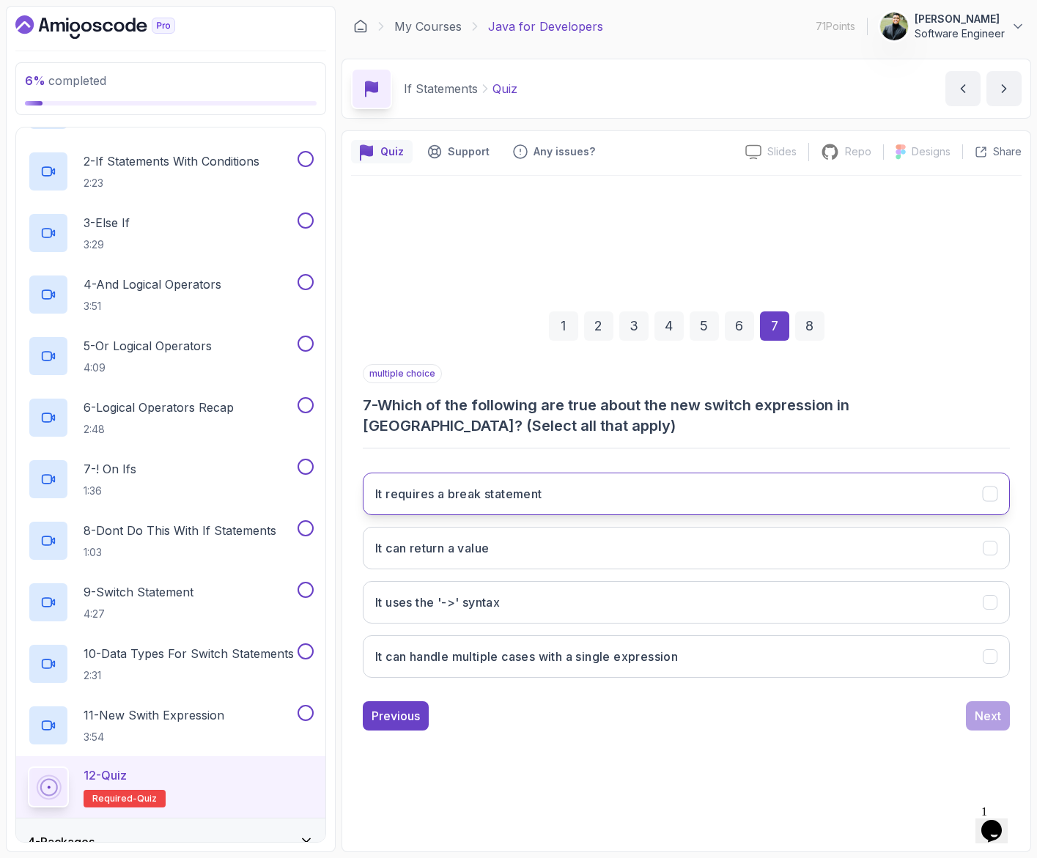
click at [672, 482] on button "It requires a break statement" at bounding box center [686, 494] width 647 height 42
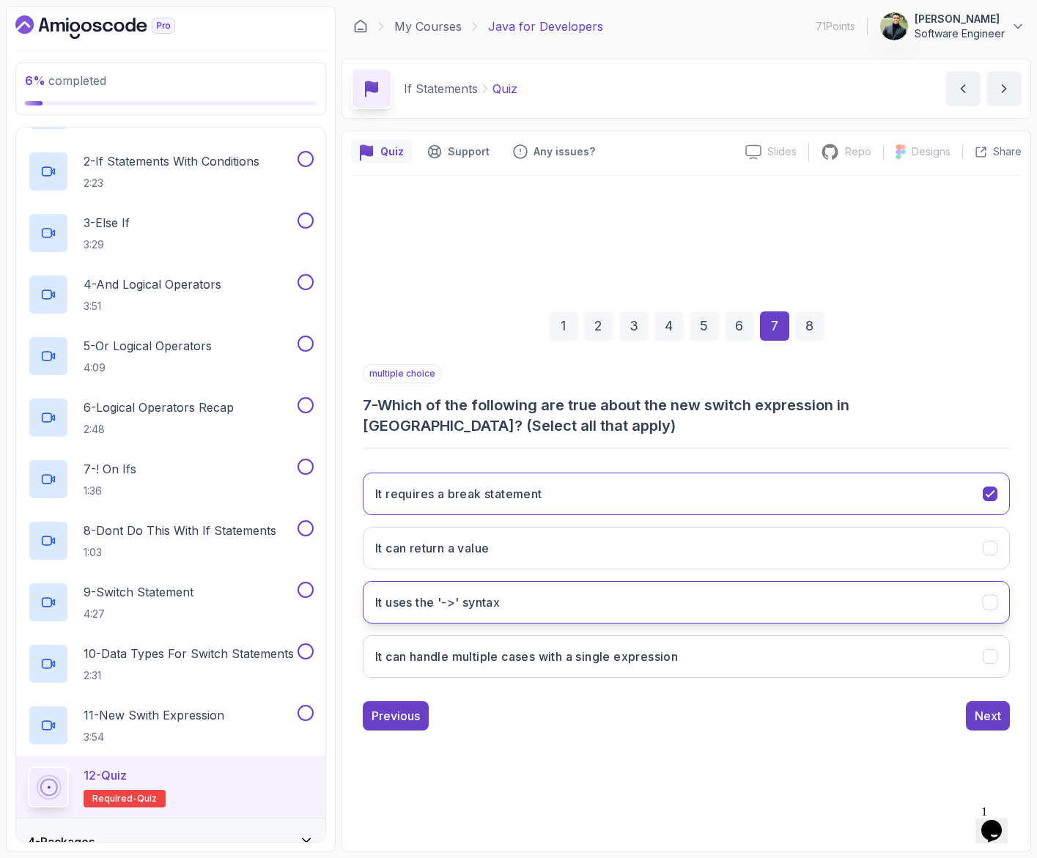
click at [747, 596] on button "It uses the '->' syntax" at bounding box center [686, 602] width 647 height 42
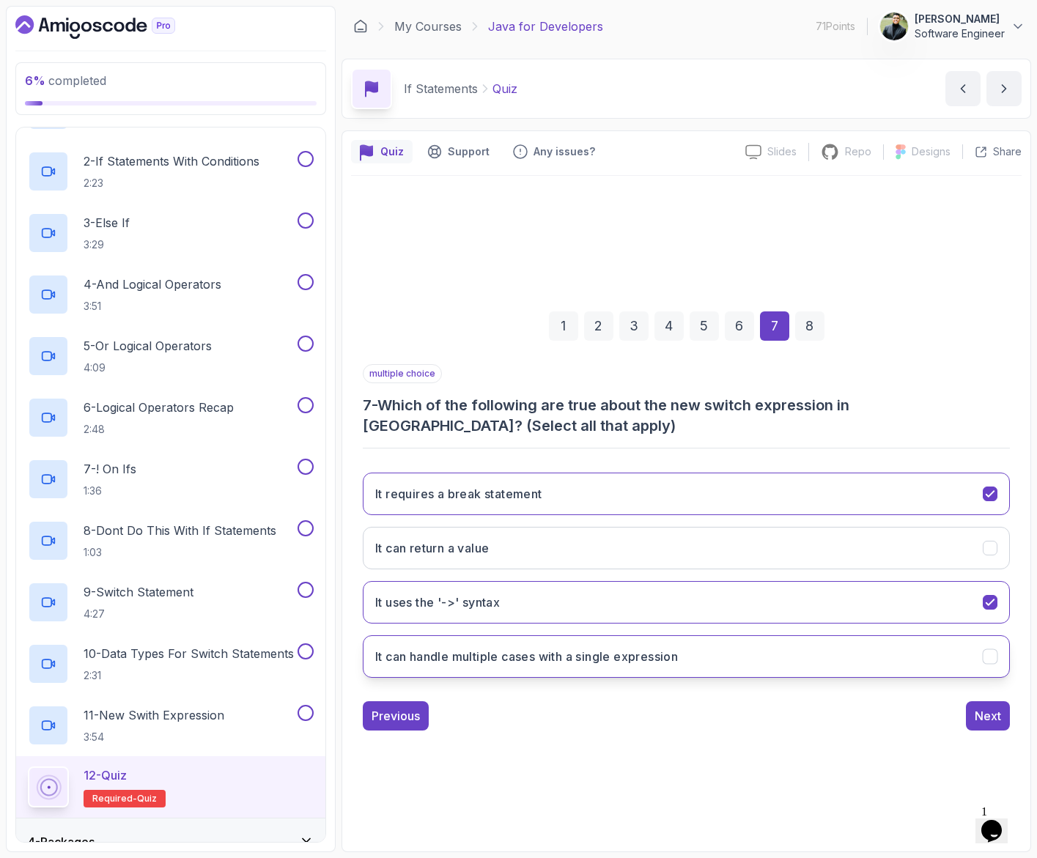
click at [810, 645] on button "It can handle multiple cases with a single expression" at bounding box center [686, 656] width 647 height 42
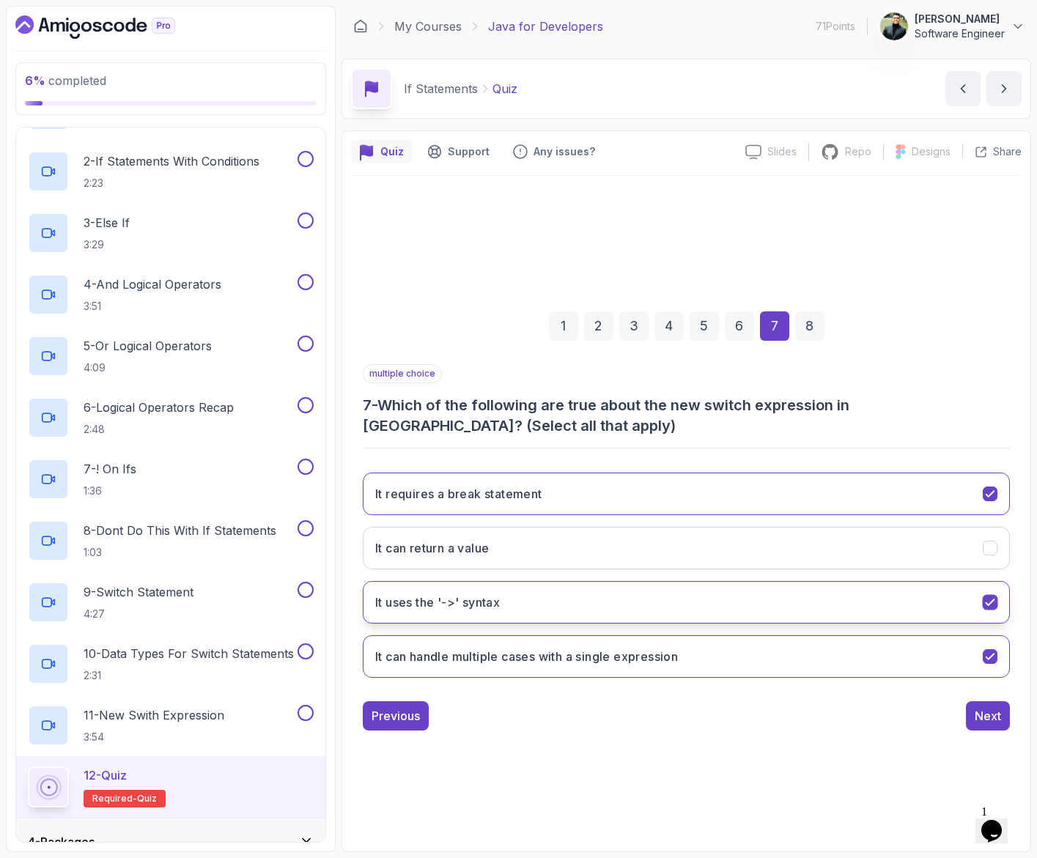
click at [825, 609] on button "It uses the '->' syntax" at bounding box center [686, 602] width 647 height 42
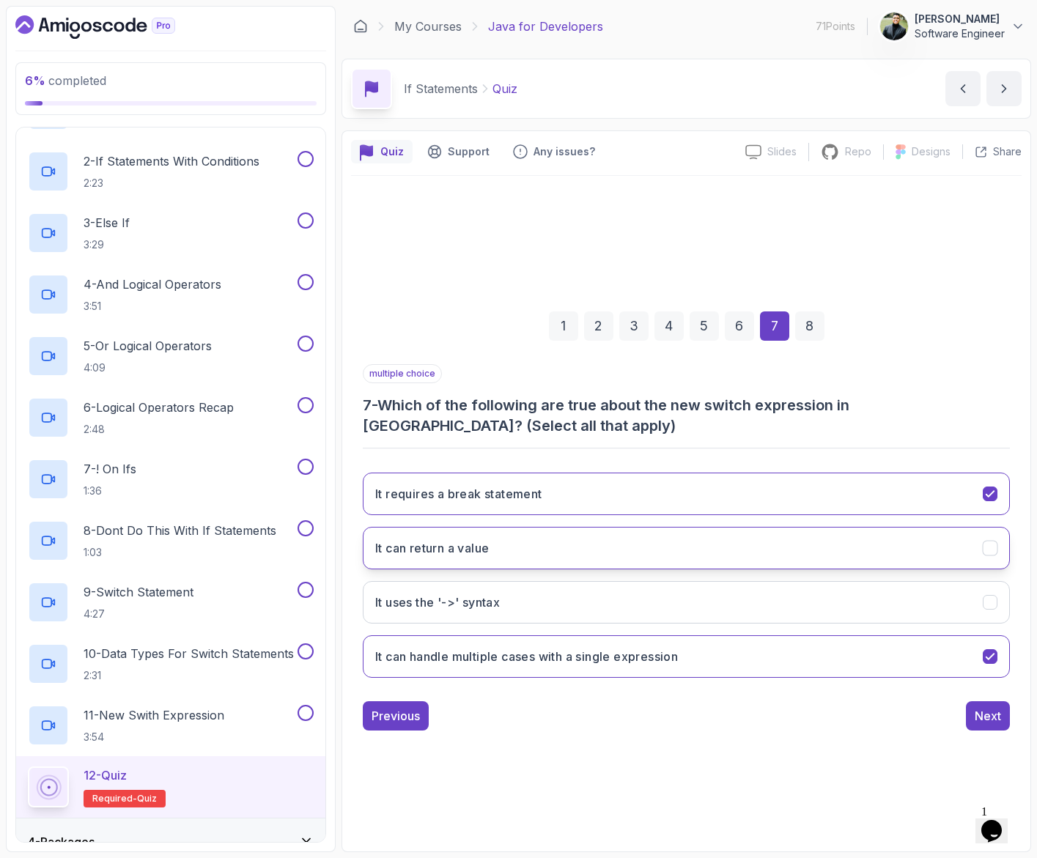
click at [791, 547] on button "It can return a value" at bounding box center [686, 548] width 647 height 42
click at [992, 708] on div "Next" at bounding box center [987, 716] width 26 height 18
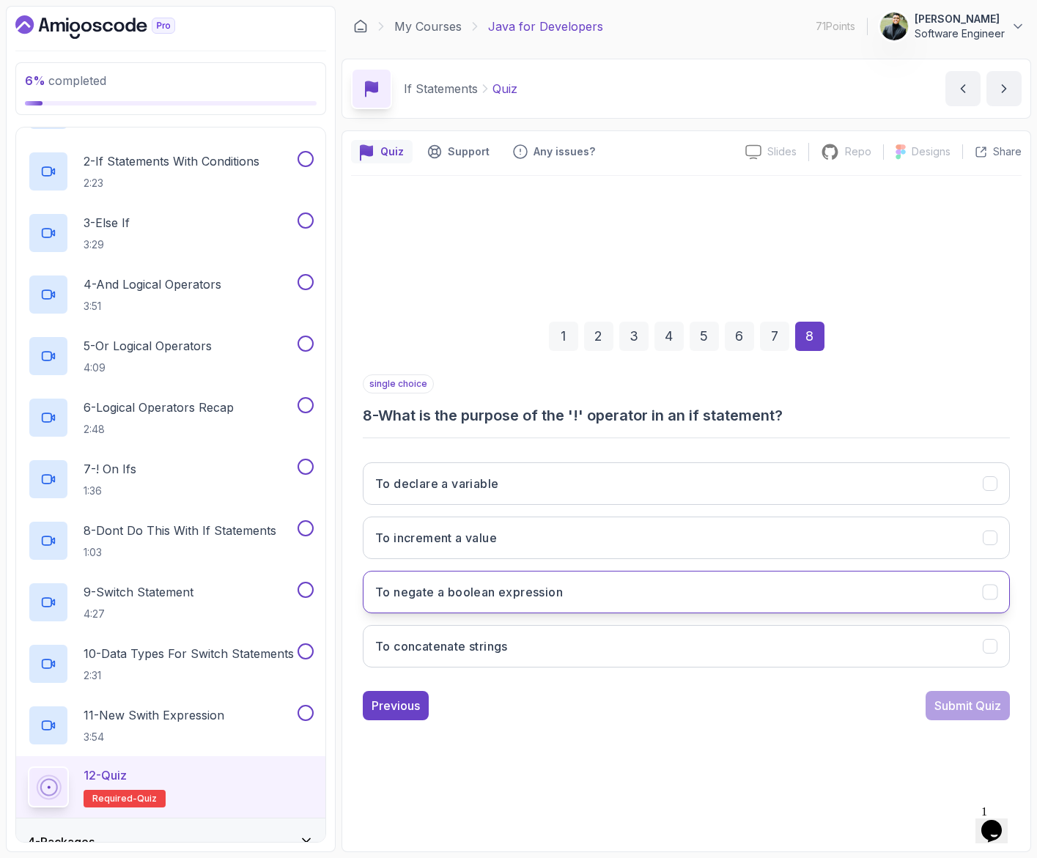
click at [585, 582] on button "To negate a boolean expression" at bounding box center [686, 592] width 647 height 42
click at [955, 707] on div "Submit Quiz" at bounding box center [967, 706] width 67 height 18
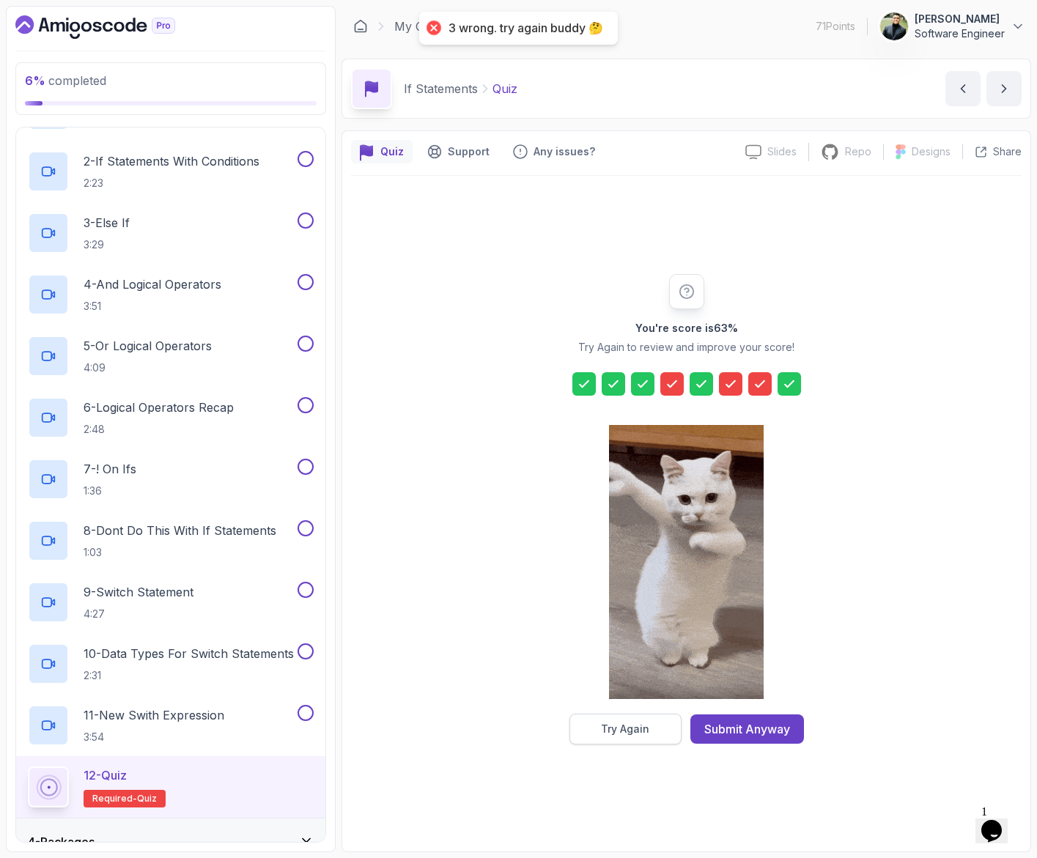
click at [628, 729] on div "Try Again" at bounding box center [625, 729] width 48 height 15
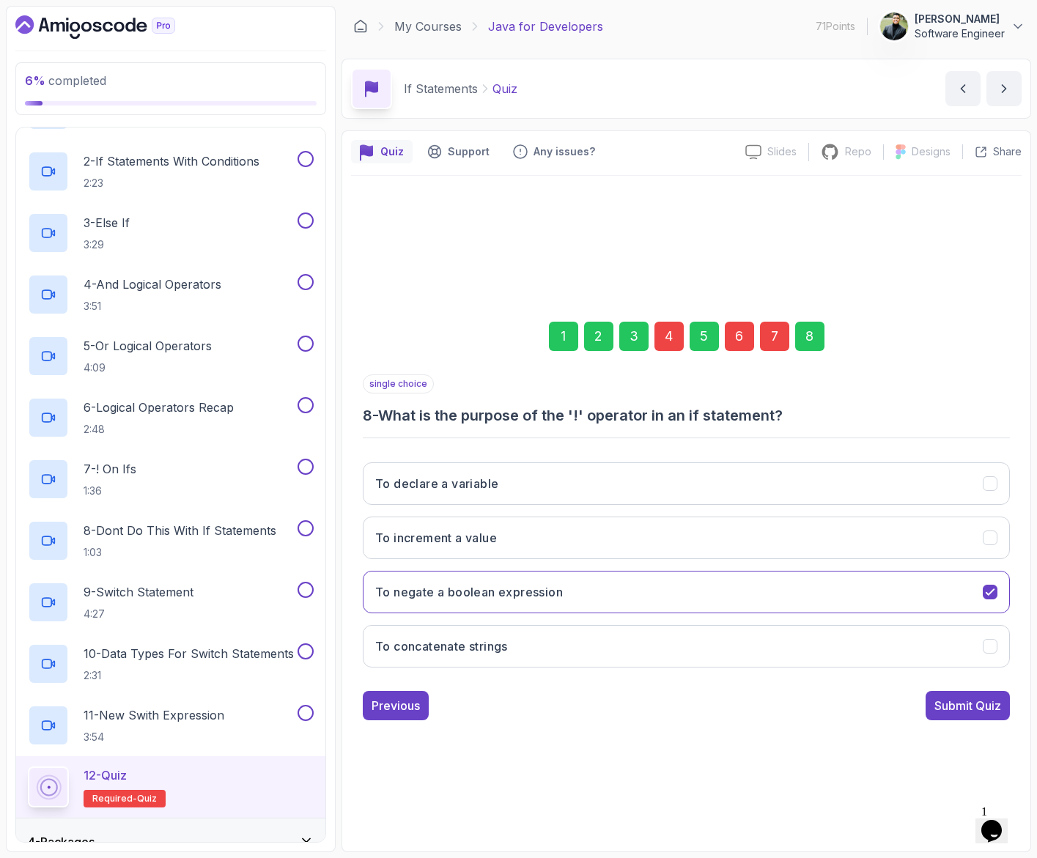
click at [666, 336] on div "4" at bounding box center [668, 336] width 29 height 29
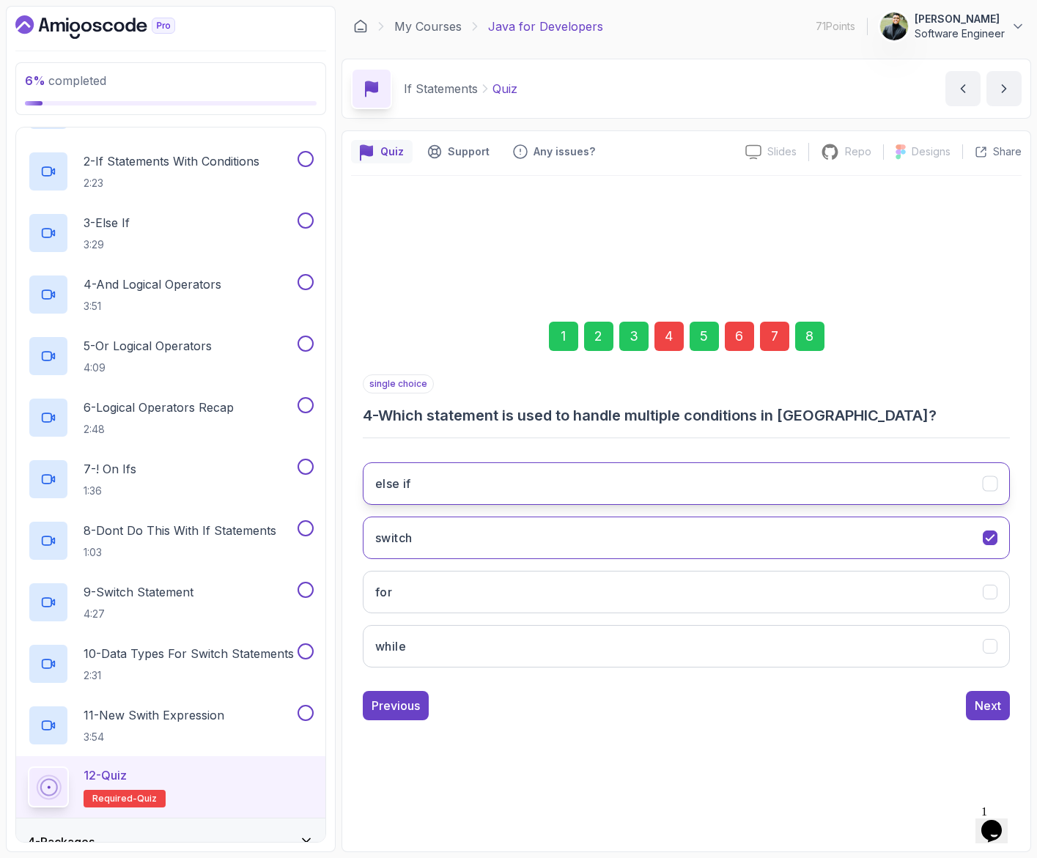
click at [517, 489] on button "else if" at bounding box center [686, 483] width 647 height 42
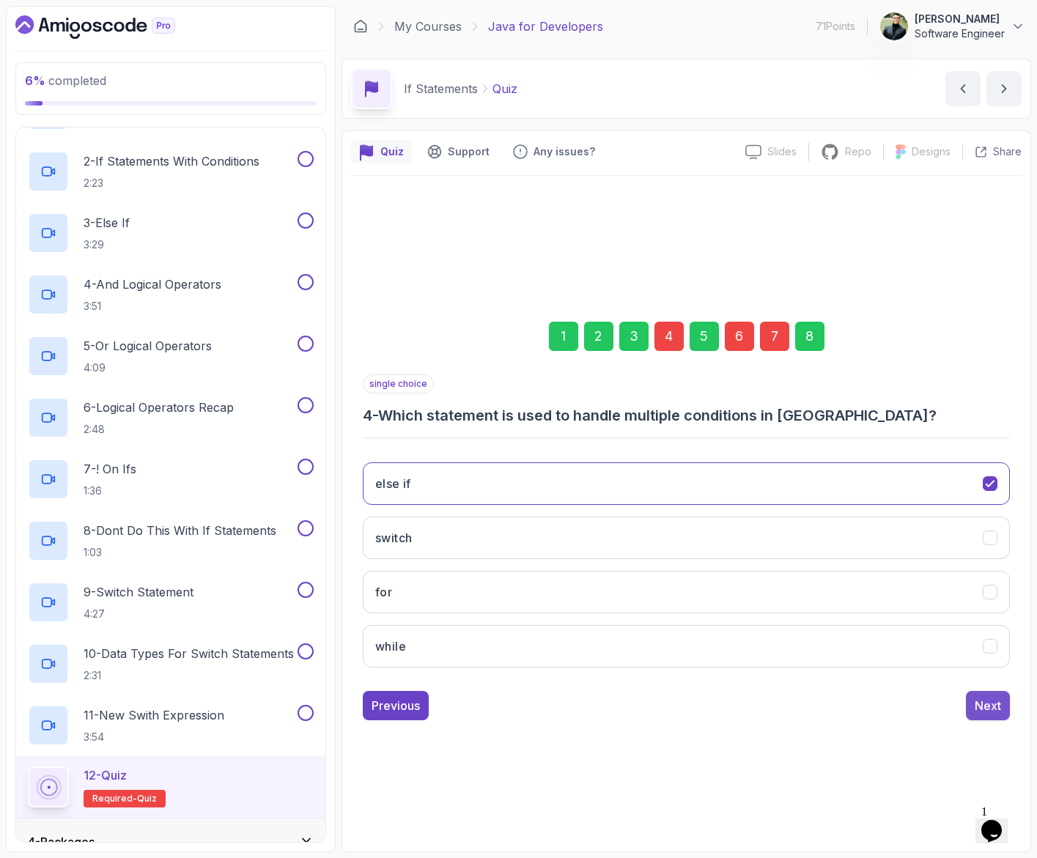
click at [986, 706] on div "Next" at bounding box center [987, 706] width 26 height 18
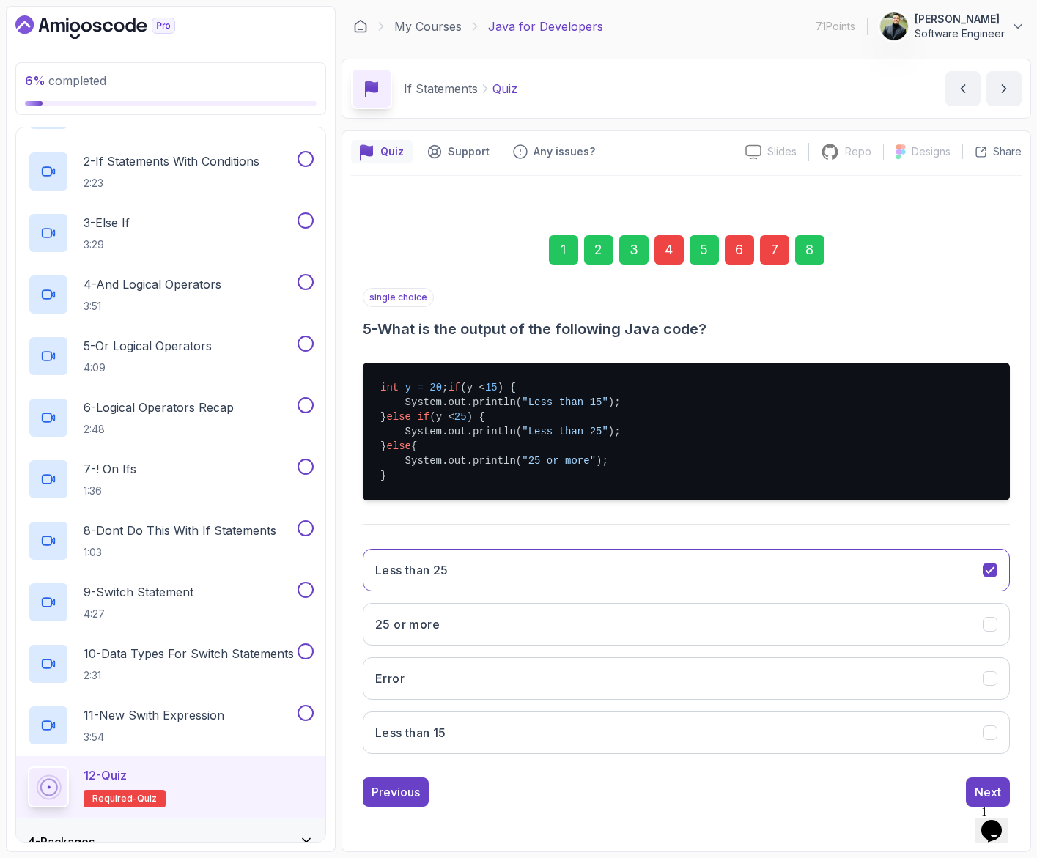
click at [746, 248] on div "6" at bounding box center [739, 249] width 29 height 29
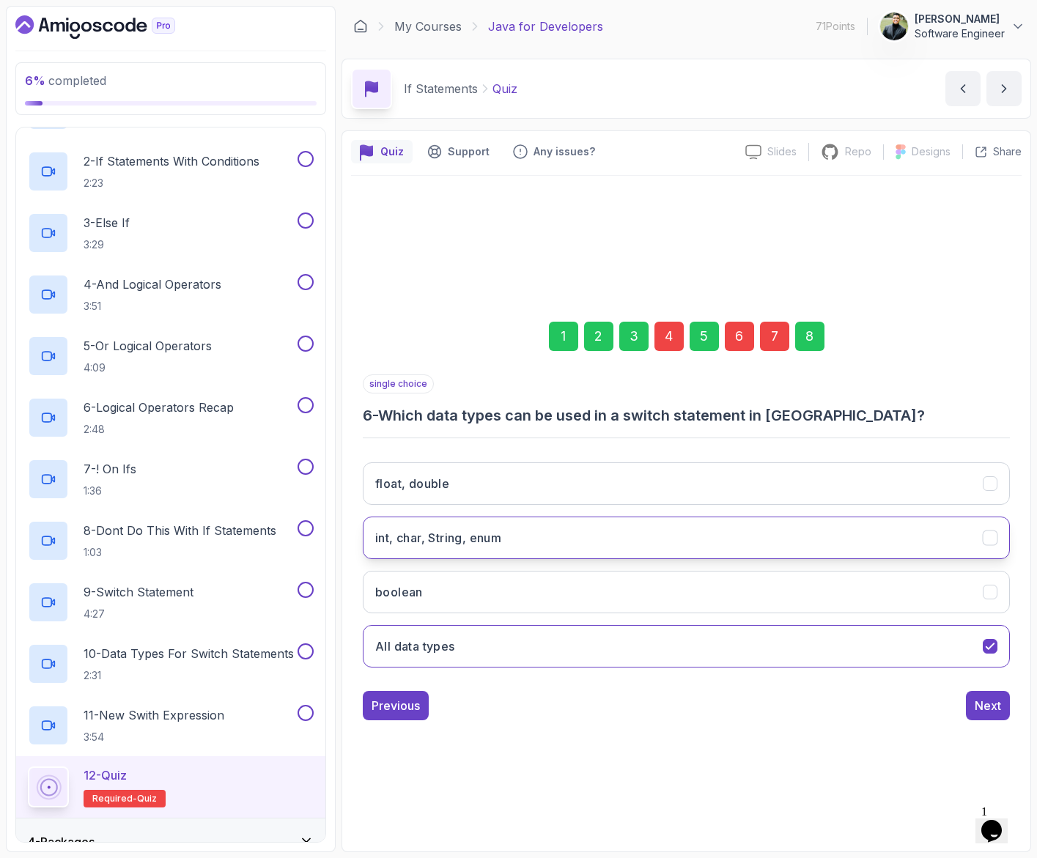
click at [696, 526] on button "int, char, String, enum" at bounding box center [686, 538] width 647 height 42
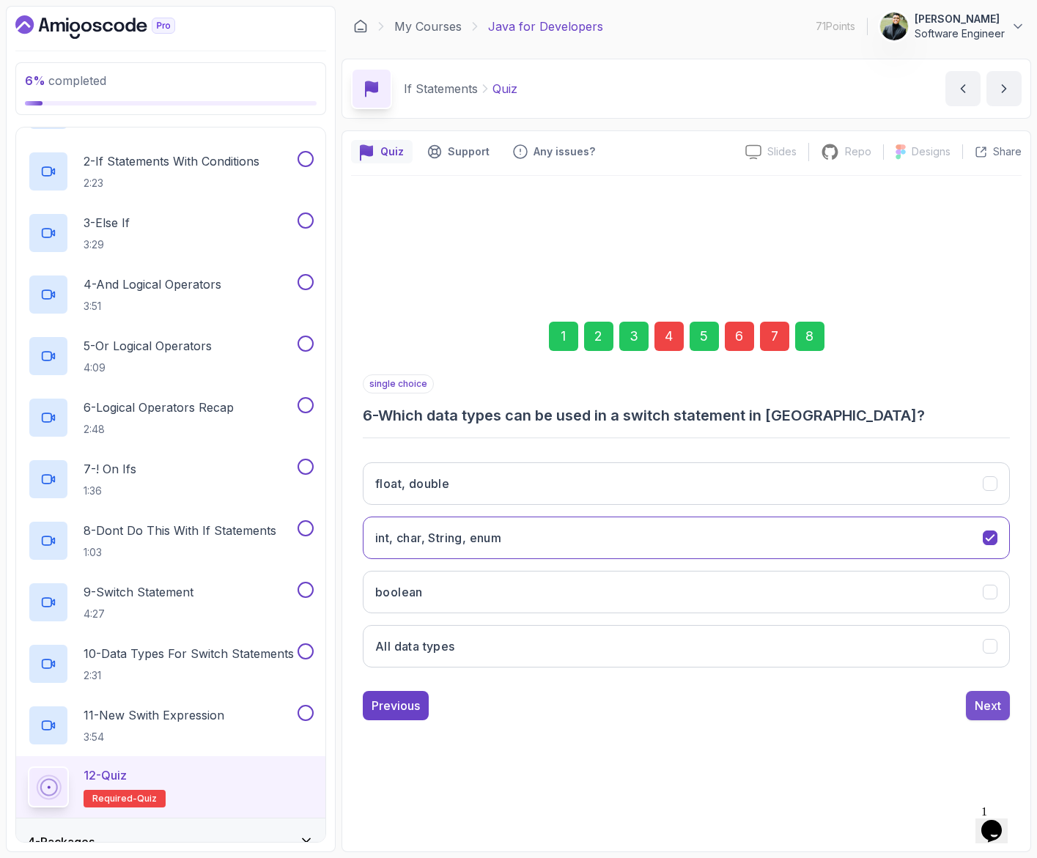
click at [976, 703] on div "Next" at bounding box center [987, 706] width 26 height 18
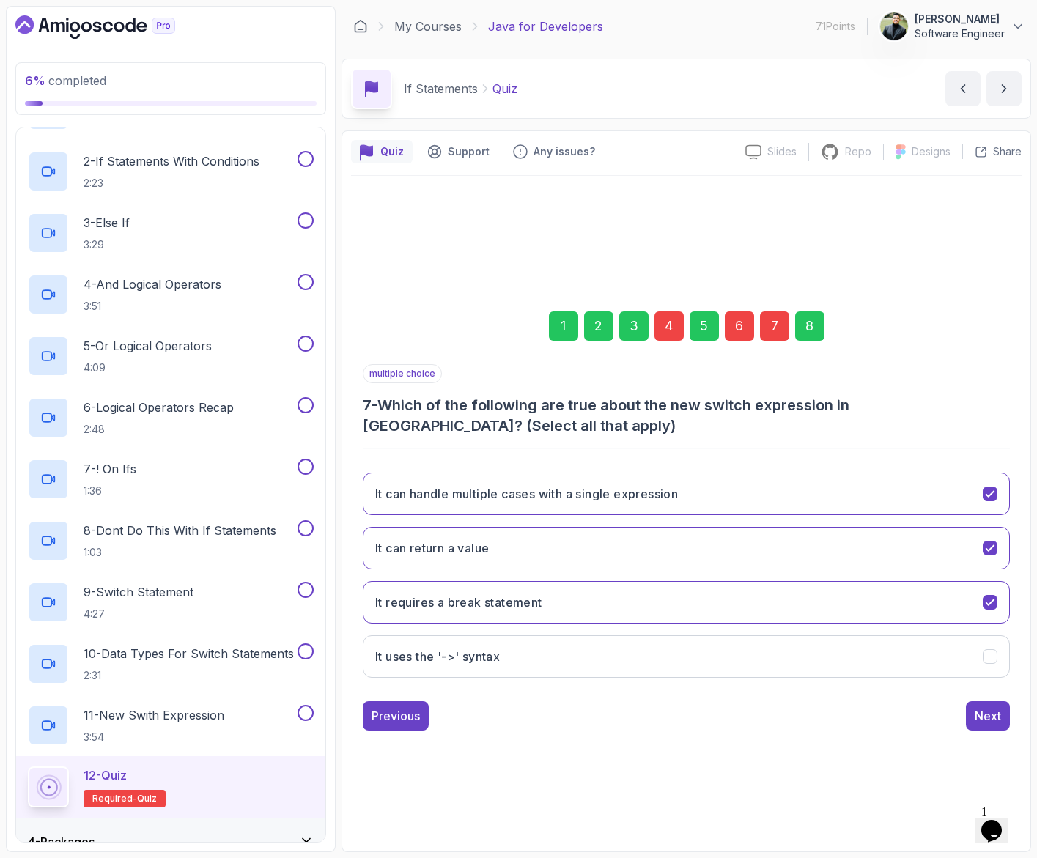
click at [769, 319] on div "7" at bounding box center [774, 325] width 29 height 29
click at [777, 604] on button "It requires a break statement" at bounding box center [686, 602] width 647 height 42
drag, startPoint x: 692, startPoint y: 506, endPoint x: 805, endPoint y: 592, distance: 141.7
click at [805, 593] on div "It can handle multiple cases with a single expression It can return a value It …" at bounding box center [686, 575] width 647 height 229
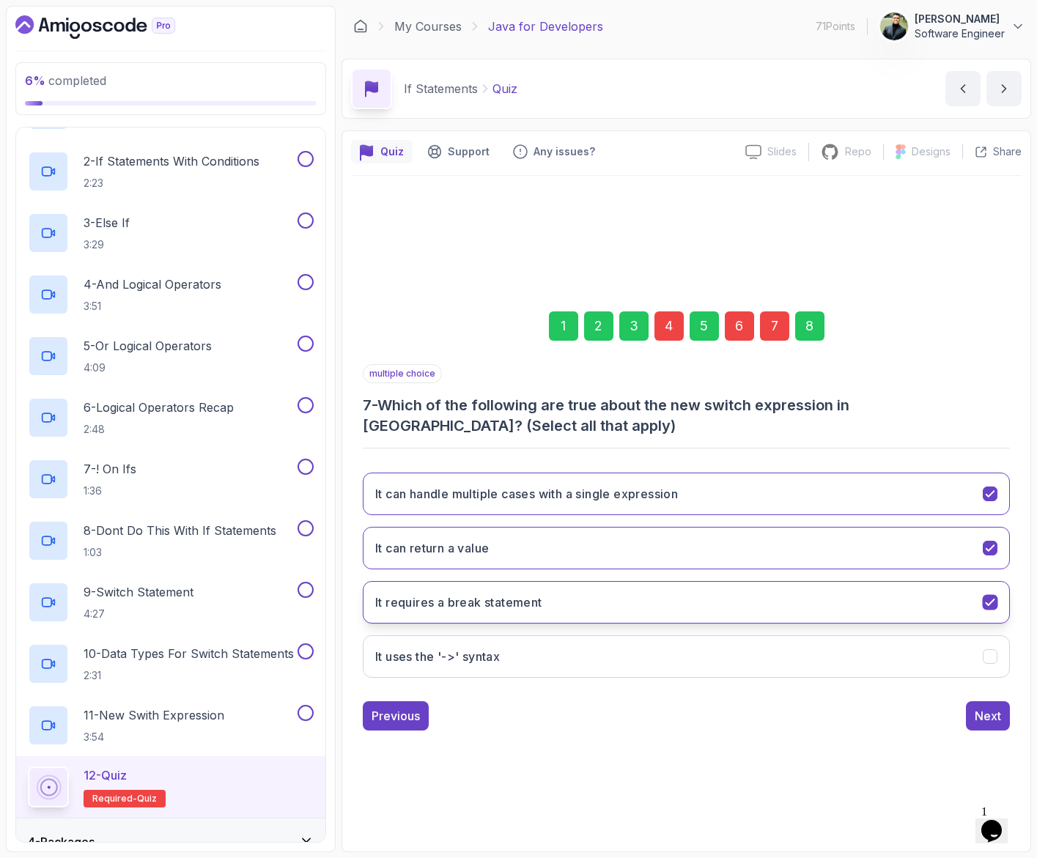
click at [800, 606] on button "It requires a break statement" at bounding box center [686, 602] width 647 height 42
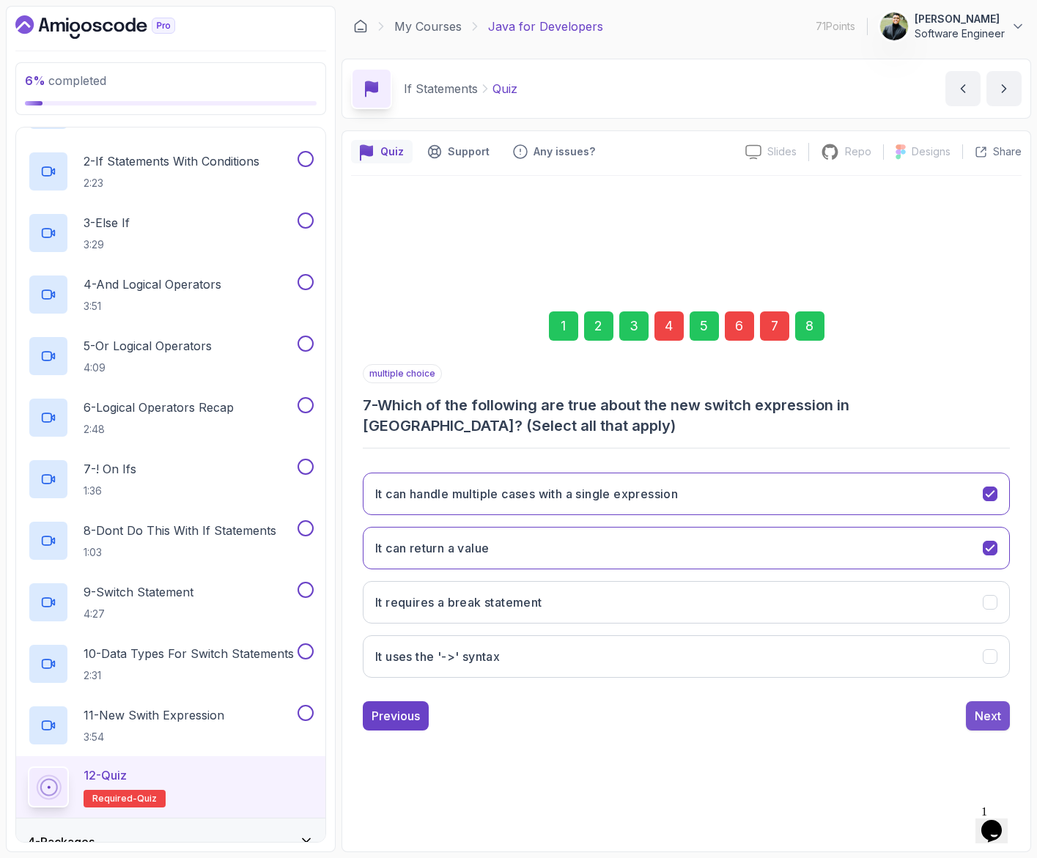
click at [980, 710] on div "Next" at bounding box center [987, 716] width 26 height 18
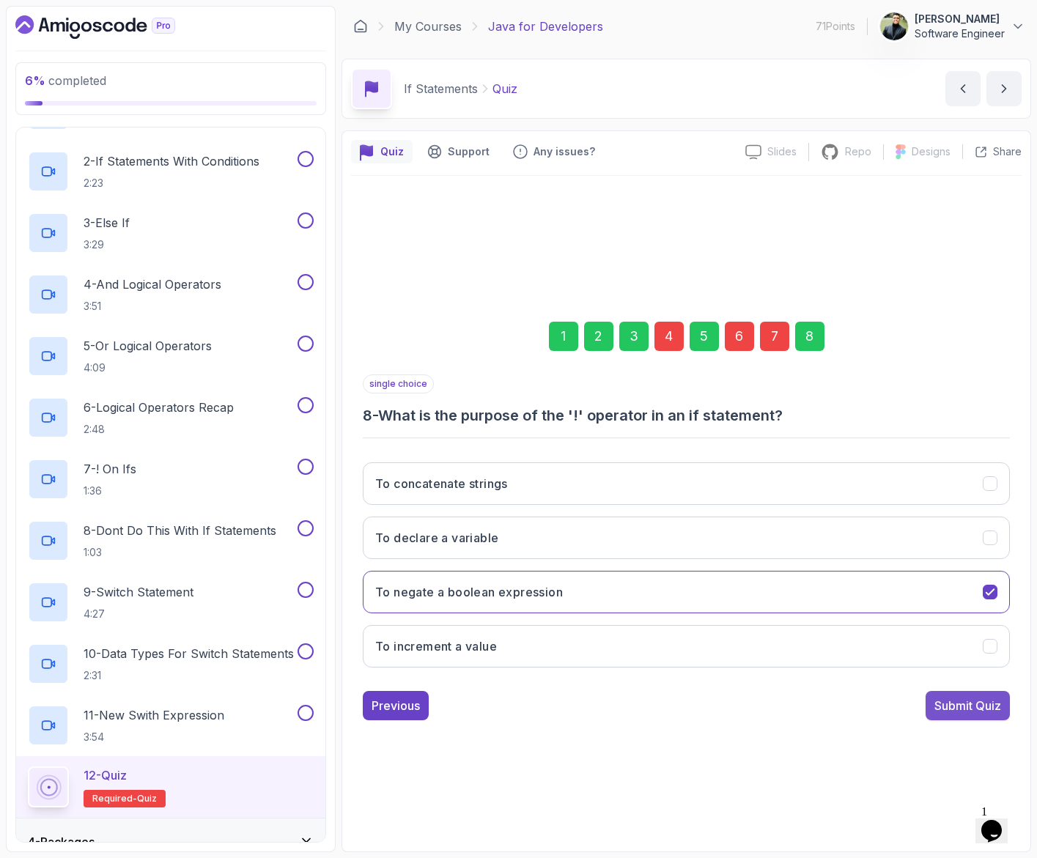
click at [961, 707] on div "Submit Quiz" at bounding box center [967, 706] width 67 height 18
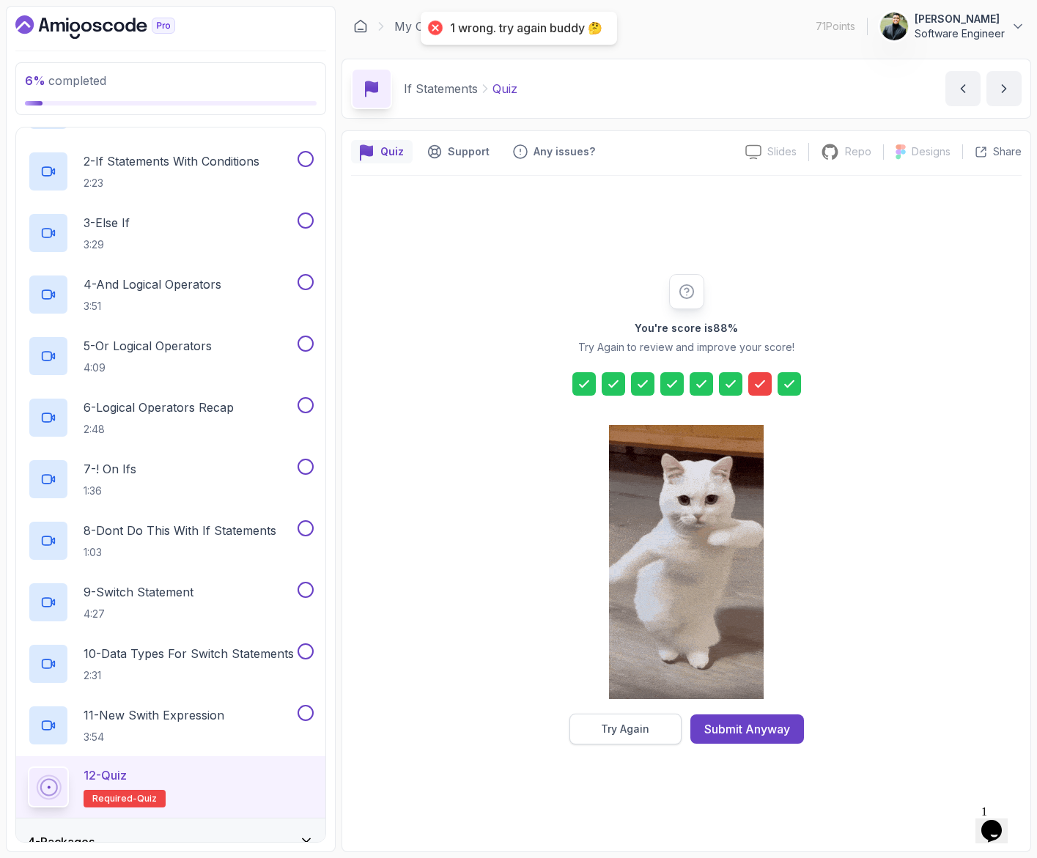
click at [652, 729] on button "Try Again" at bounding box center [625, 729] width 112 height 31
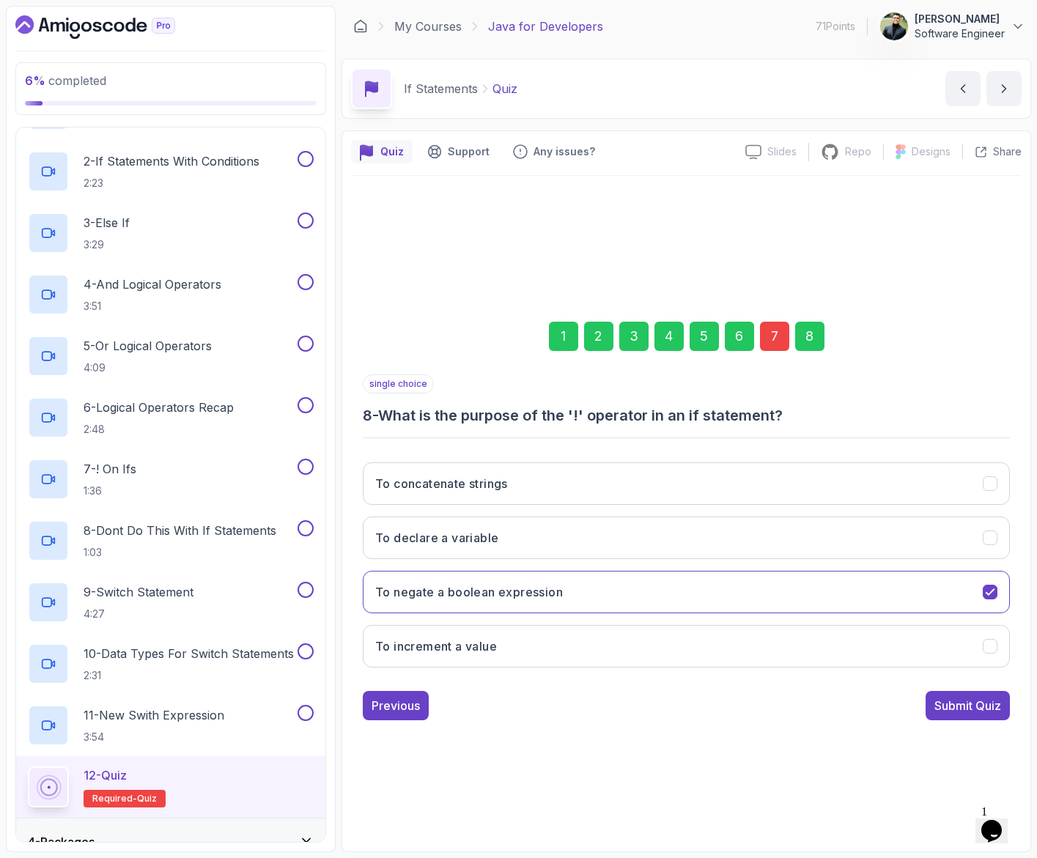
click at [782, 341] on div "7" at bounding box center [774, 336] width 29 height 29
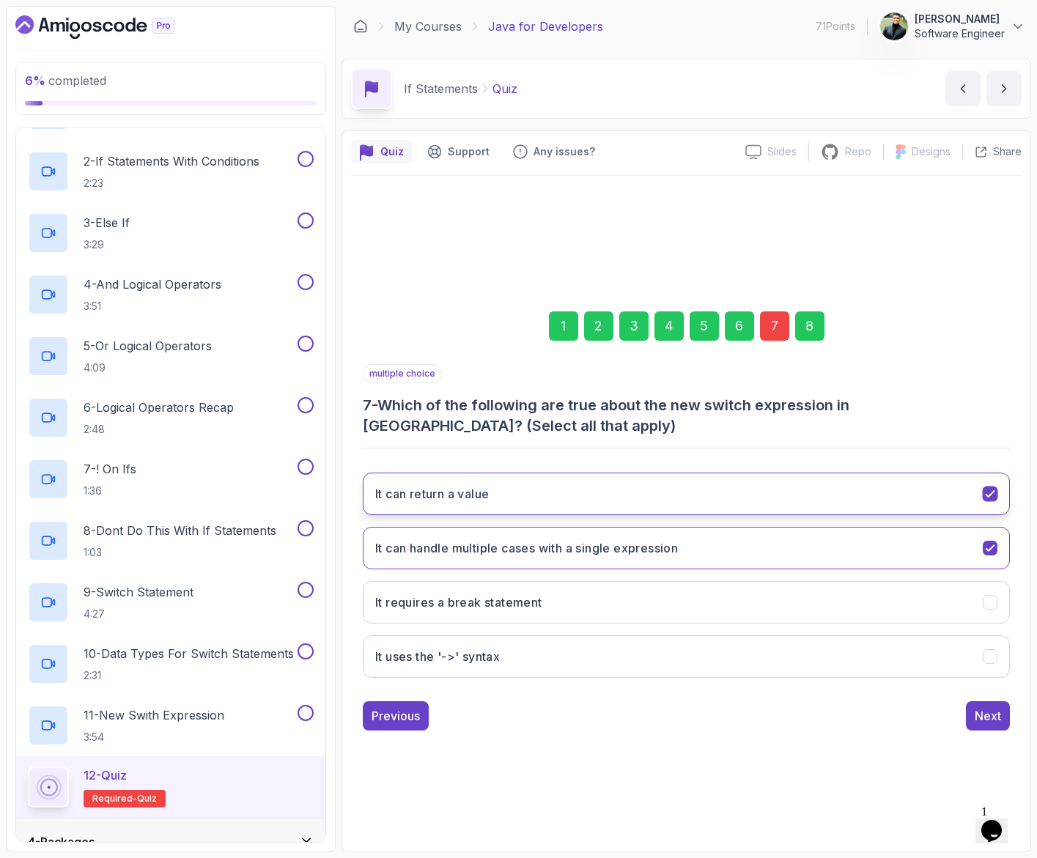
click at [914, 490] on button "It can return a value" at bounding box center [686, 494] width 647 height 42
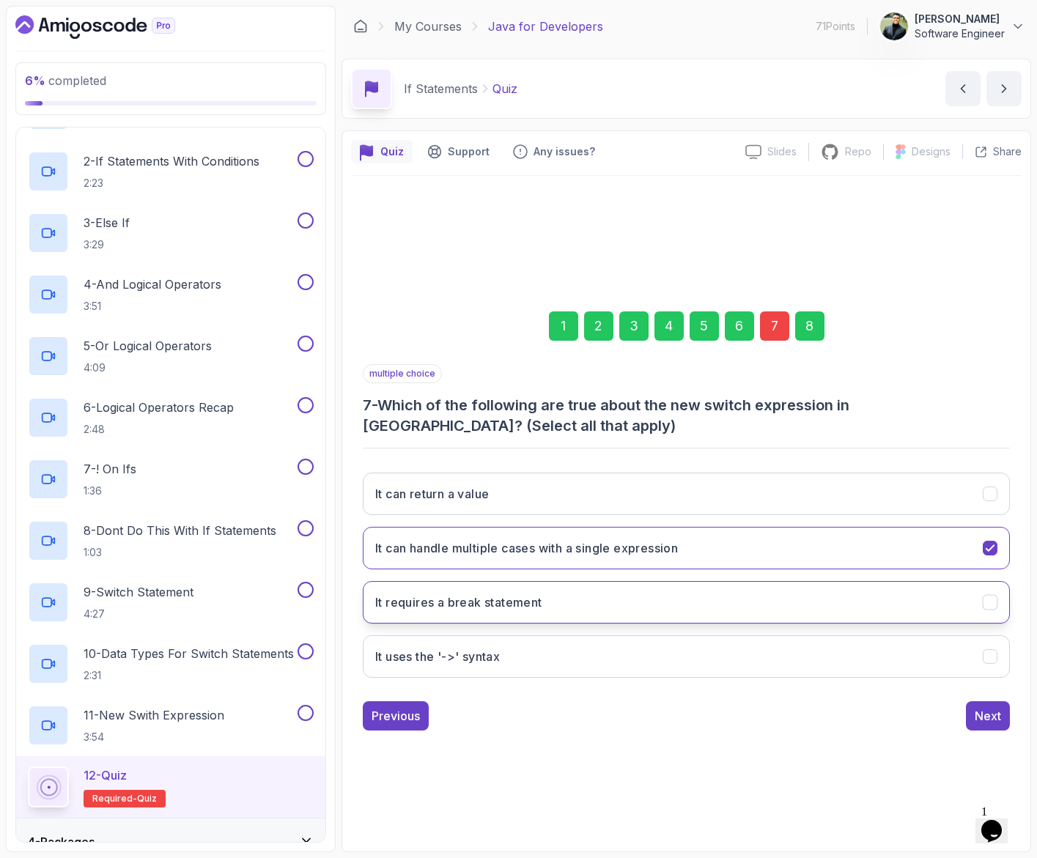
click at [949, 610] on button "It requires a break statement" at bounding box center [686, 602] width 647 height 42
click at [1001, 717] on button "Next" at bounding box center [988, 715] width 44 height 29
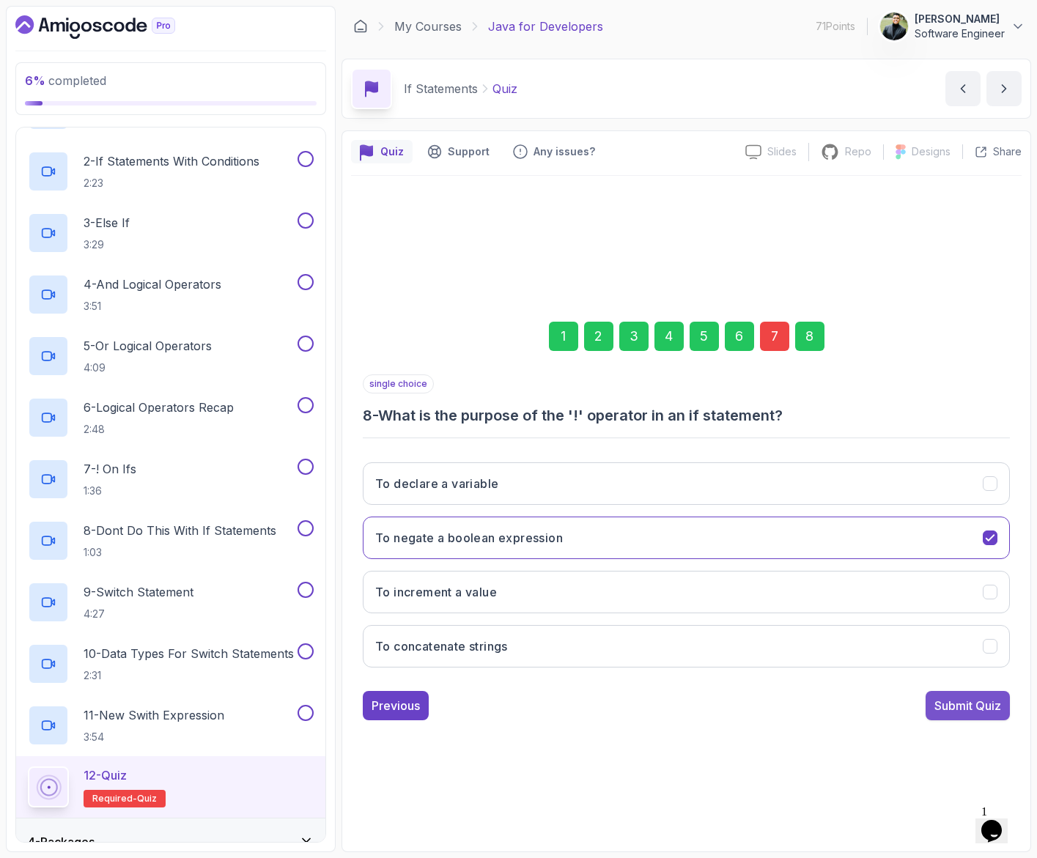
click at [960, 700] on div "Submit Quiz" at bounding box center [967, 706] width 67 height 18
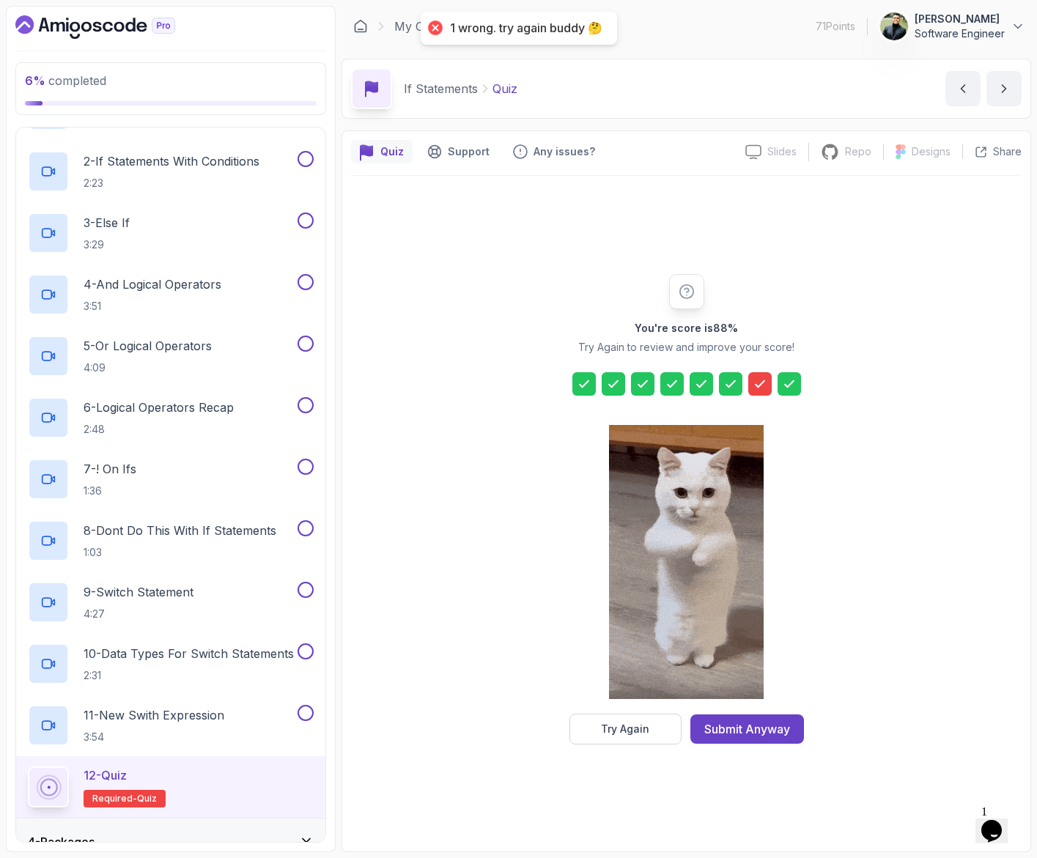
click at [763, 387] on icon at bounding box center [759, 384] width 15 height 15
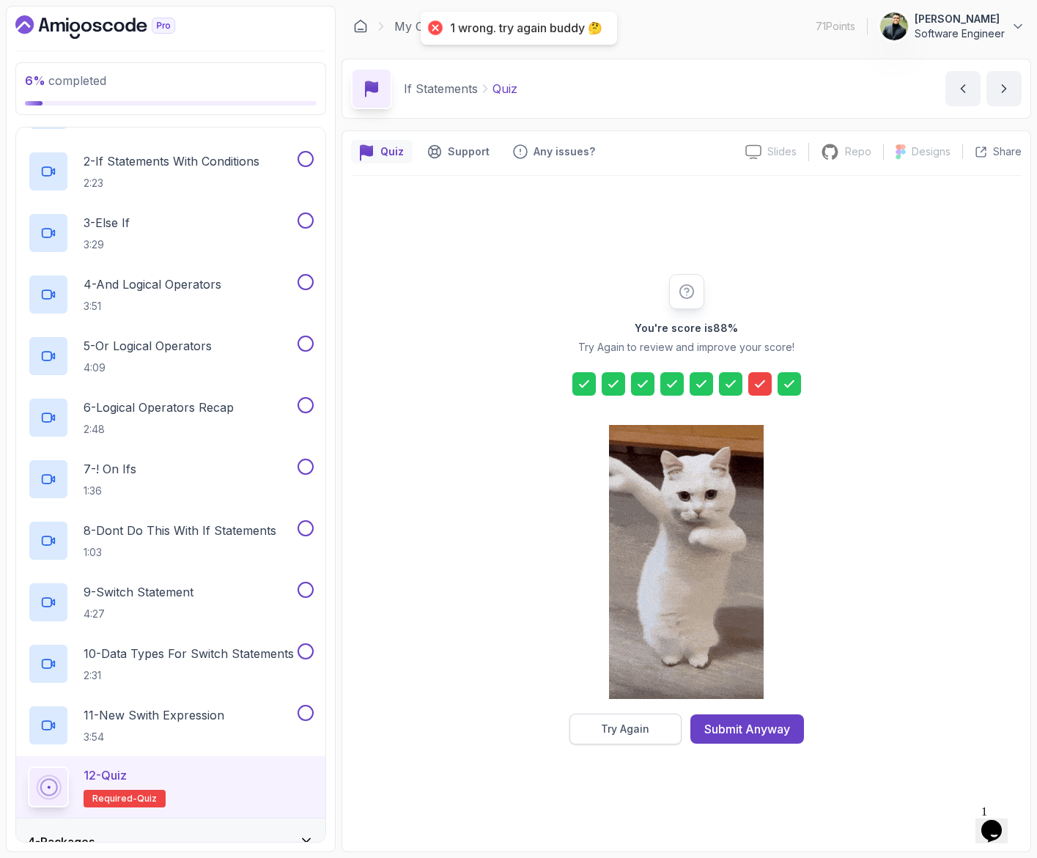
click at [670, 730] on button "Try Again" at bounding box center [625, 729] width 112 height 31
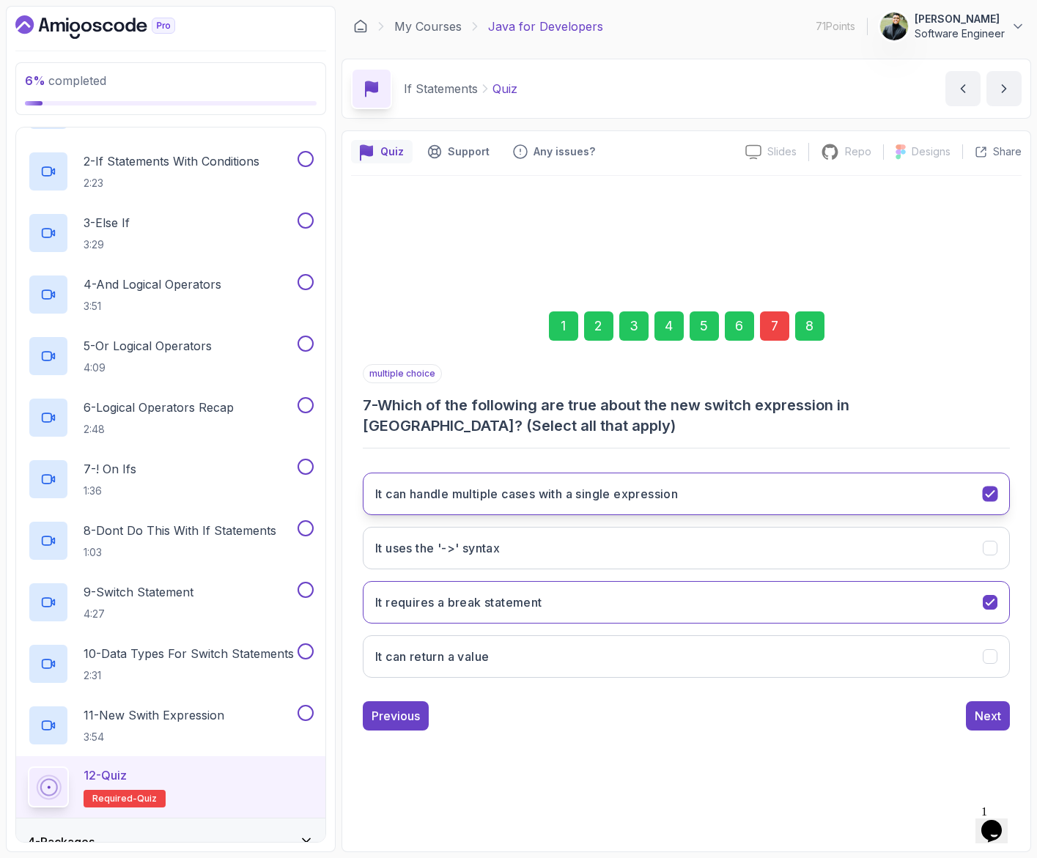
click at [613, 486] on h3 "It can handle multiple cases with a single expression" at bounding box center [526, 494] width 303 height 18
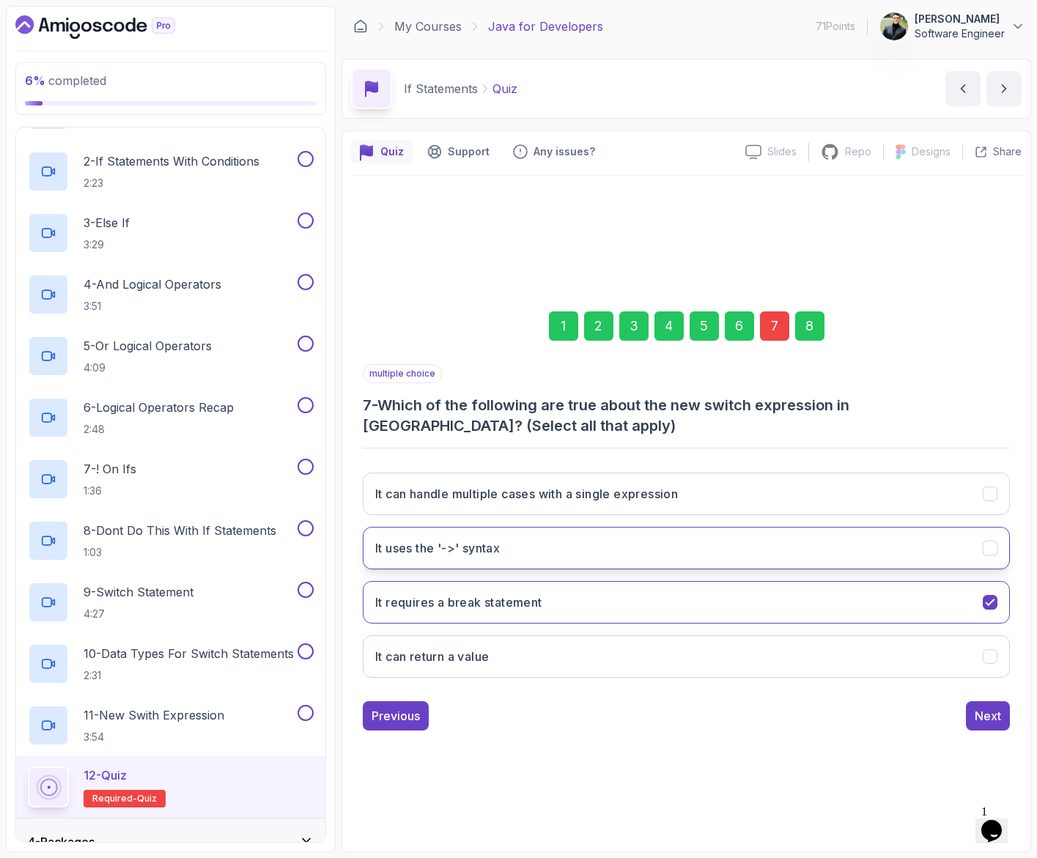
click at [612, 563] on button "It uses the '->' syntax" at bounding box center [686, 548] width 647 height 42
click at [972, 717] on button "Next" at bounding box center [988, 715] width 44 height 29
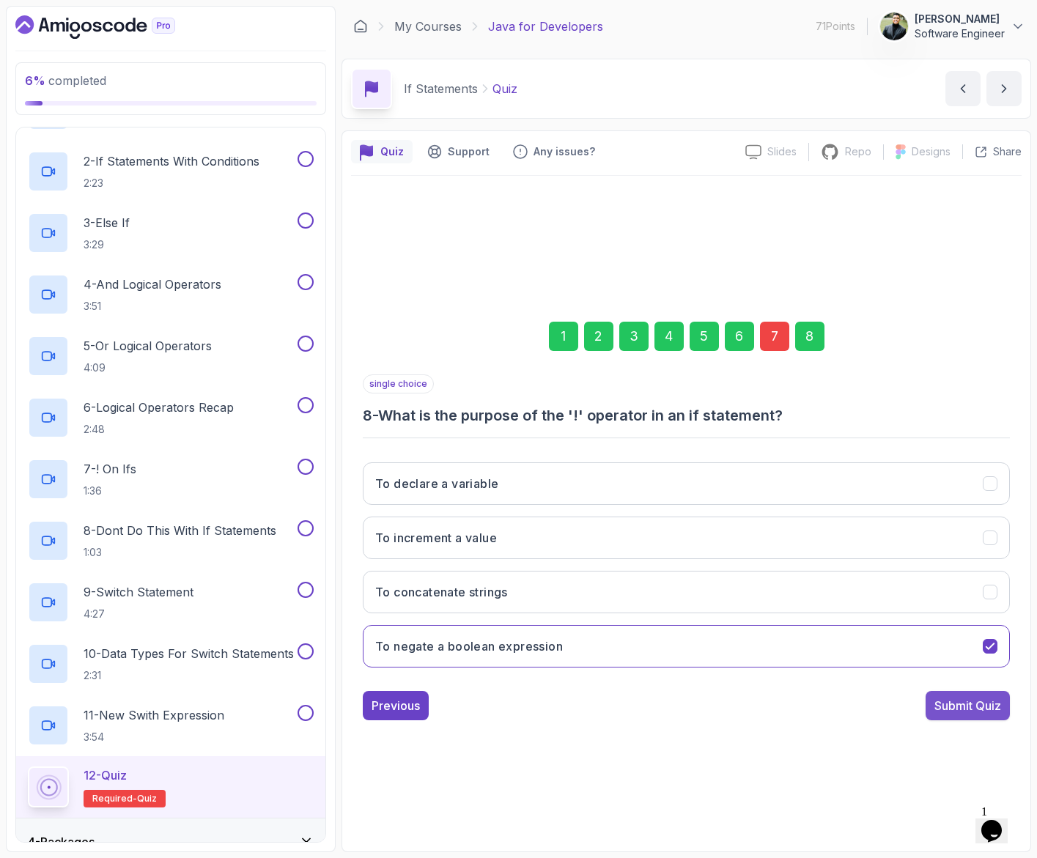
click at [955, 702] on div "Submit Quiz" at bounding box center [967, 706] width 67 height 18
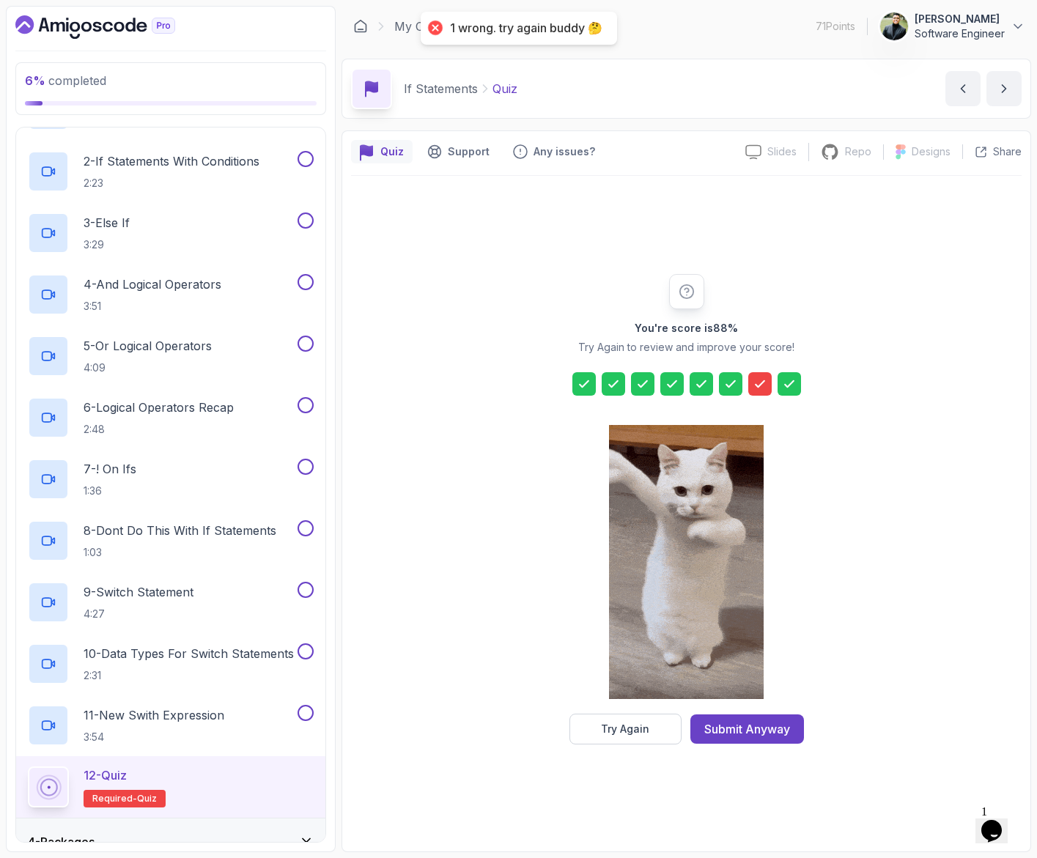
click at [766, 378] on icon at bounding box center [759, 384] width 15 height 15
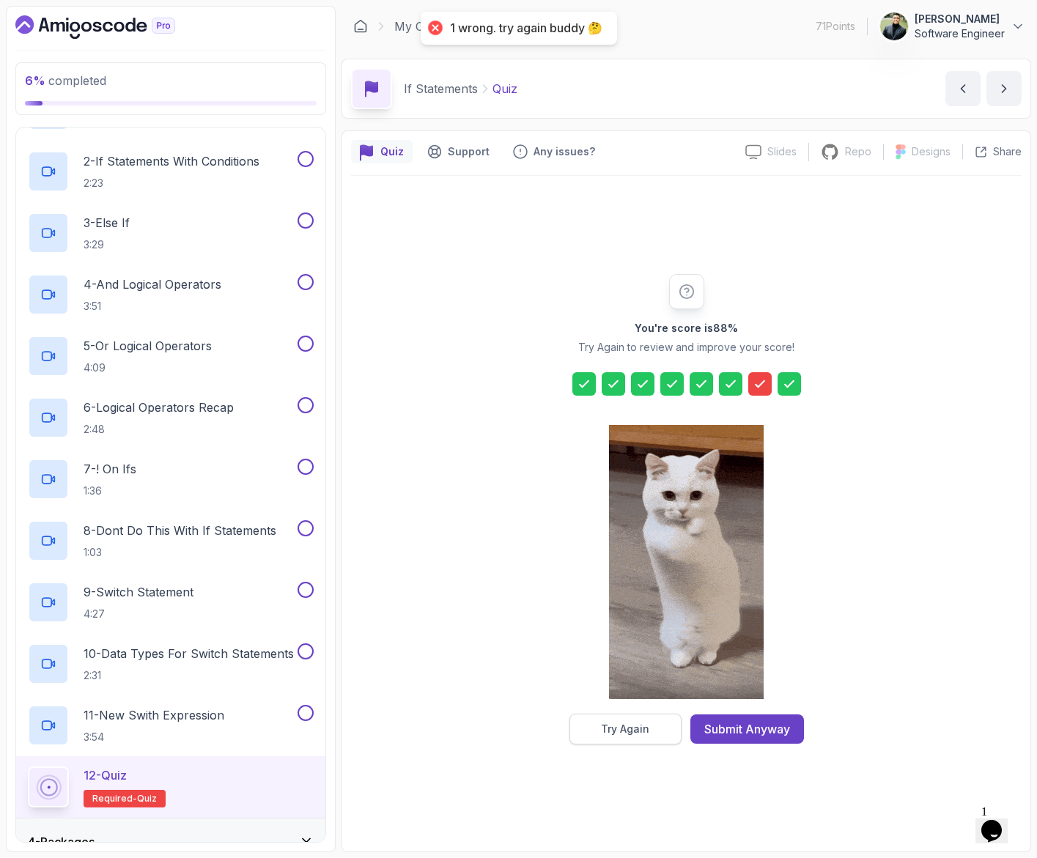
click at [647, 724] on div "Try Again" at bounding box center [625, 729] width 48 height 15
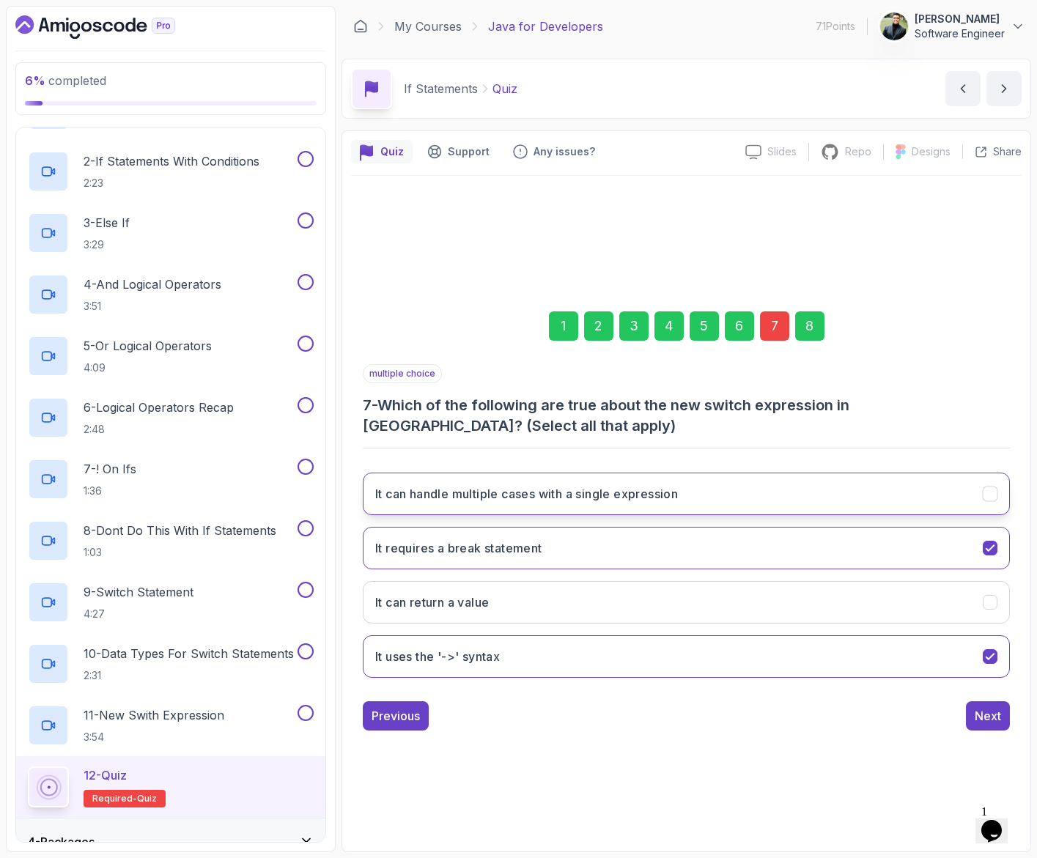
click at [759, 511] on button "It can handle multiple cases with a single expression" at bounding box center [686, 494] width 647 height 42
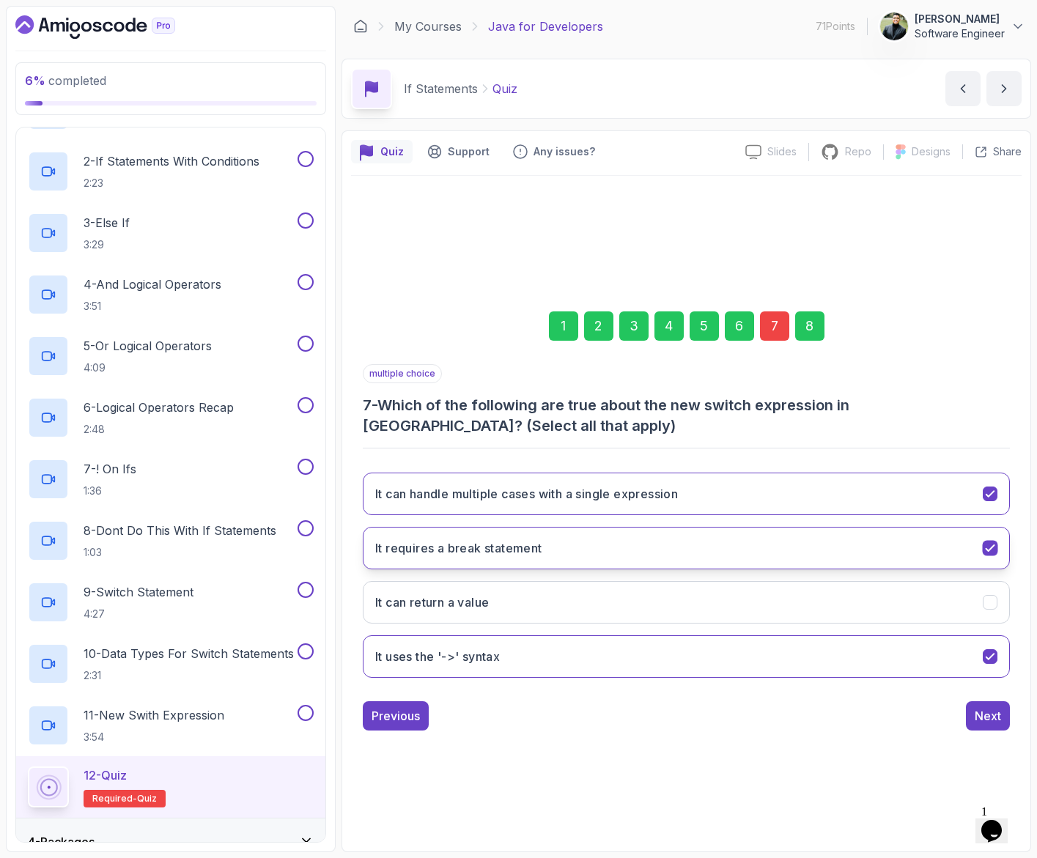
click at [796, 554] on button "It requires a break statement" at bounding box center [686, 548] width 647 height 42
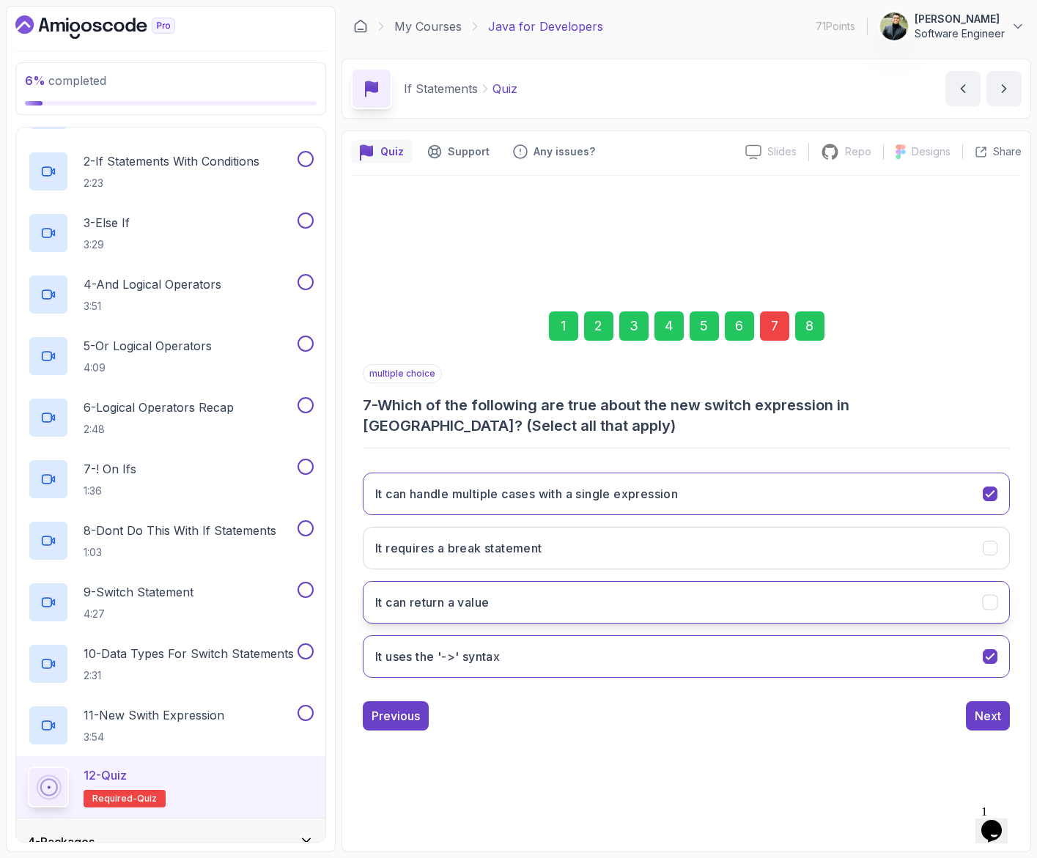
click at [776, 613] on button "It can return a value" at bounding box center [686, 602] width 647 height 42
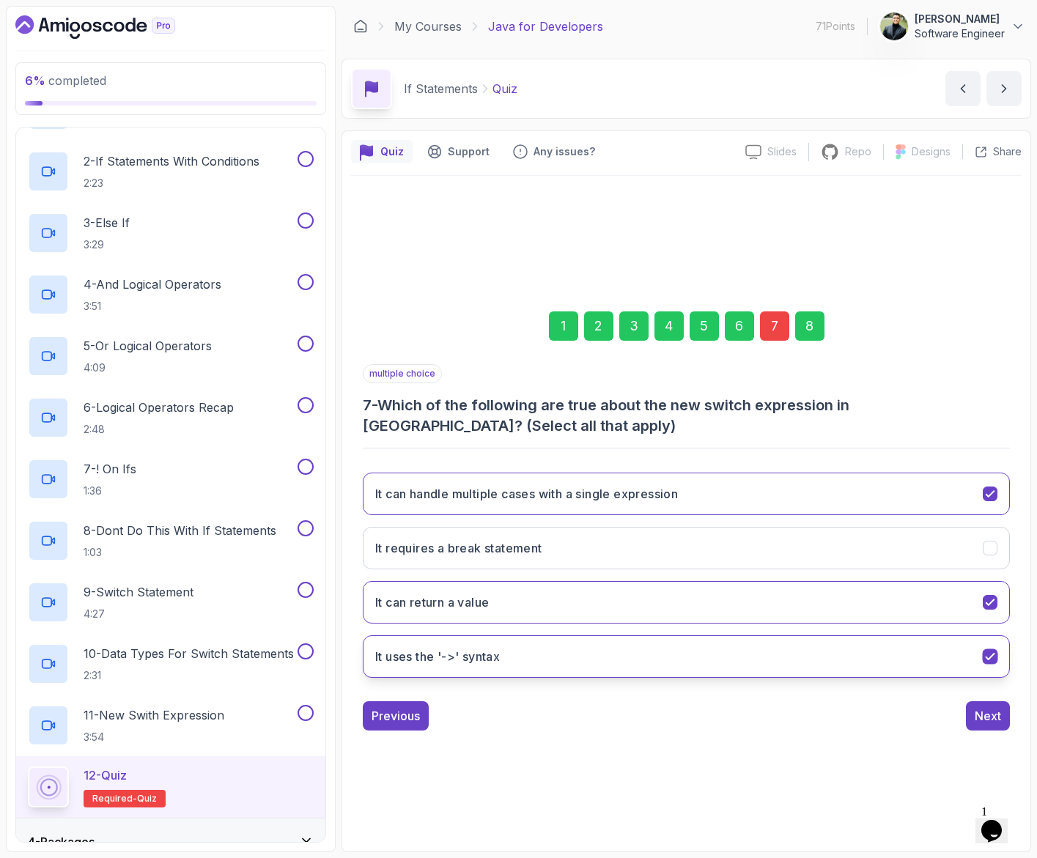
click at [796, 656] on button "It uses the '->' syntax" at bounding box center [686, 656] width 647 height 42
click at [567, 663] on button "It uses the '->' syntax" at bounding box center [686, 656] width 647 height 42
click at [971, 719] on button "Next" at bounding box center [988, 715] width 44 height 29
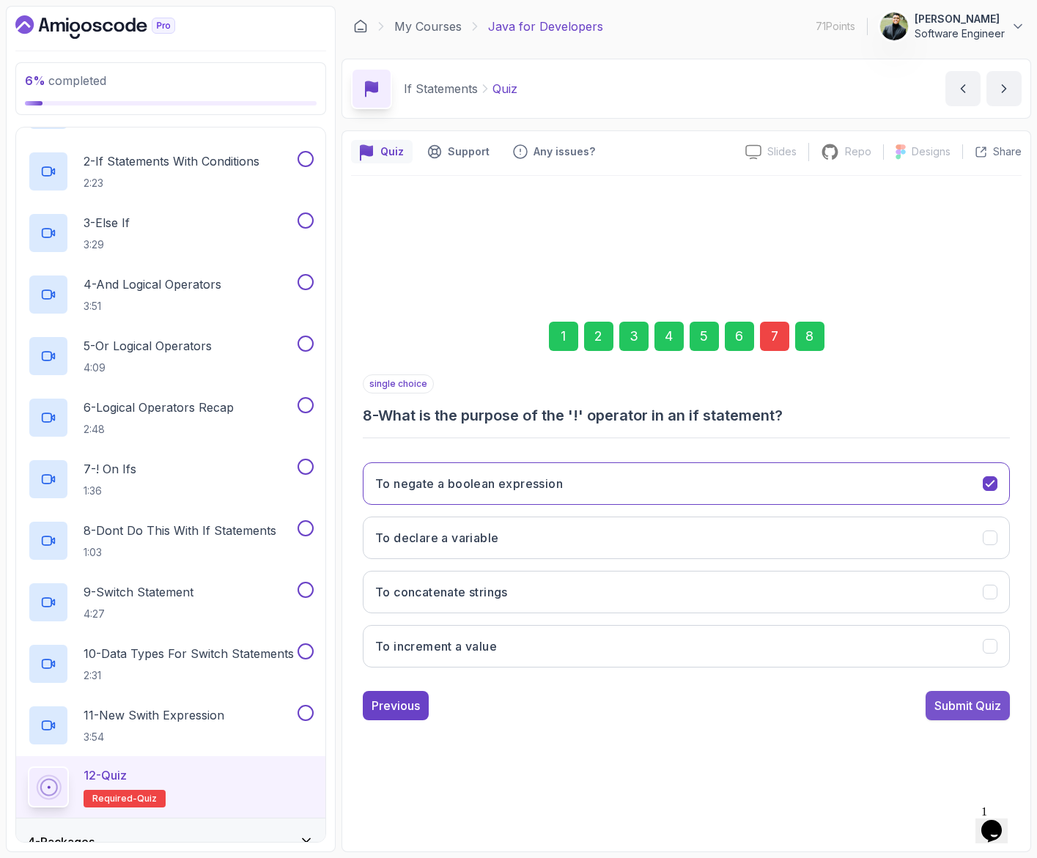
click at [973, 716] on button "Submit Quiz" at bounding box center [967, 705] width 84 height 29
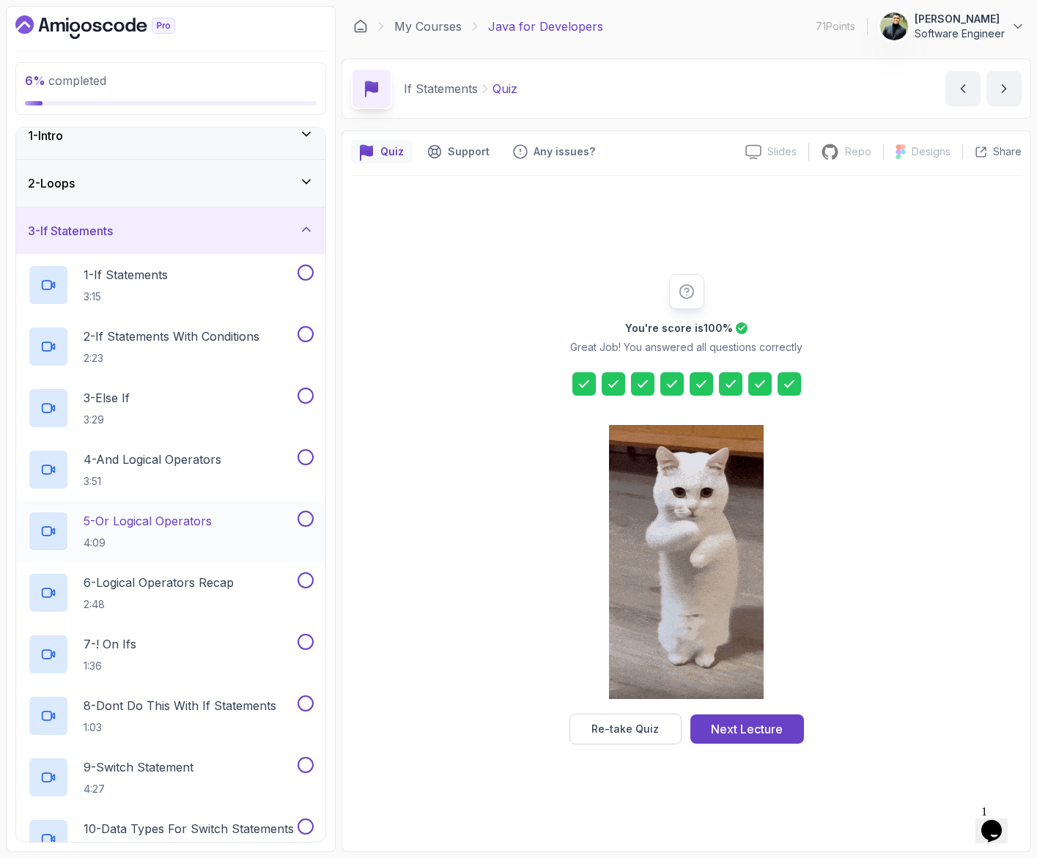
scroll to position [29, 0]
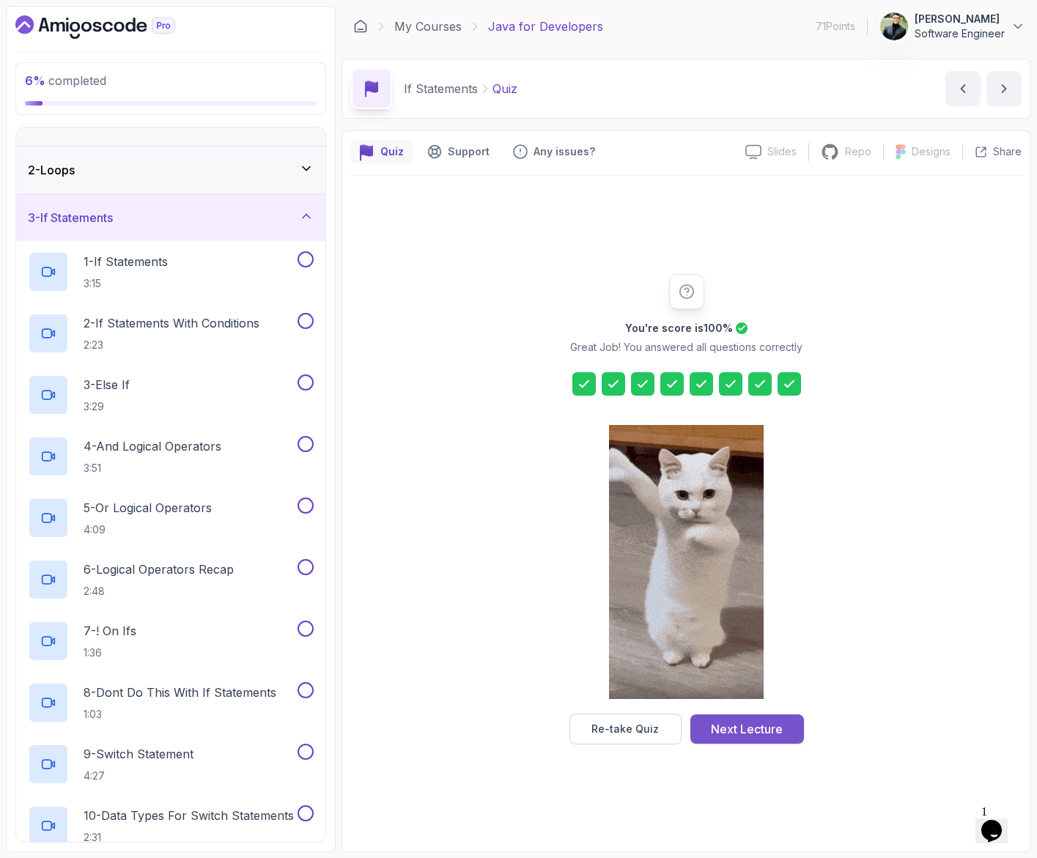
click at [740, 737] on div "Next Lecture" at bounding box center [747, 729] width 72 height 18
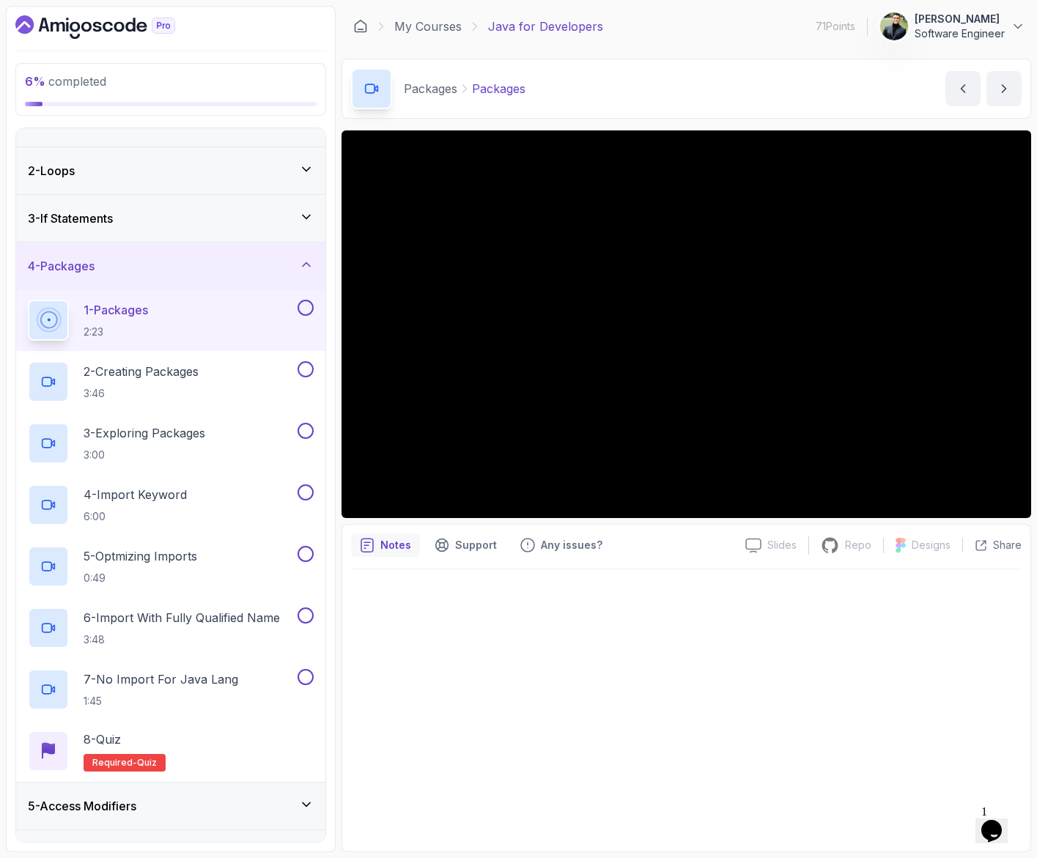
click at [165, 219] on div "3 - If Statements" at bounding box center [171, 219] width 286 height 18
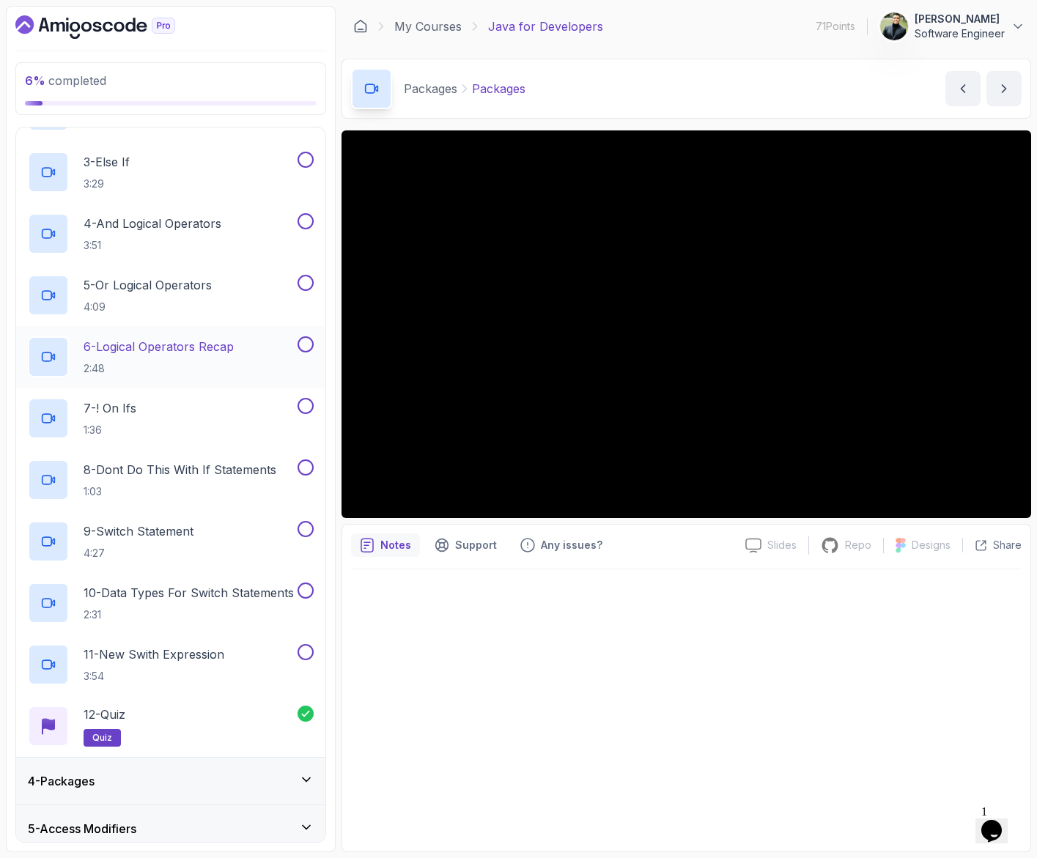
scroll to position [264, 0]
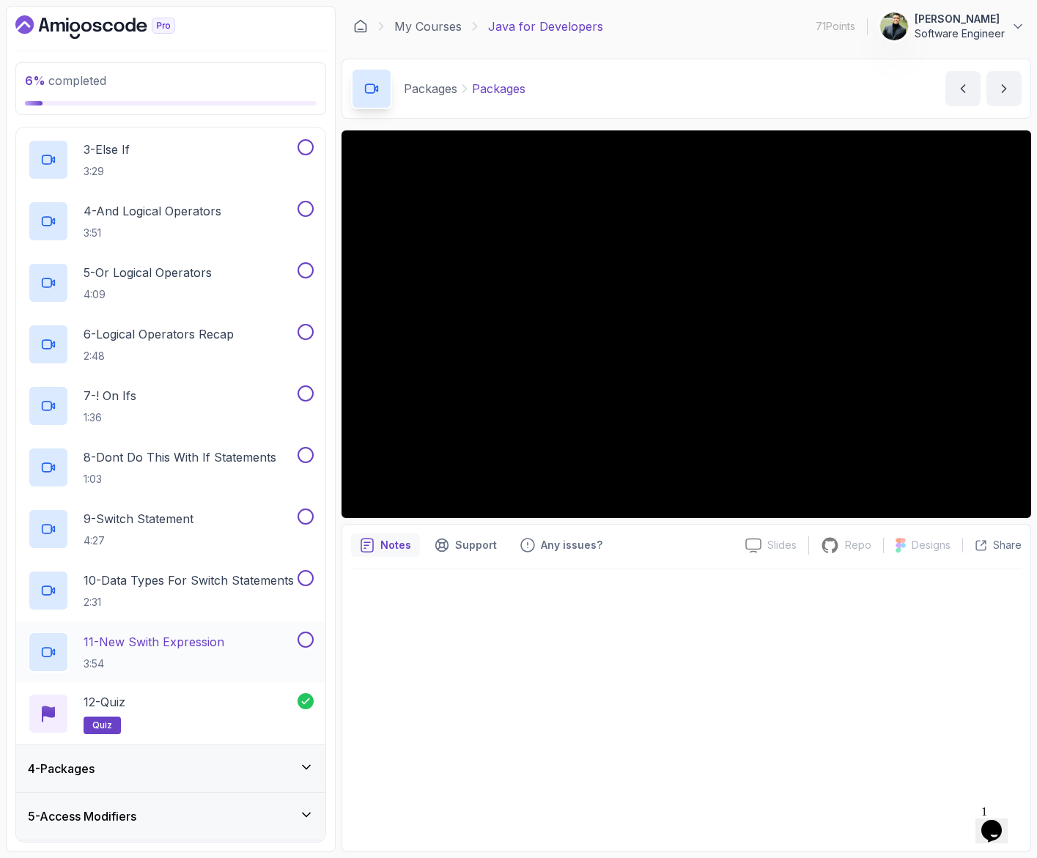
click at [302, 640] on button at bounding box center [305, 640] width 16 height 16
click at [304, 576] on button at bounding box center [305, 578] width 16 height 16
click at [305, 522] on button at bounding box center [305, 516] width 16 height 16
click at [305, 465] on button "8 - Dont Do This With If Statements 1:03" at bounding box center [171, 467] width 286 height 41
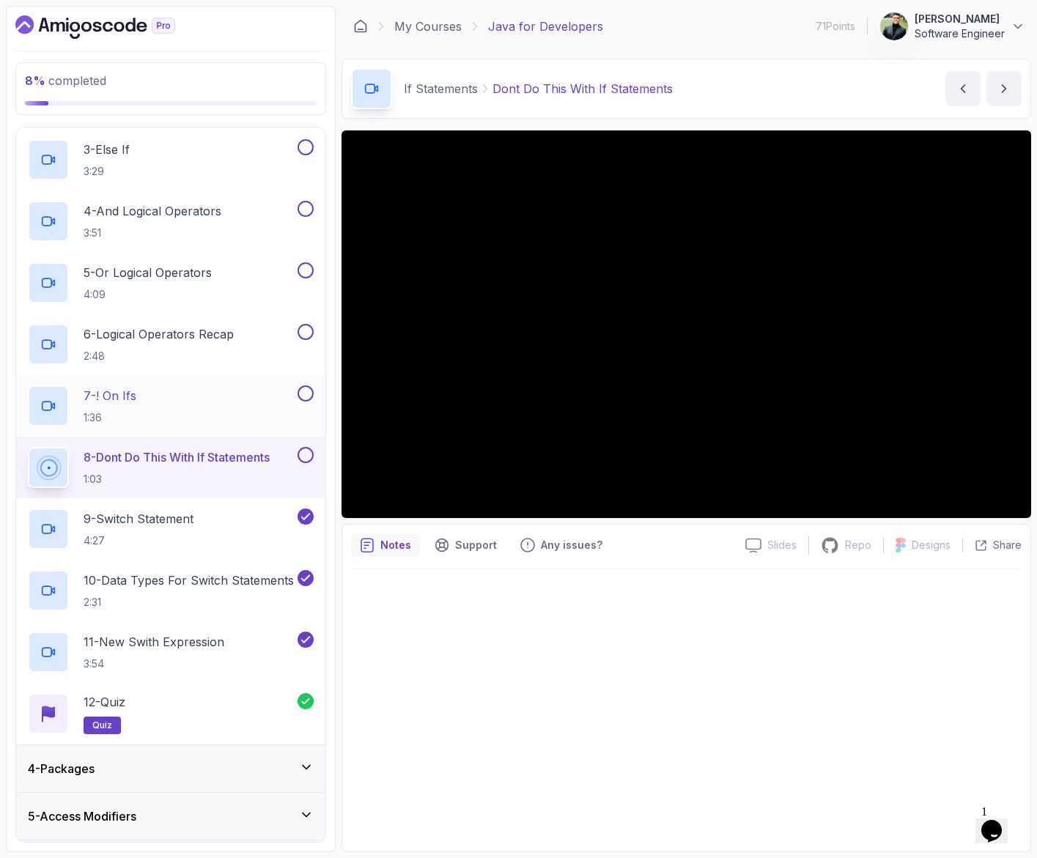
click at [305, 396] on button at bounding box center [305, 393] width 16 height 16
click at [308, 452] on button at bounding box center [305, 455] width 16 height 16
click at [307, 341] on button "6 - Logical Operators Recap 2:48" at bounding box center [171, 344] width 286 height 41
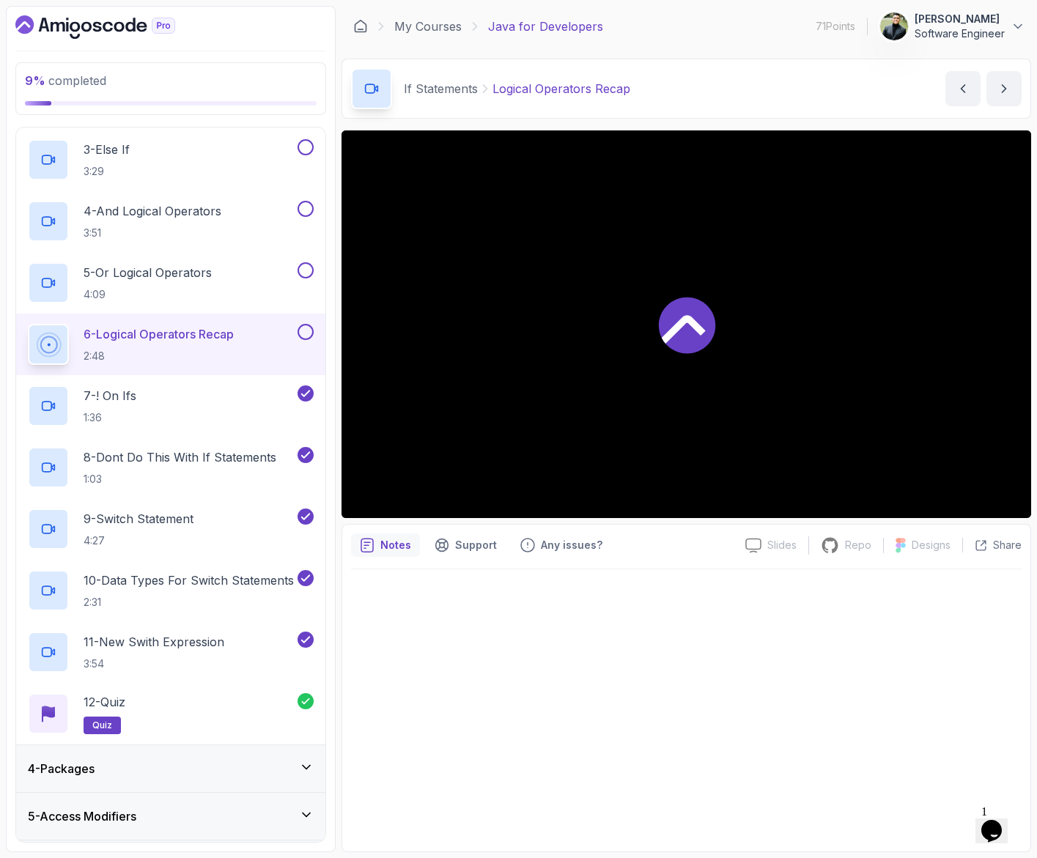
click at [305, 333] on button at bounding box center [305, 332] width 16 height 16
click at [310, 270] on button at bounding box center [305, 270] width 16 height 16
click at [305, 208] on button at bounding box center [305, 209] width 16 height 16
click at [308, 147] on button at bounding box center [305, 147] width 16 height 16
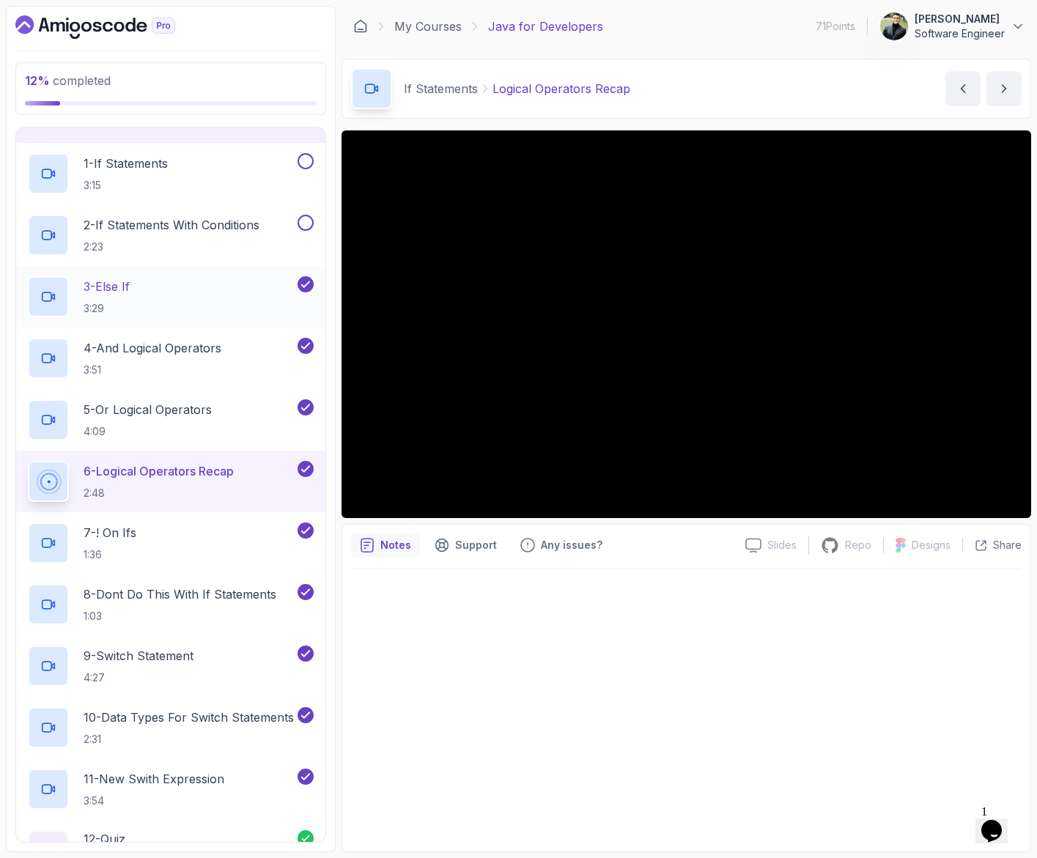
scroll to position [106, 0]
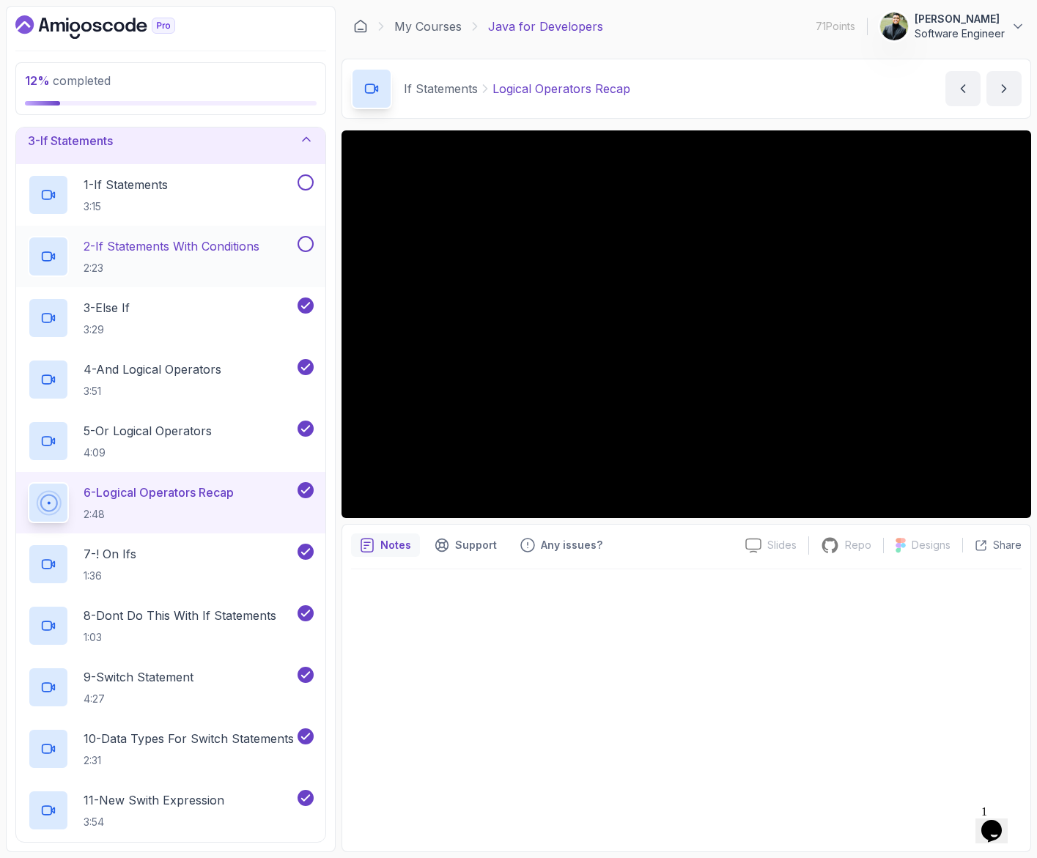
click at [306, 237] on button at bounding box center [305, 244] width 16 height 16
click at [305, 171] on div "1 - If Statements 3:15" at bounding box center [170, 195] width 309 height 62
click at [308, 188] on button at bounding box center [305, 182] width 16 height 16
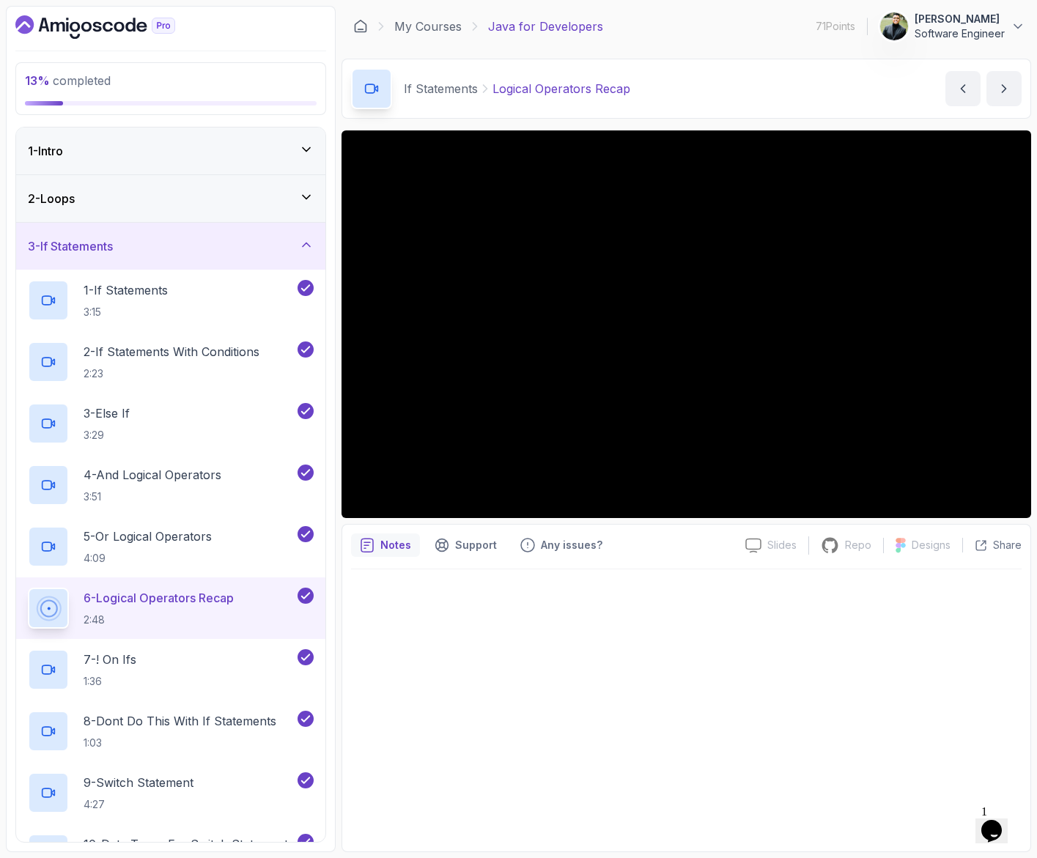
scroll to position [0, 0]
click at [258, 249] on div "3 - If Statements" at bounding box center [171, 246] width 286 height 18
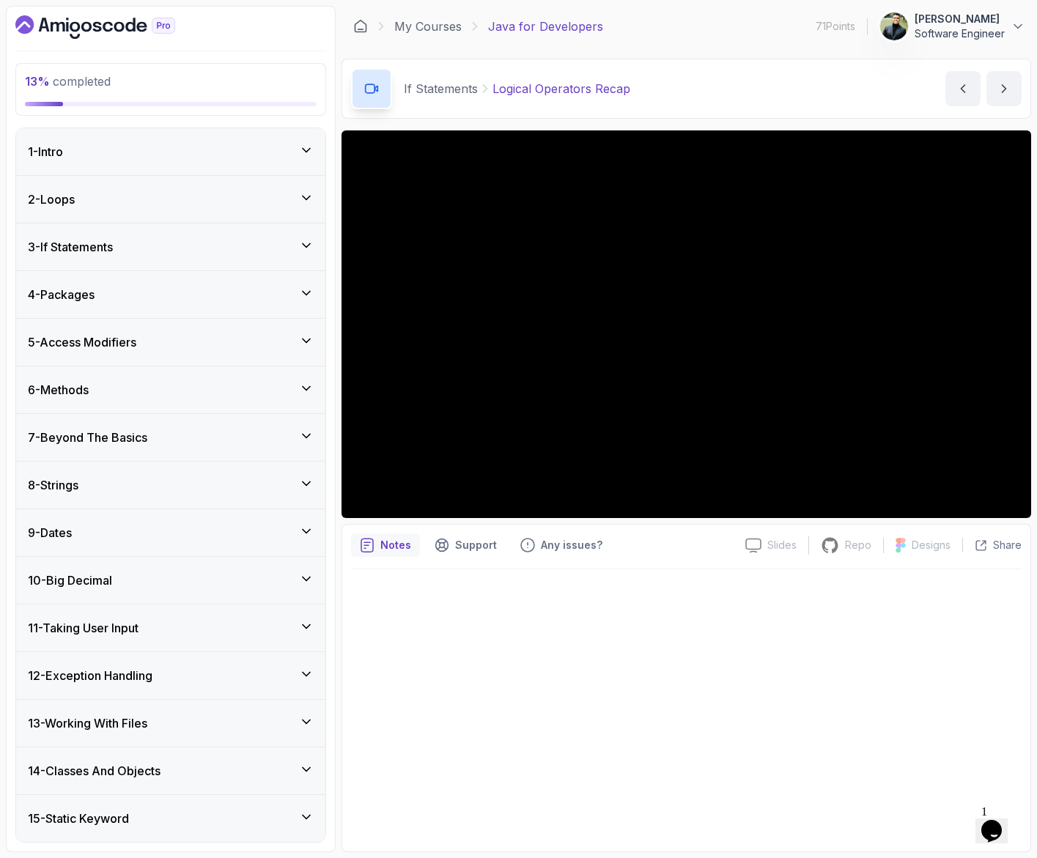
click at [242, 242] on div "3 - If Statements" at bounding box center [171, 247] width 286 height 18
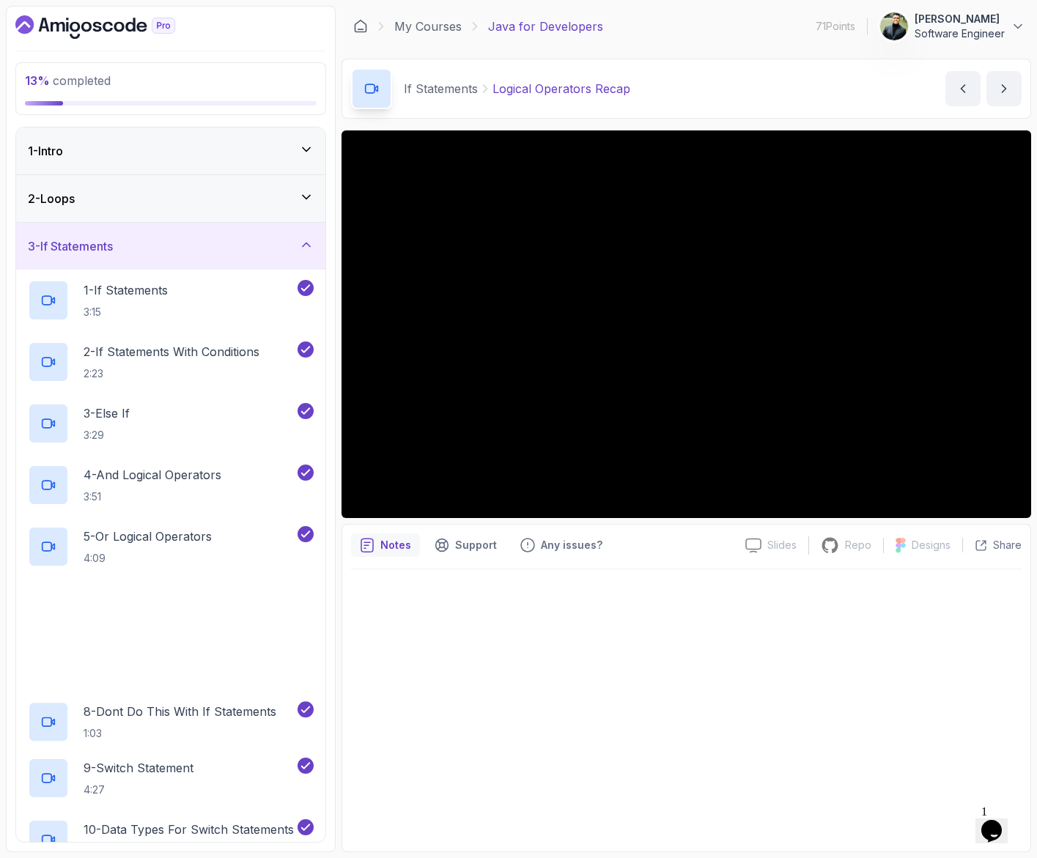
click at [242, 242] on div "3 - If Statements" at bounding box center [171, 246] width 286 height 18
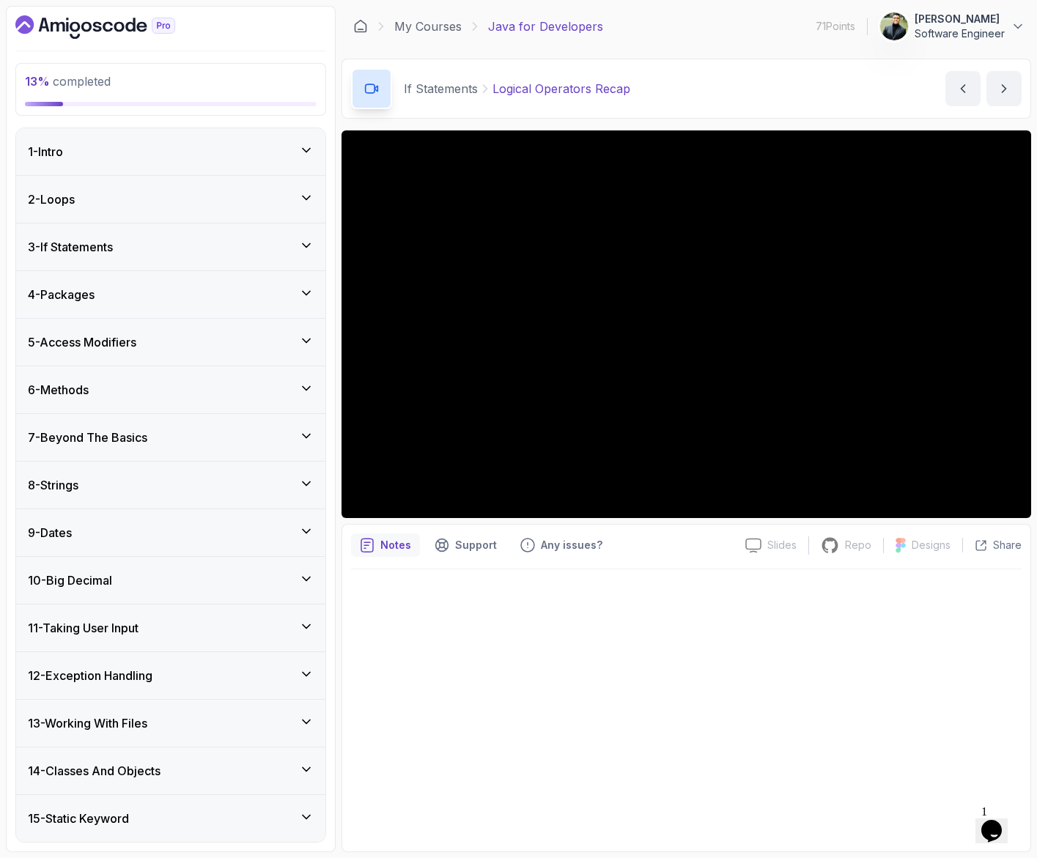
click at [254, 297] on div "4 - Packages" at bounding box center [171, 295] width 286 height 18
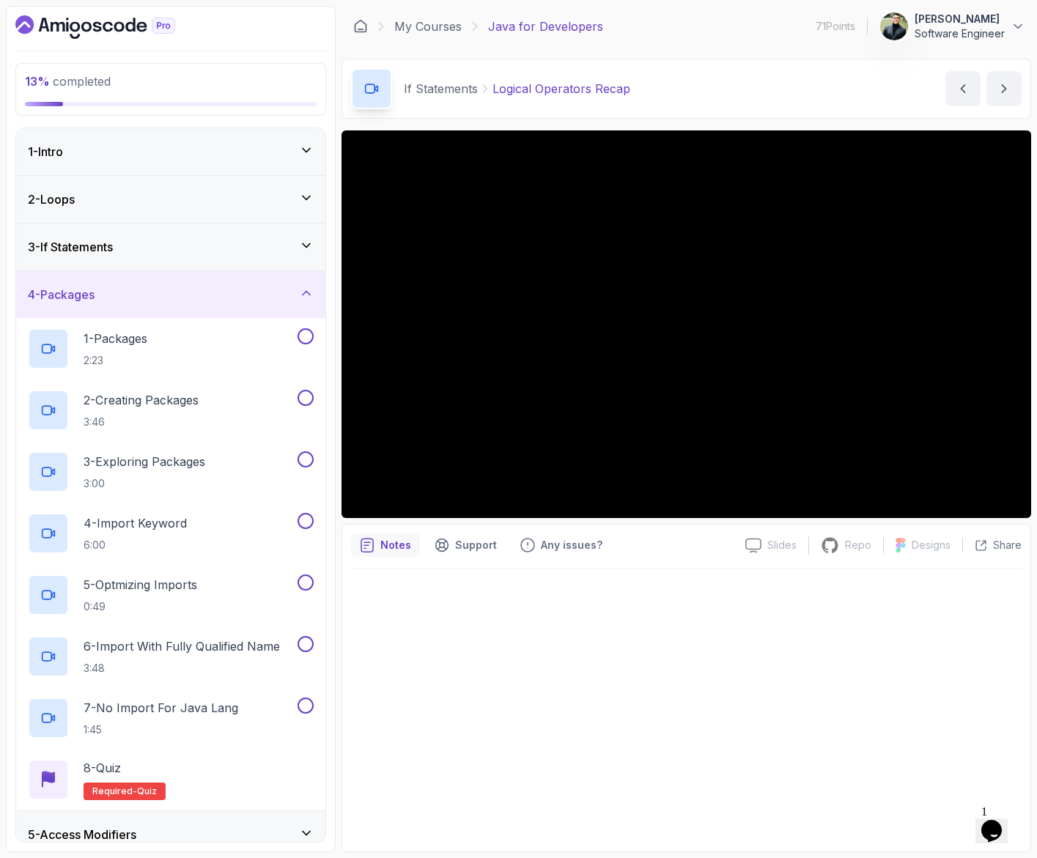
click at [230, 245] on div "3 - If Statements" at bounding box center [171, 247] width 286 height 18
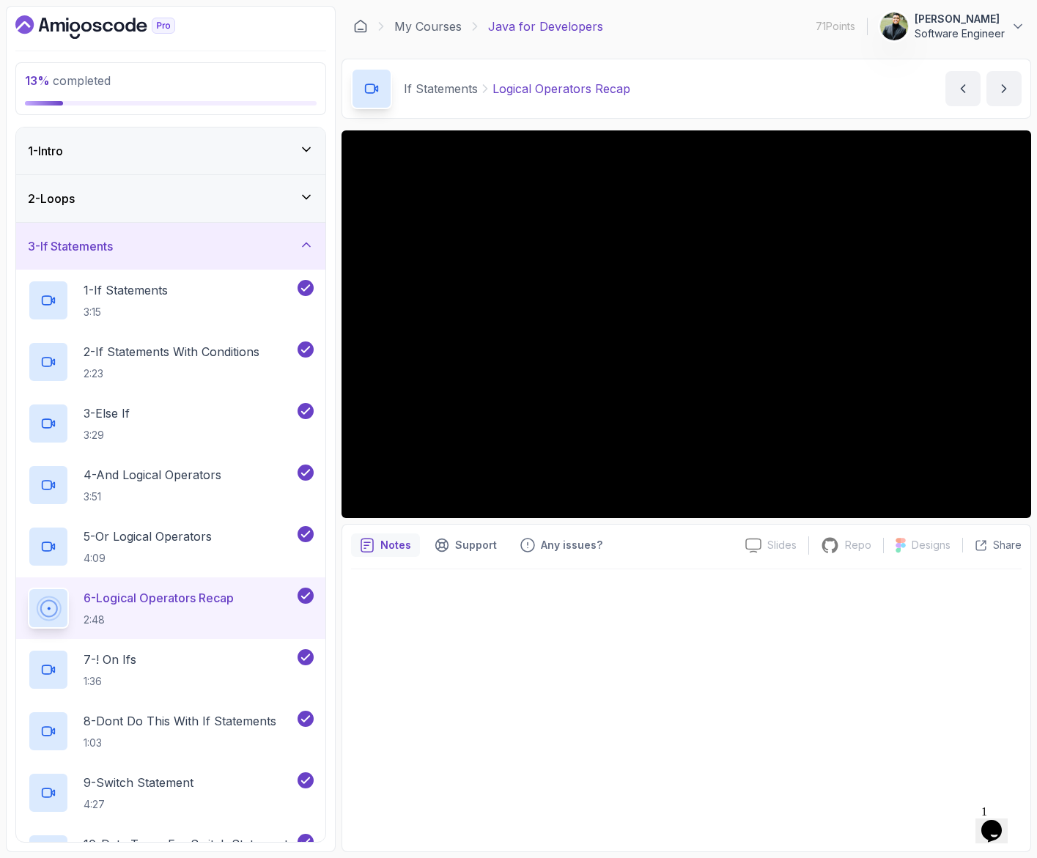
click at [230, 245] on div "3 - If Statements" at bounding box center [171, 246] width 286 height 18
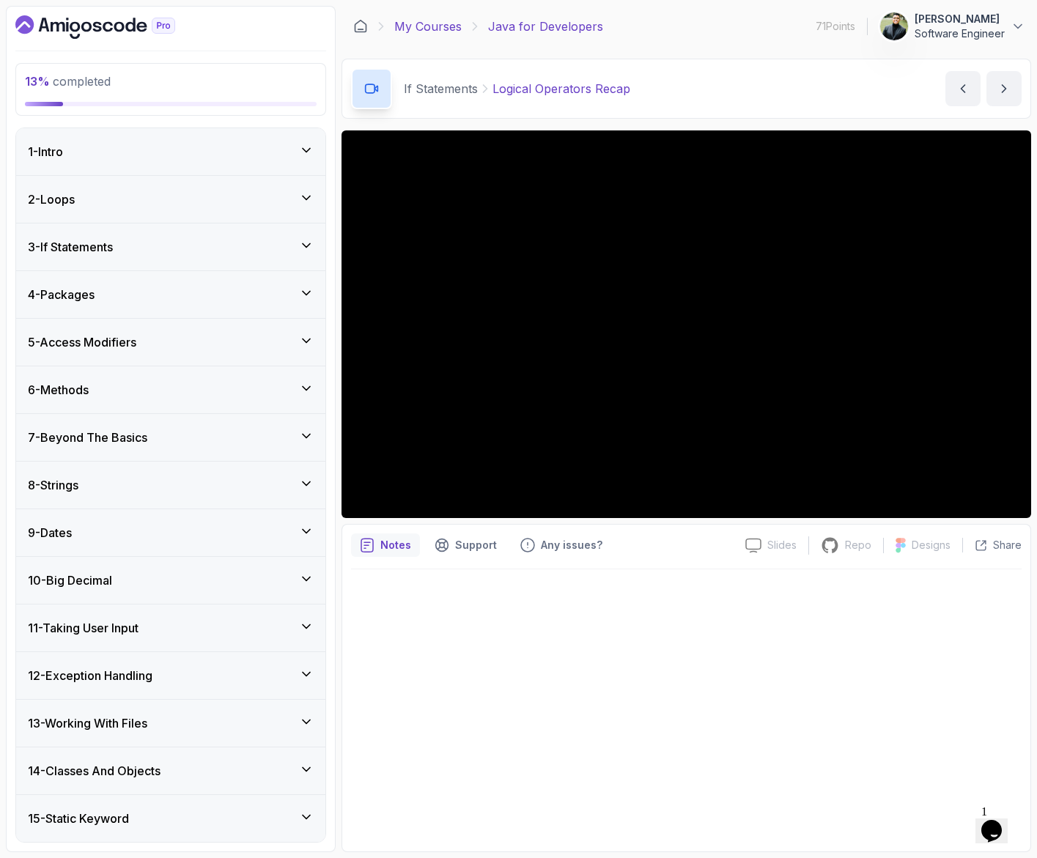
click at [434, 29] on link "My Courses" at bounding box center [427, 27] width 67 height 18
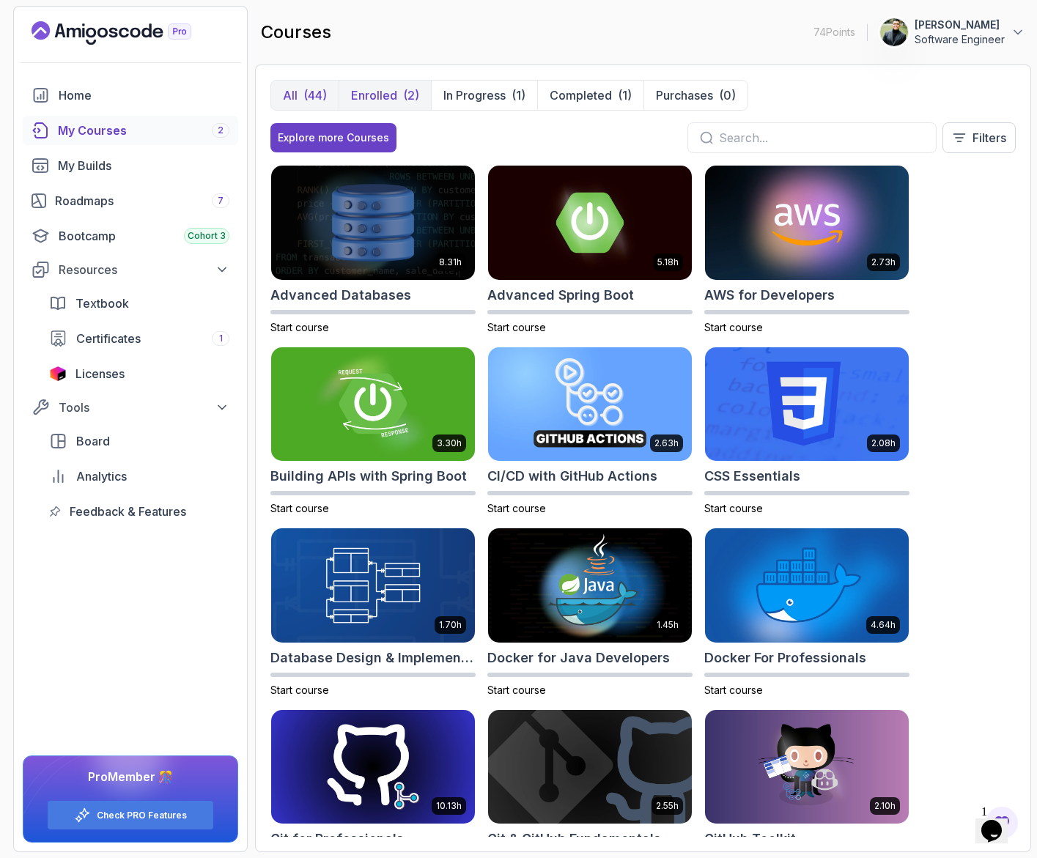
click at [401, 98] on button "Enrolled (2)" at bounding box center [384, 95] width 92 height 29
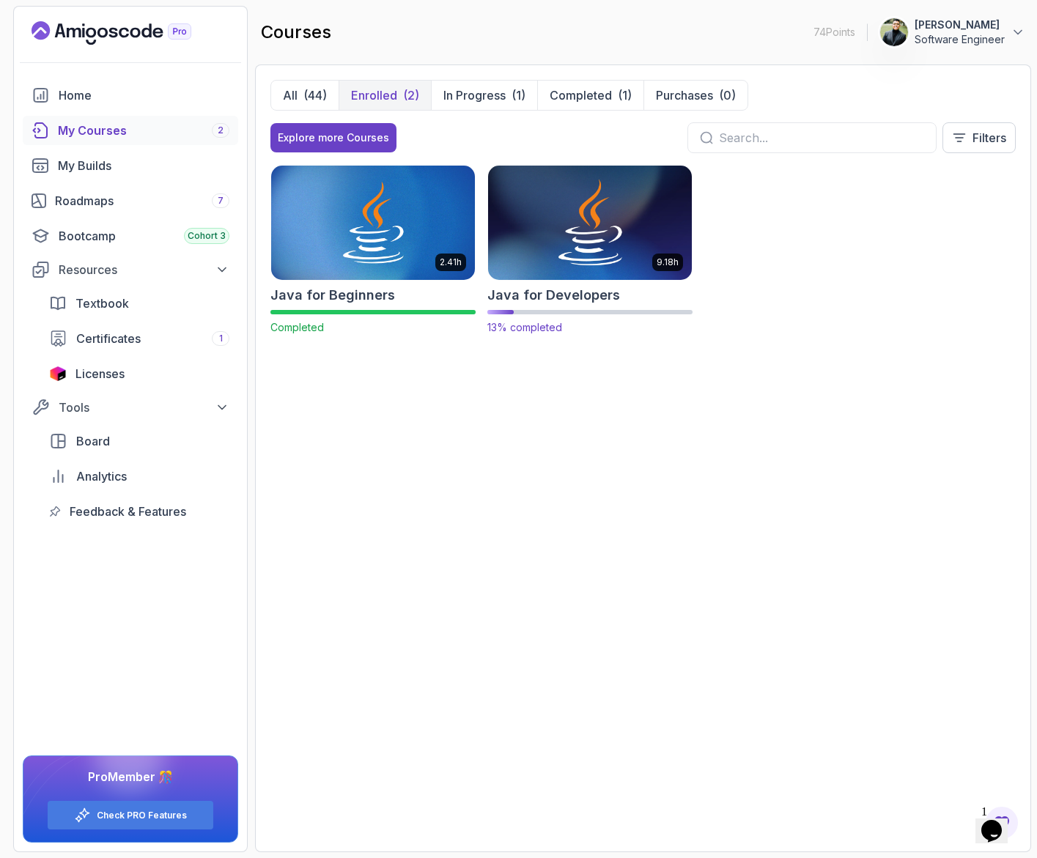
click at [570, 205] on img at bounding box center [590, 222] width 214 height 119
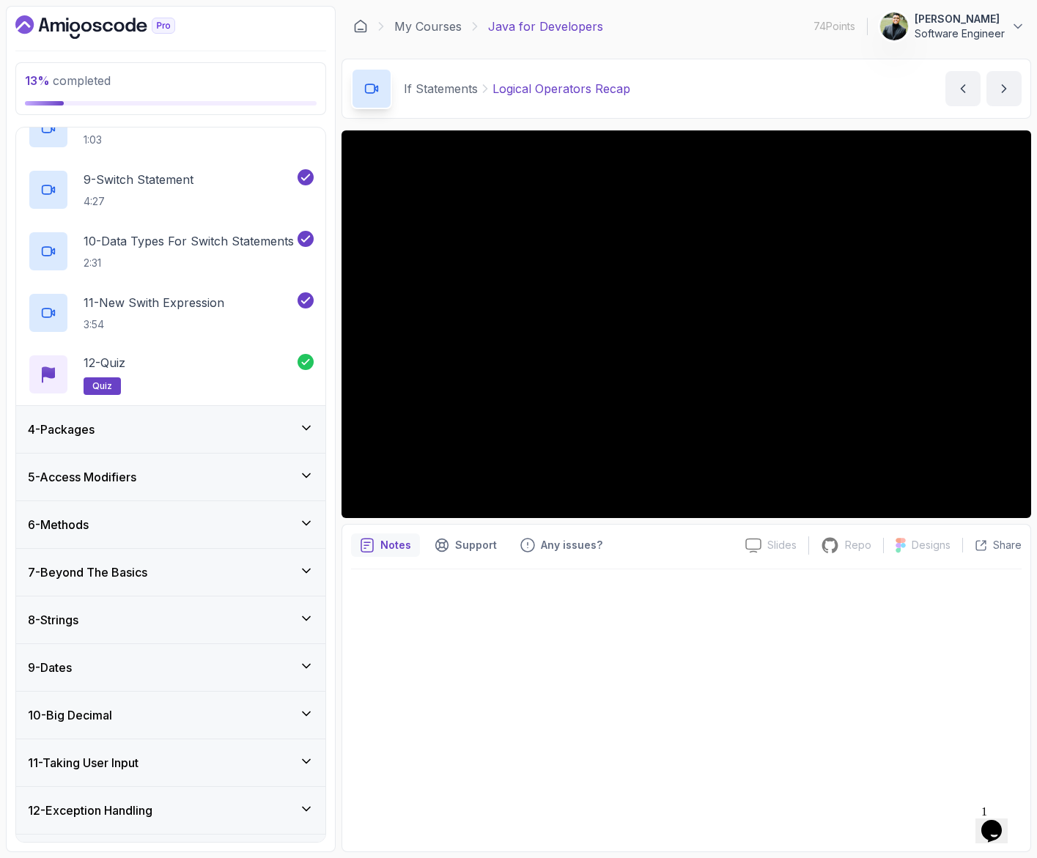
scroll to position [552, 0]
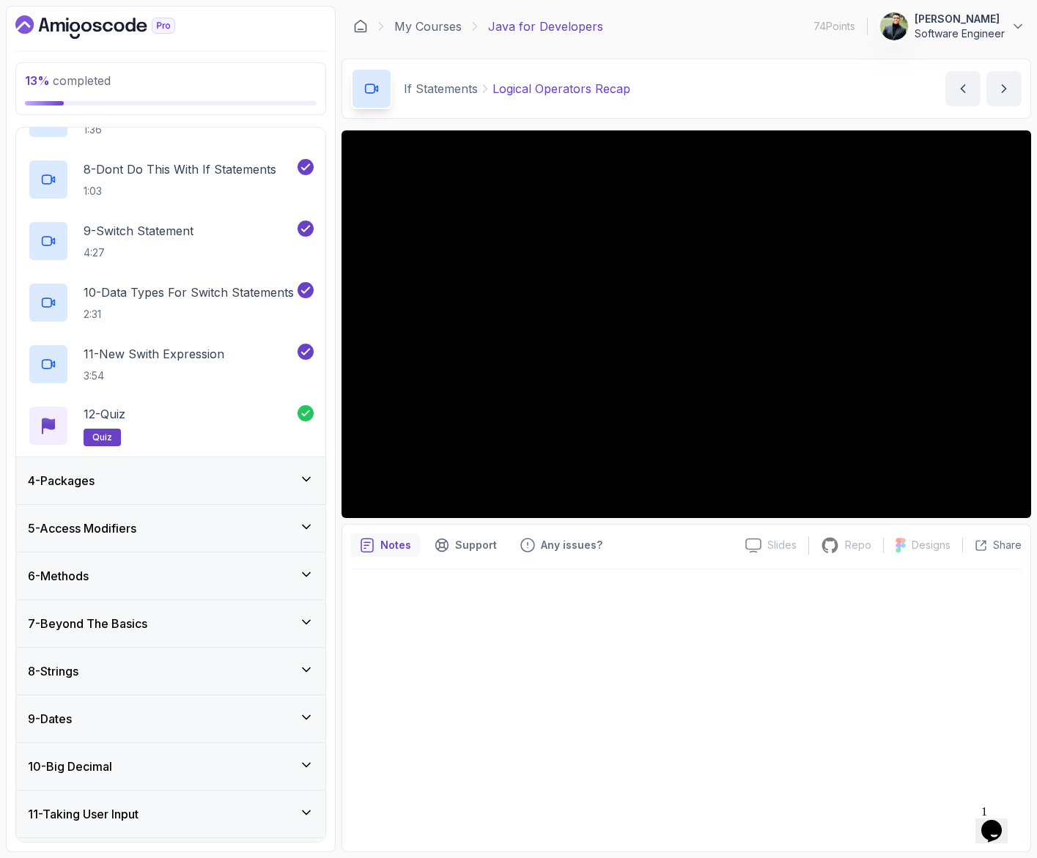
click at [194, 469] on div "4 - Packages" at bounding box center [170, 480] width 309 height 47
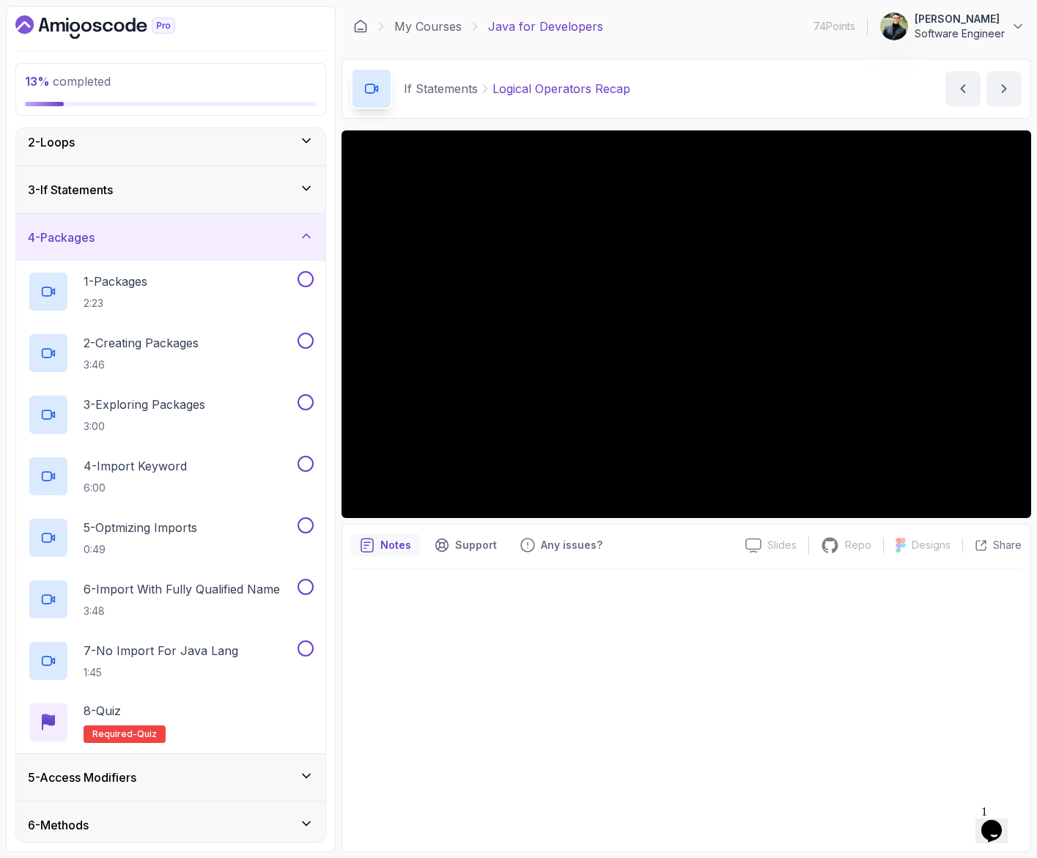
scroll to position [15, 0]
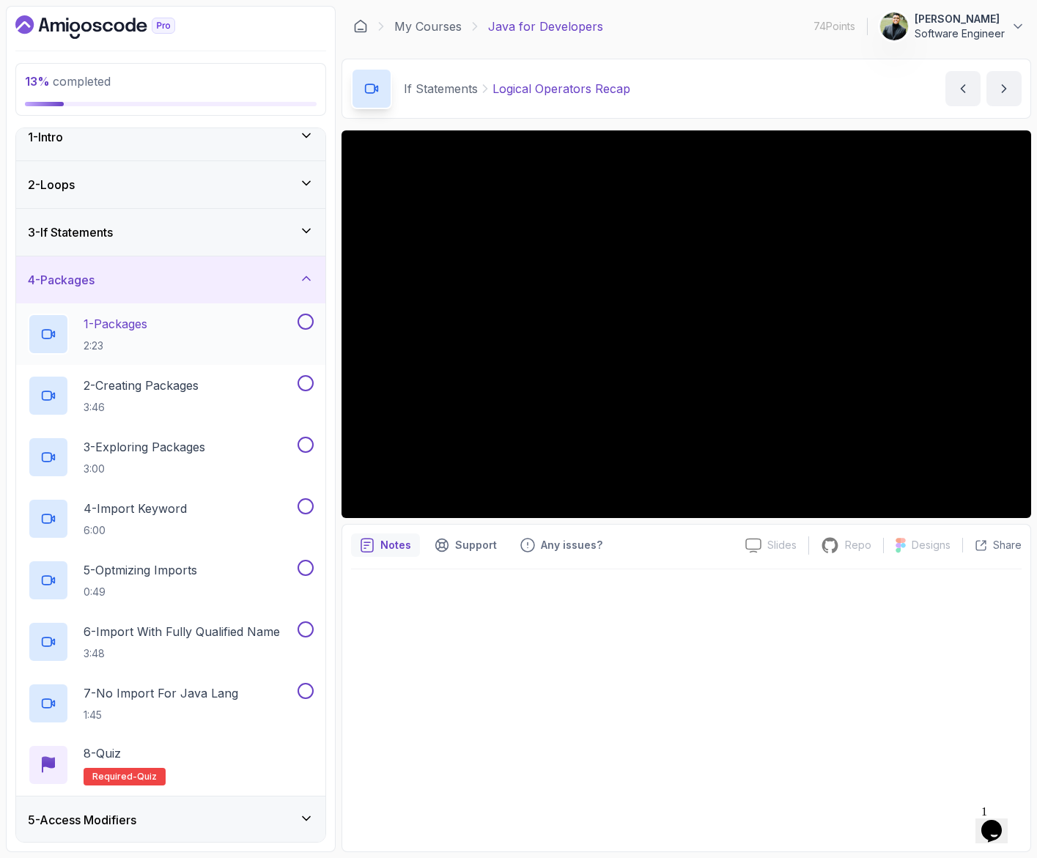
click at [160, 330] on div "1 - Packages 2:23" at bounding box center [161, 334] width 267 height 41
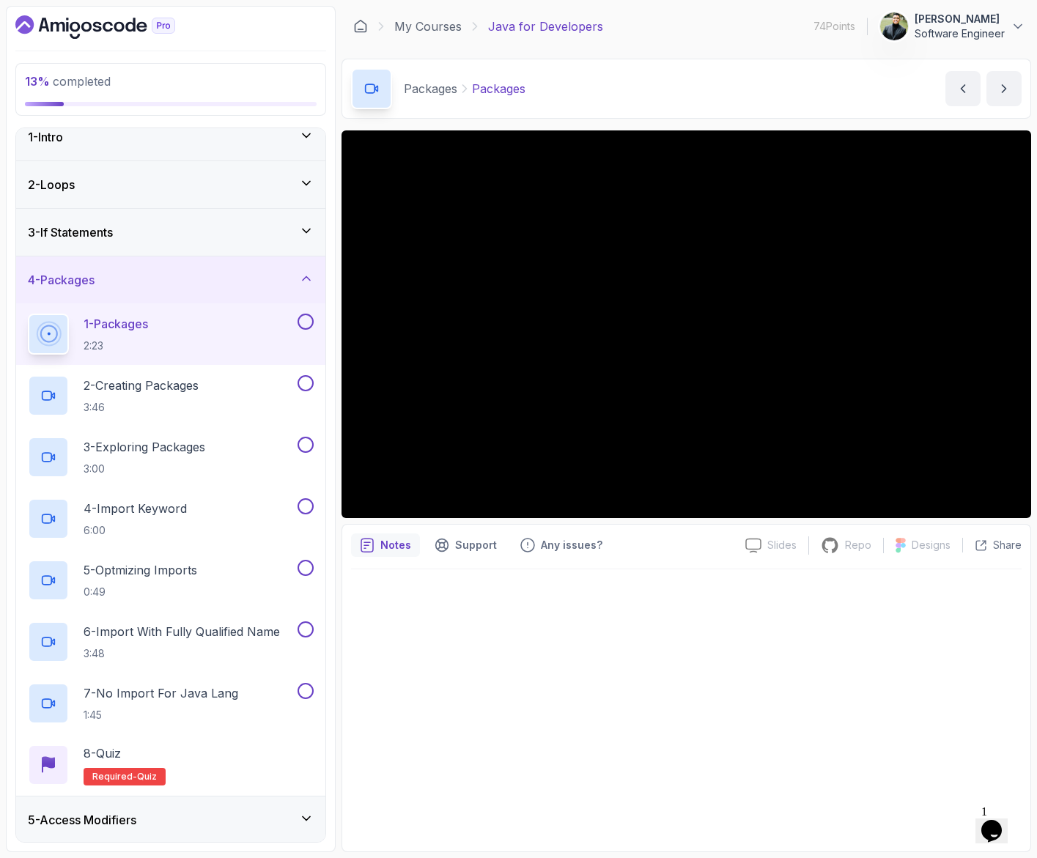
click at [234, 345] on div "1 - Packages 2:23" at bounding box center [161, 334] width 267 height 41
click at [254, 384] on div "2 - Creating Packages 3:46" at bounding box center [161, 395] width 267 height 41
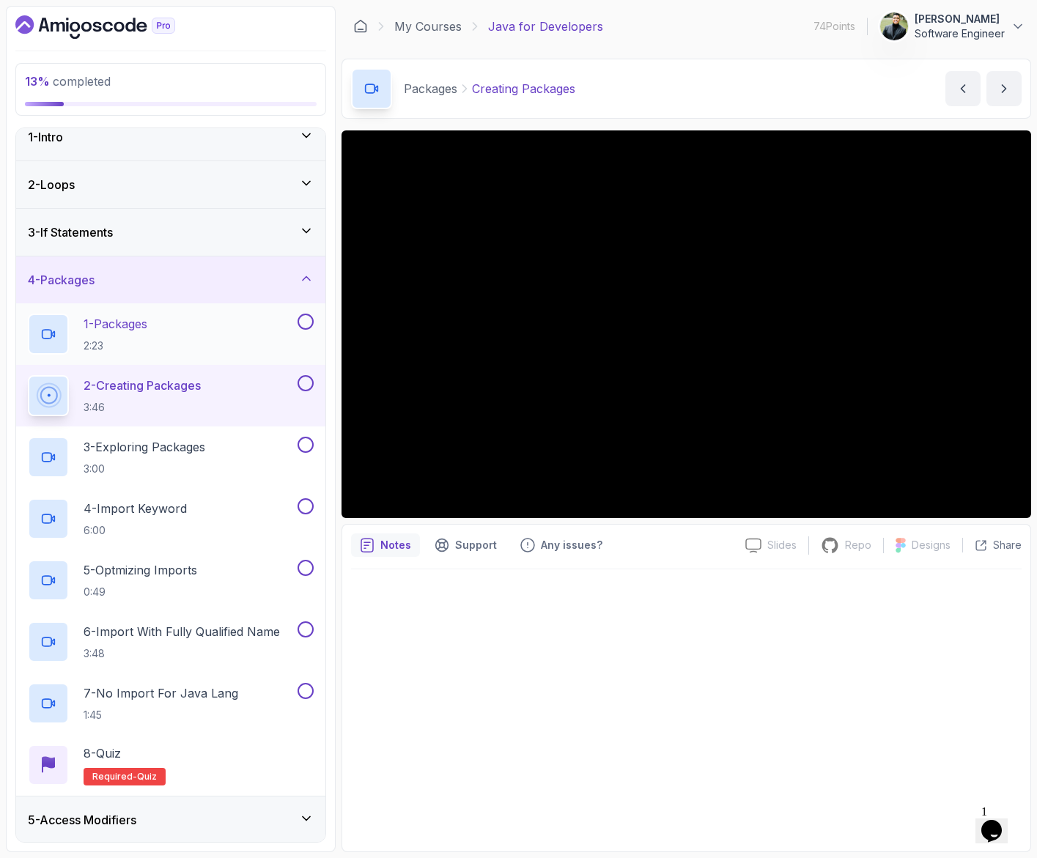
click at [305, 321] on button at bounding box center [305, 322] width 16 height 16
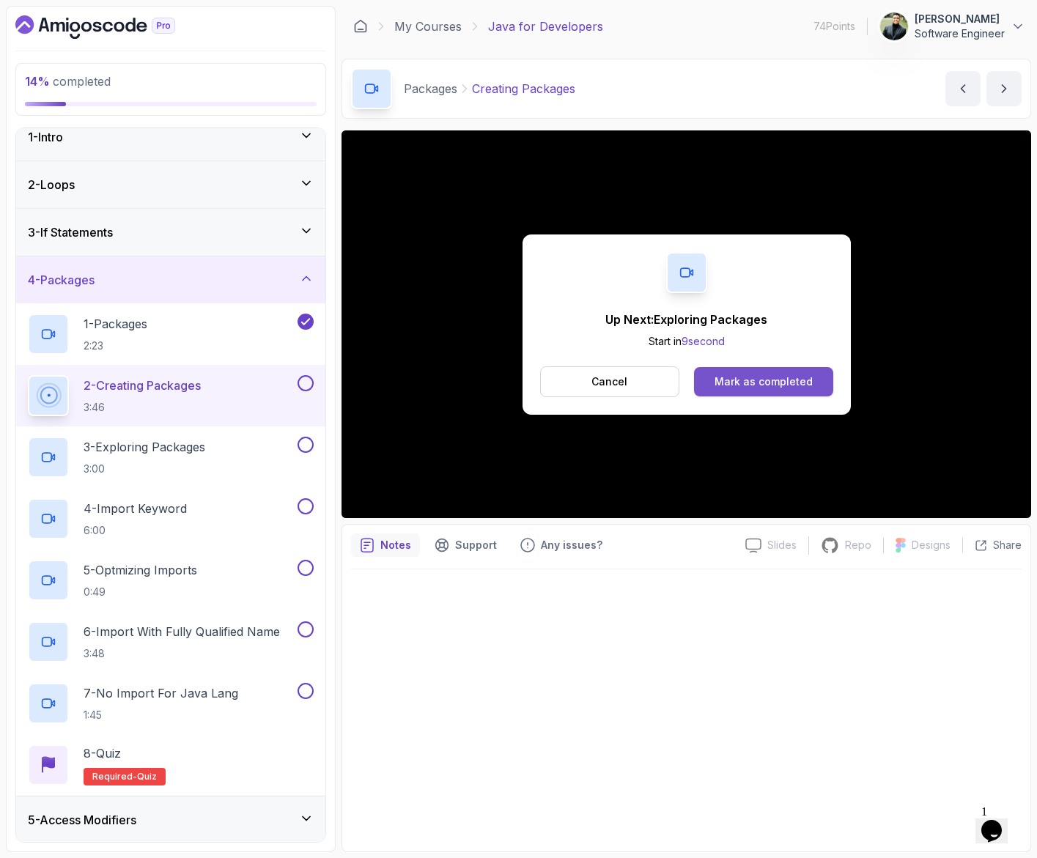
click at [752, 384] on div "Mark as completed" at bounding box center [763, 381] width 98 height 15
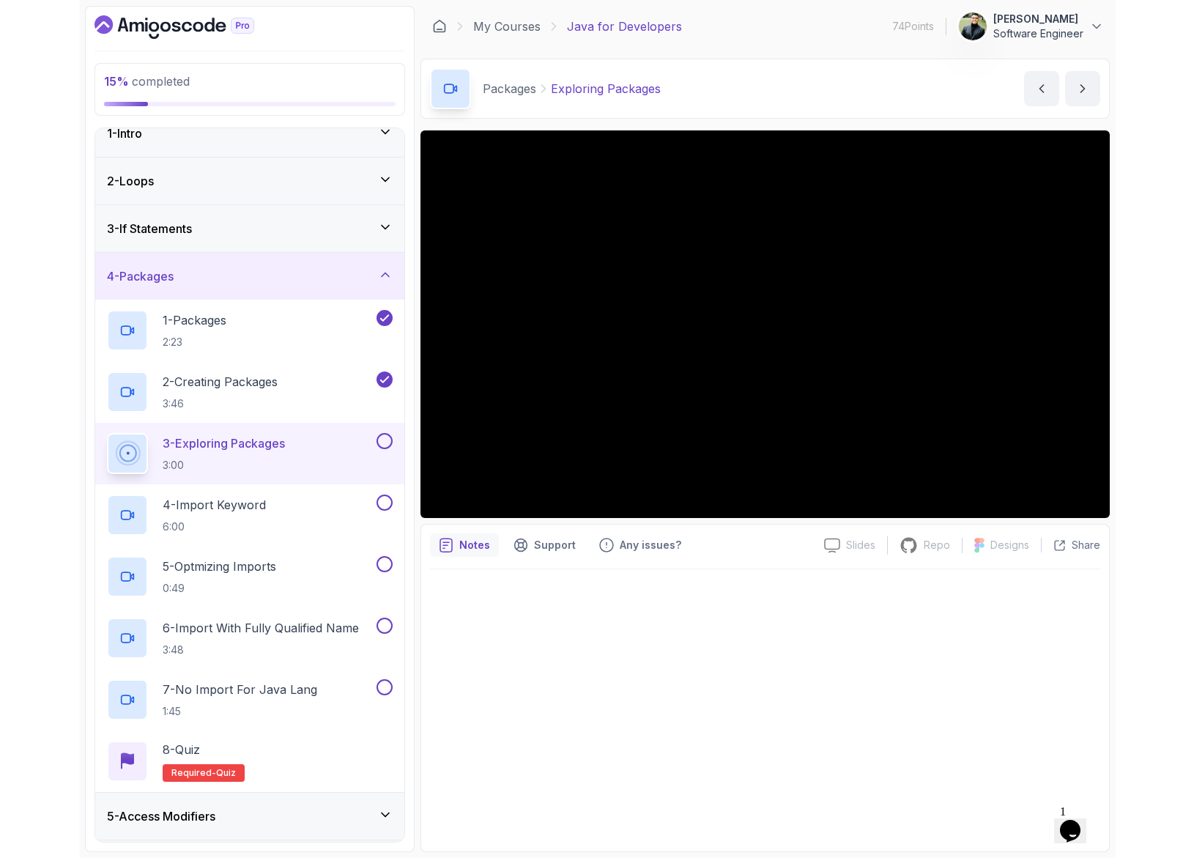
scroll to position [4, 0]
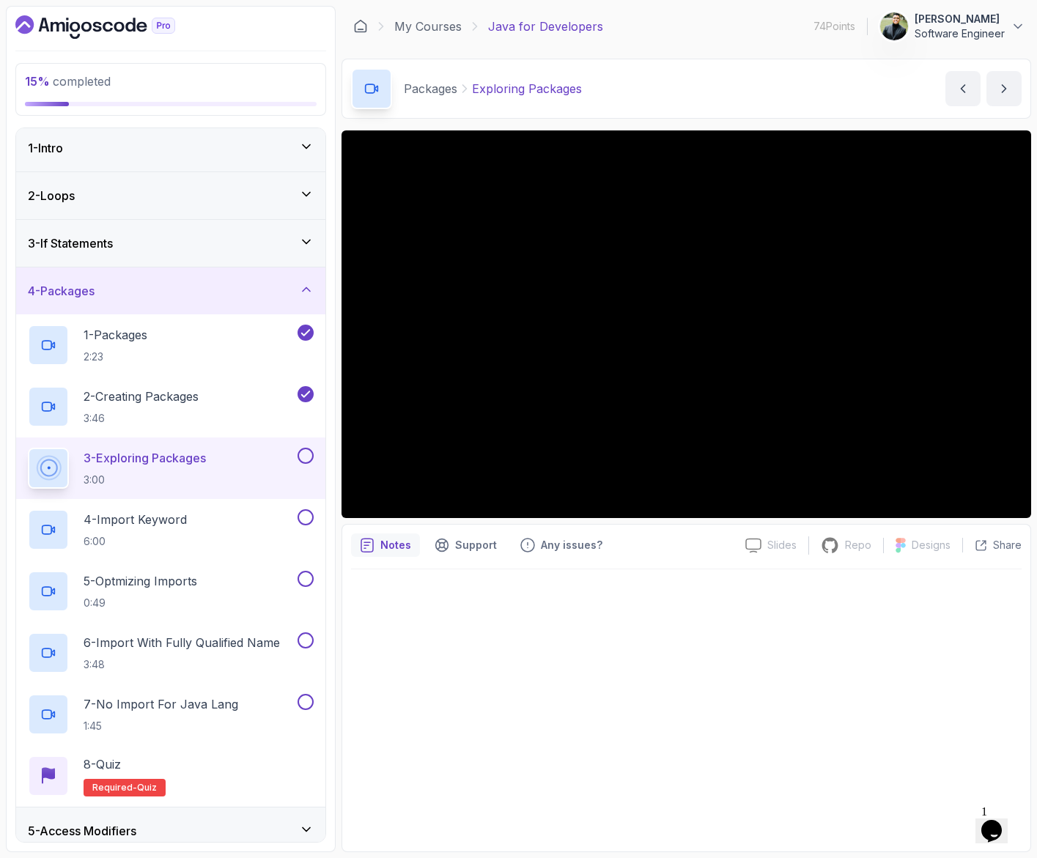
click at [1003, 819] on icon "Opens Chat This icon Opens the chat window." at bounding box center [991, 830] width 23 height 23
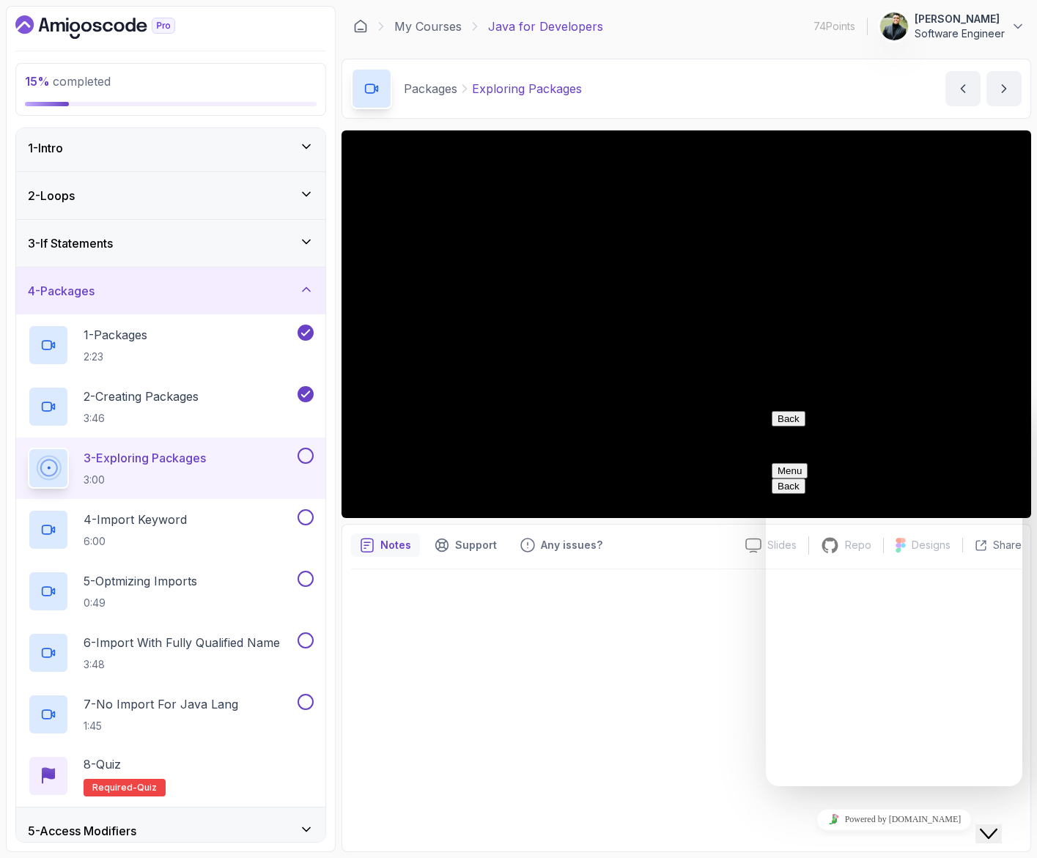
click at [790, 426] on button "Back" at bounding box center [789, 418] width 34 height 15
click at [974, 821] on div "Powered by [DOMAIN_NAME]" at bounding box center [894, 819] width 245 height 21
click at [997, 829] on icon "Close Chat This icon closes the chat window." at bounding box center [989, 834] width 18 height 18
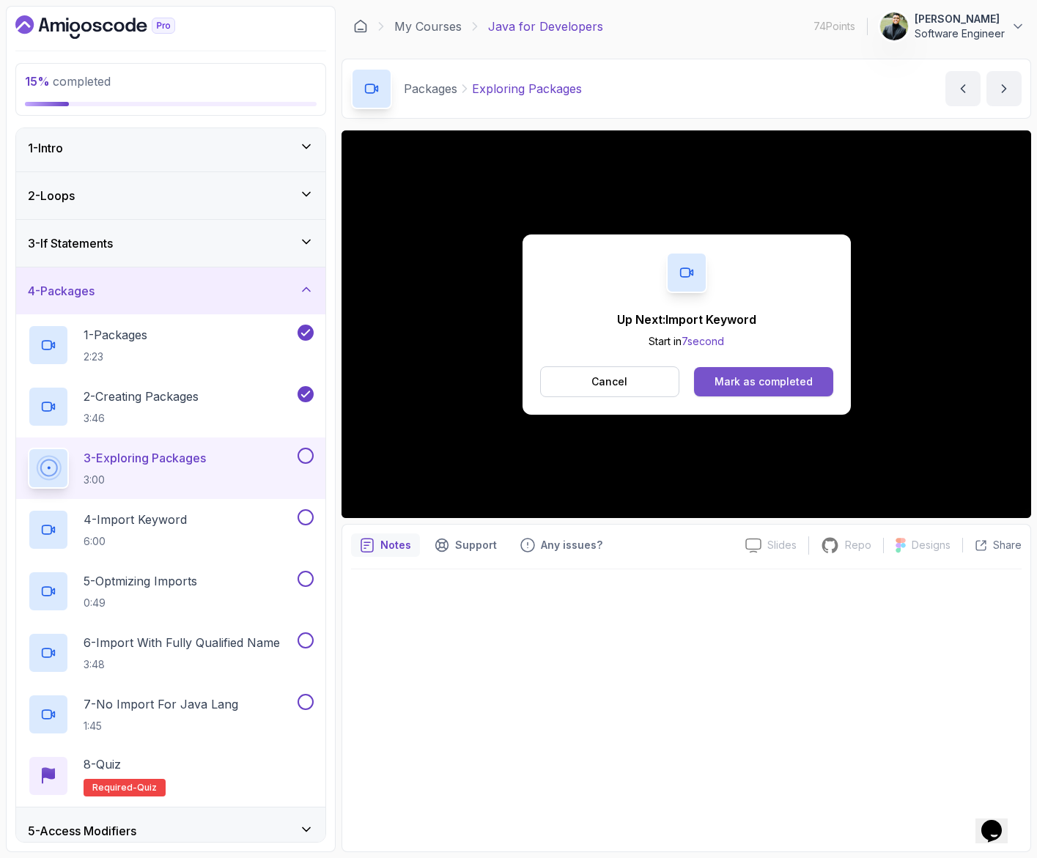
click at [772, 370] on button "Mark as completed" at bounding box center [763, 381] width 138 height 29
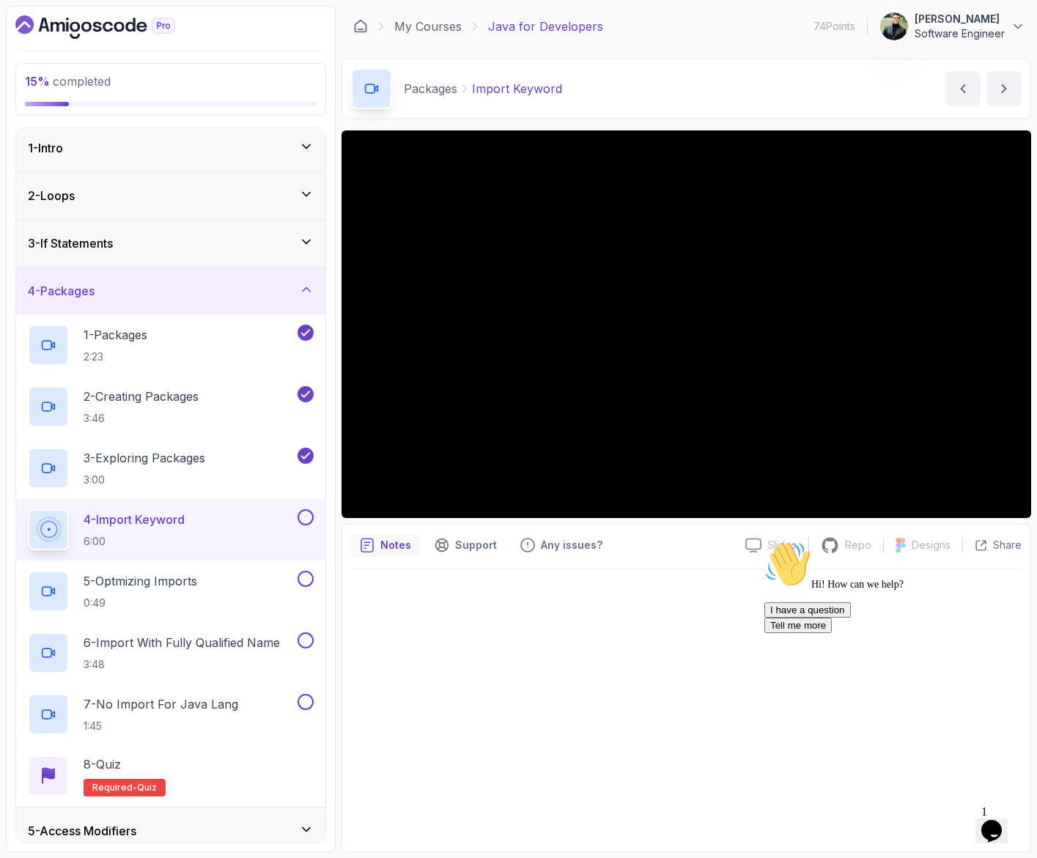
click at [764, 541] on icon "Chat attention grabber" at bounding box center [764, 541] width 0 height 0
